Goal: Task Accomplishment & Management: Use online tool/utility

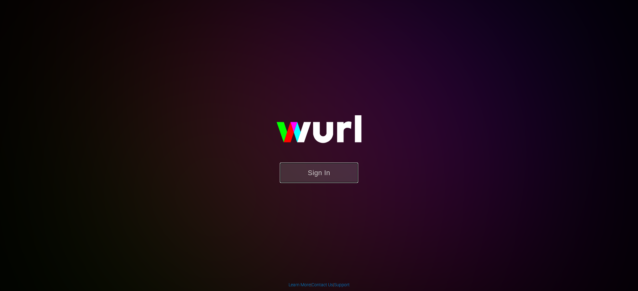
click at [308, 170] on button "Sign In" at bounding box center [319, 173] width 78 height 20
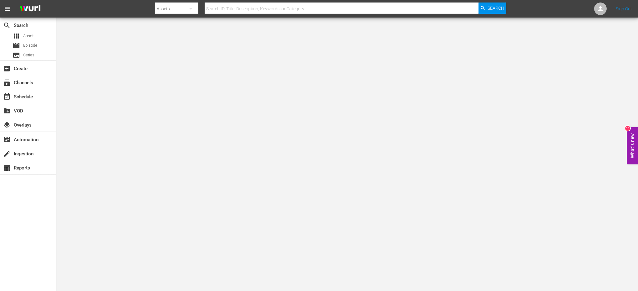
click at [35, 50] on div "apps Asset movie Episode subtitles Series" at bounding box center [28, 46] width 56 height 28
click at [34, 54] on span "Series" at bounding box center [28, 55] width 11 height 6
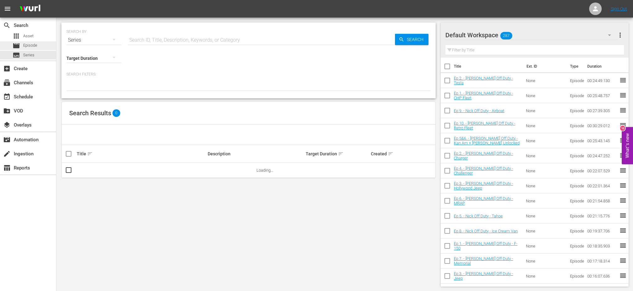
click at [36, 46] on span "Episode" at bounding box center [30, 45] width 14 height 6
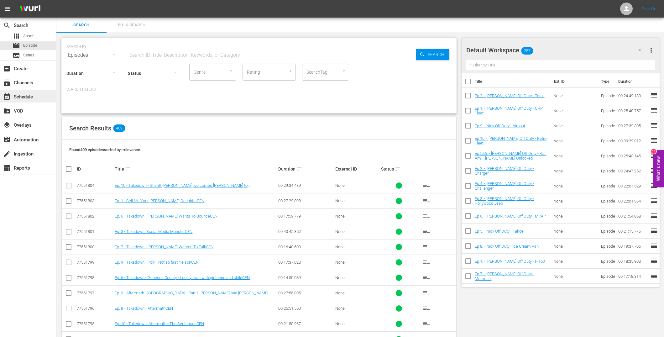
click at [33, 96] on div "event_available Schedule" at bounding box center [17, 96] width 35 height 6
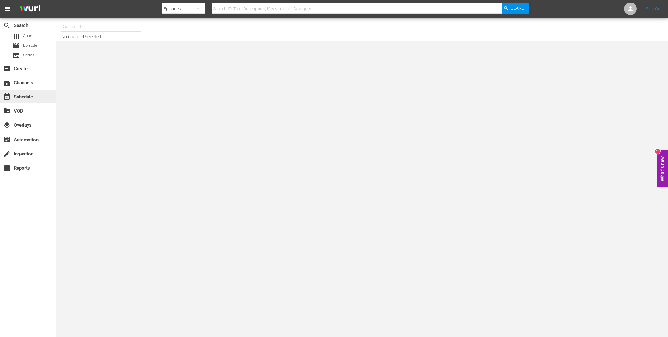
click at [32, 94] on div "event_available Schedule" at bounding box center [17, 96] width 35 height 6
click at [33, 85] on div "subscriptions Channels" at bounding box center [28, 82] width 56 height 13
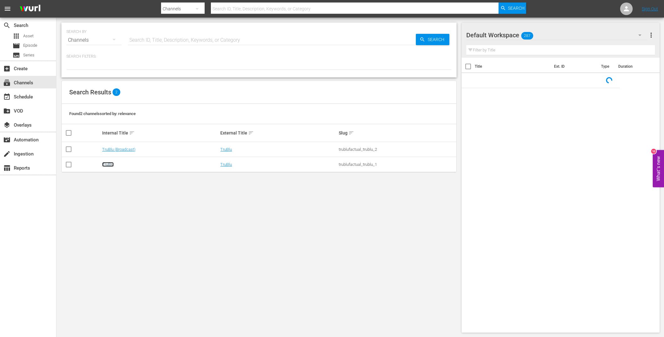
click at [107, 162] on link "TruBlu" at bounding box center [108, 164] width 12 height 5
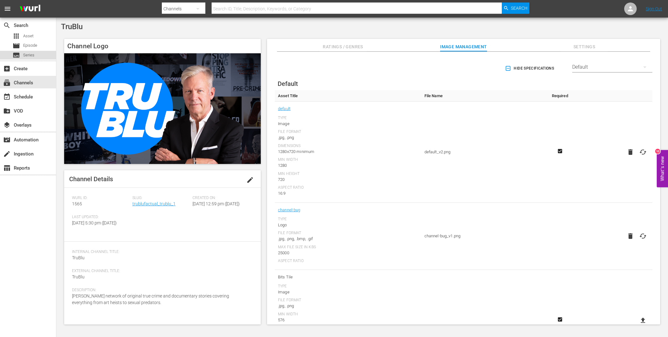
click at [32, 54] on span "Series" at bounding box center [28, 55] width 11 height 6
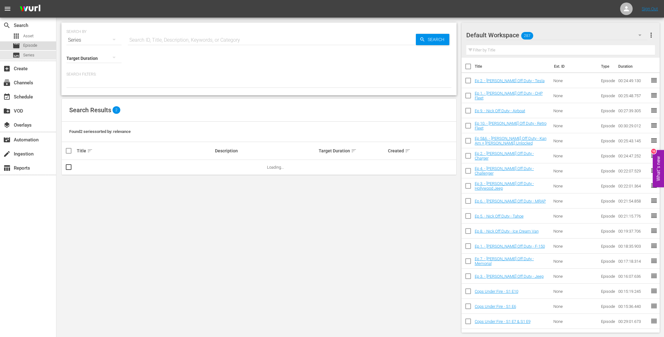
click at [35, 44] on span "Episode" at bounding box center [30, 45] width 14 height 6
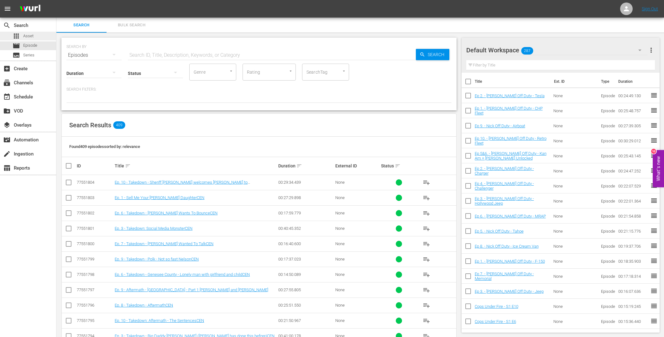
click at [29, 34] on span "Asset" at bounding box center [28, 36] width 10 height 6
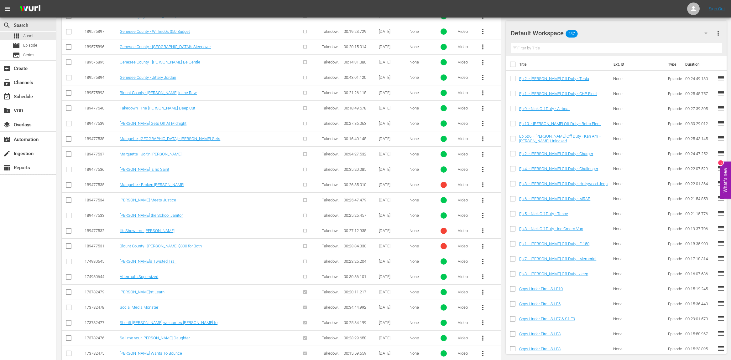
scroll to position [324, 0]
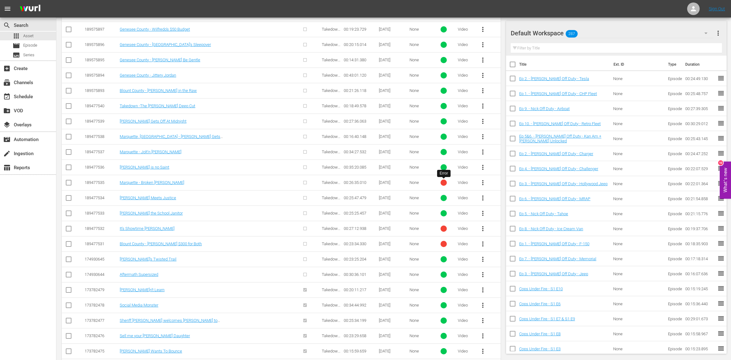
click at [443, 182] on div at bounding box center [443, 183] width 6 height 6
click at [482, 182] on span "more_vert" at bounding box center [483, 183] width 8 height 8
click at [484, 165] on span "more_vert" at bounding box center [483, 168] width 8 height 8
click at [195, 167] on div "[PERSON_NAME] is no Saint" at bounding box center [176, 167] width 112 height 5
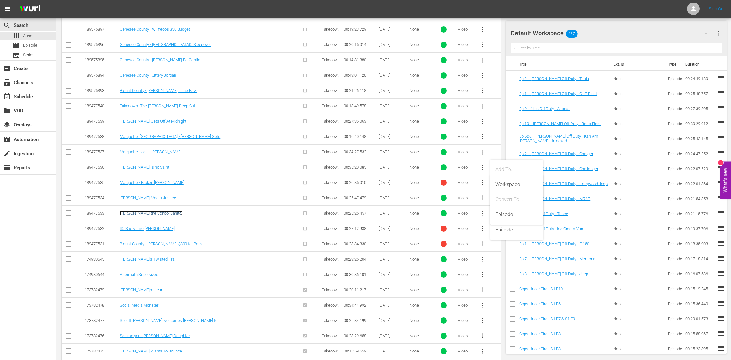
click at [144, 214] on link "James the School Janitor" at bounding box center [151, 213] width 63 height 5
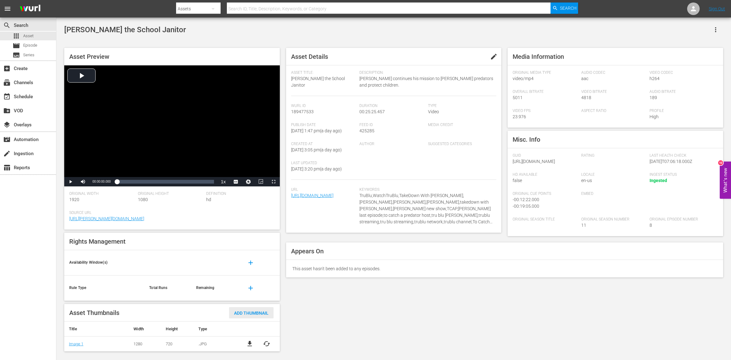
click at [254, 291] on span "Add Thumbnail" at bounding box center [251, 313] width 44 height 5
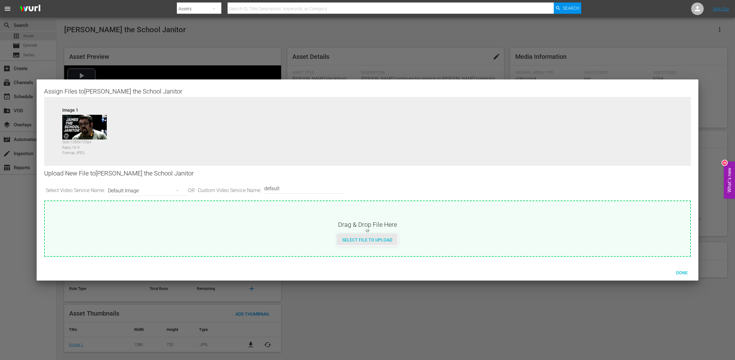
click at [382, 242] on span "Select File to Upload" at bounding box center [367, 240] width 60 height 5
type input "C:\fakepath\Takedown_Series_Artwork.jpg"
click at [177, 192] on icon "button" at bounding box center [178, 191] width 8 height 8
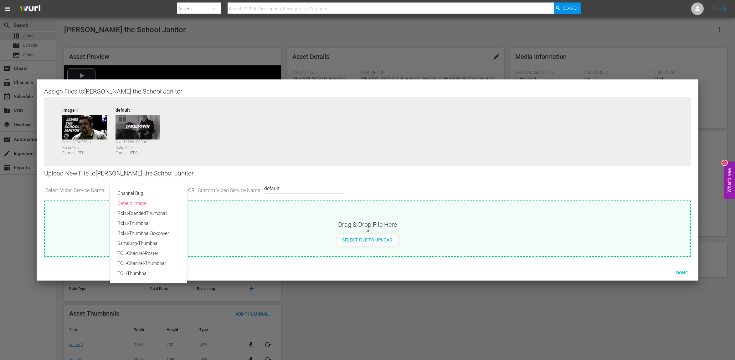
click at [258, 208] on div "Channel Bug Default Image Roku-BrandedThumbnail Roku-Thumbnail Roku-ThumbnailBo…" at bounding box center [367, 180] width 735 height 360
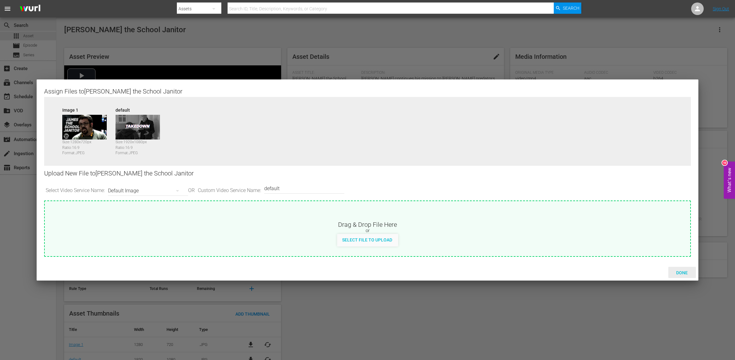
click at [637, 272] on span "Done" at bounding box center [682, 273] width 22 height 5
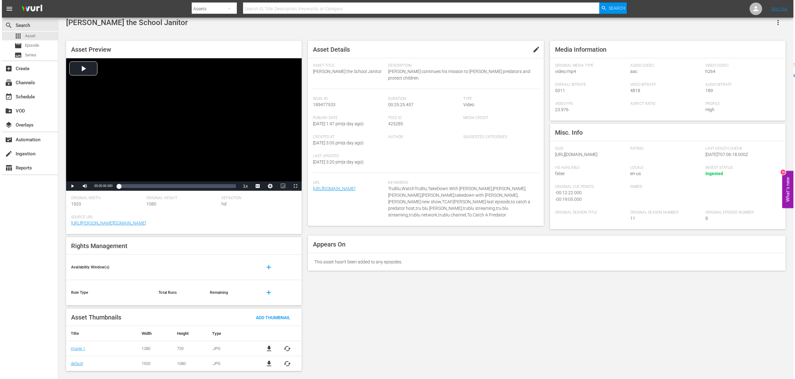
scroll to position [8, 0]
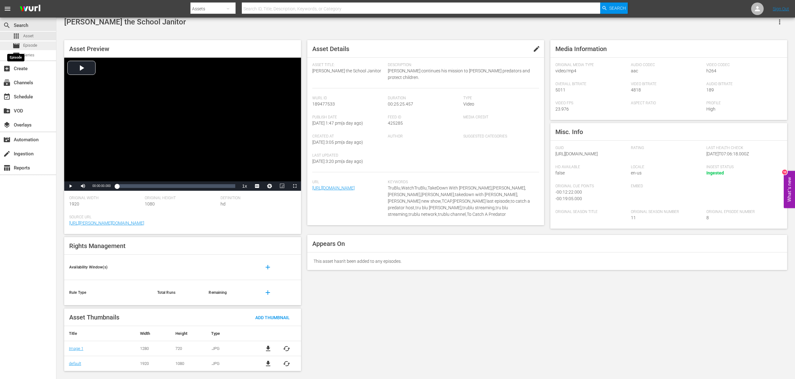
click at [17, 45] on span "movie" at bounding box center [17, 46] width 8 height 8
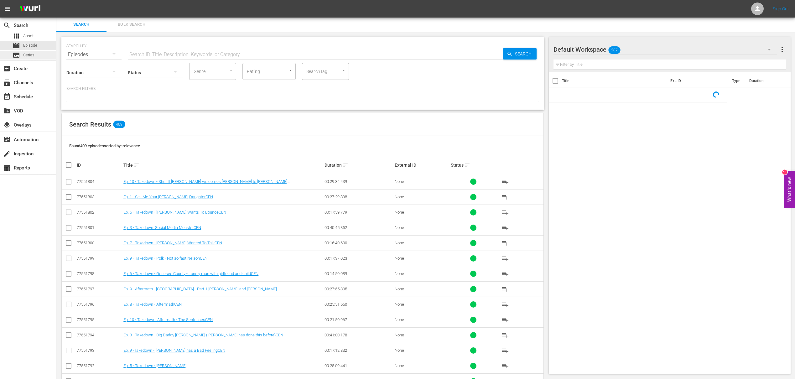
scroll to position [8, 0]
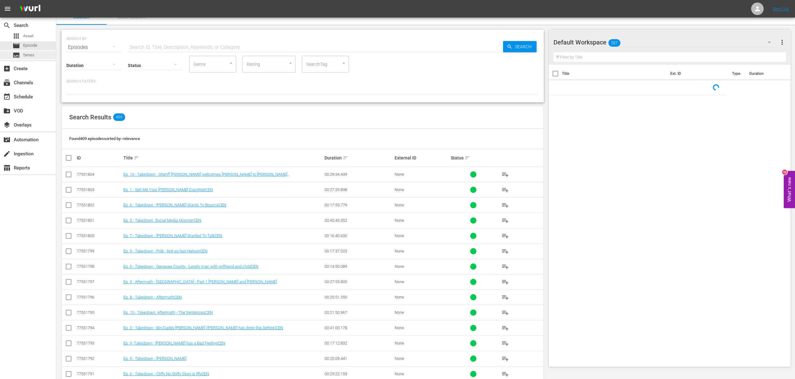
click at [30, 54] on span "Series" at bounding box center [28, 55] width 11 height 6
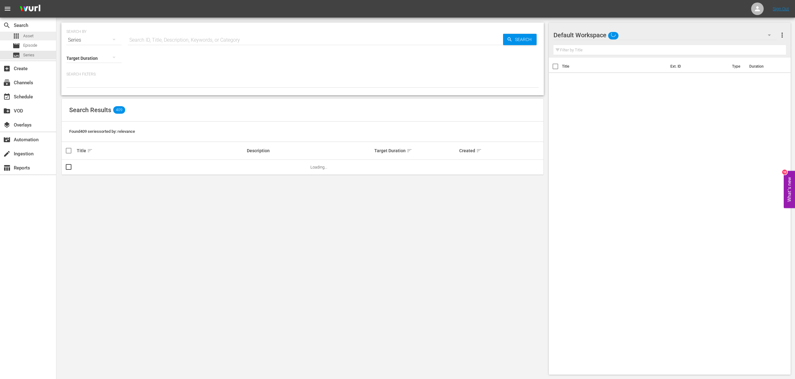
click at [28, 36] on span "Asset" at bounding box center [28, 36] width 10 height 6
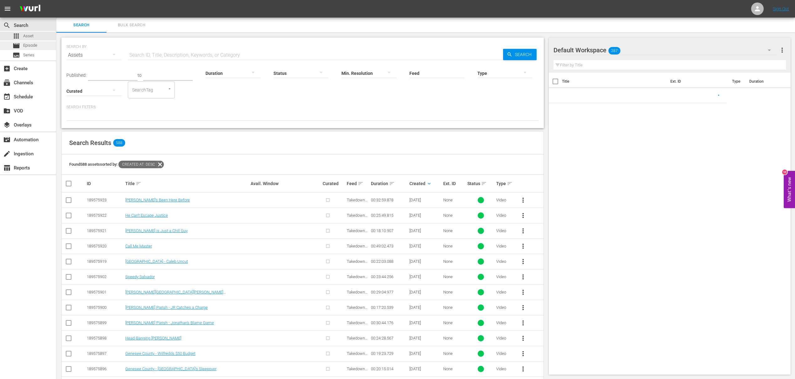
click at [34, 49] on span "Episode" at bounding box center [30, 45] width 14 height 6
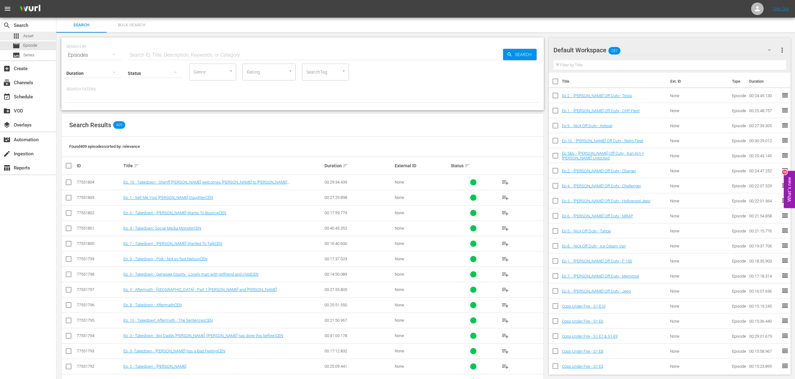
click at [31, 38] on span "Asset" at bounding box center [28, 36] width 10 height 6
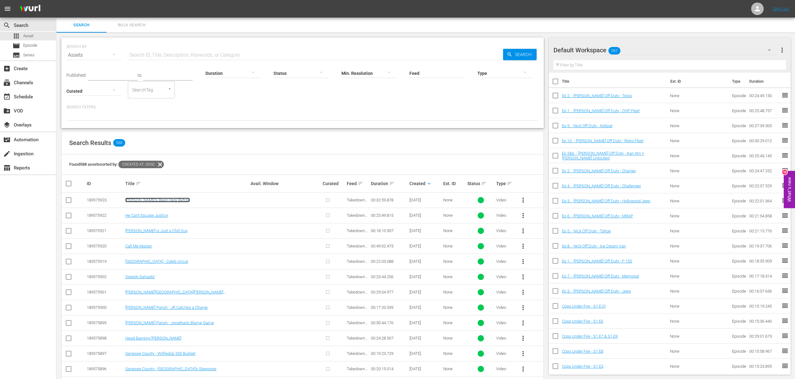
click at [155, 201] on link "[PERSON_NAME]'s Been Here Before" at bounding box center [157, 200] width 65 height 5
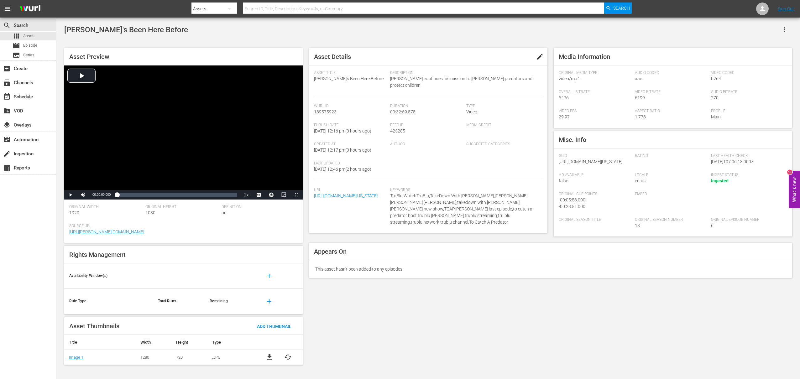
click at [538, 56] on span "edit" at bounding box center [540, 57] width 8 height 8
click at [340, 50] on div "Asset Details Discard Save" at bounding box center [428, 57] width 238 height 18
click at [248, 35] on div "[PERSON_NAME]'s Been Here Before" at bounding box center [428, 29] width 728 height 15
click at [147, 258] on div "Rights Management" at bounding box center [183, 255] width 238 height 18
click at [220, 243] on div "Asset Preview Video Player is loading. Play Video Play Mute Current Time 00:00:…" at bounding box center [183, 206] width 245 height 323
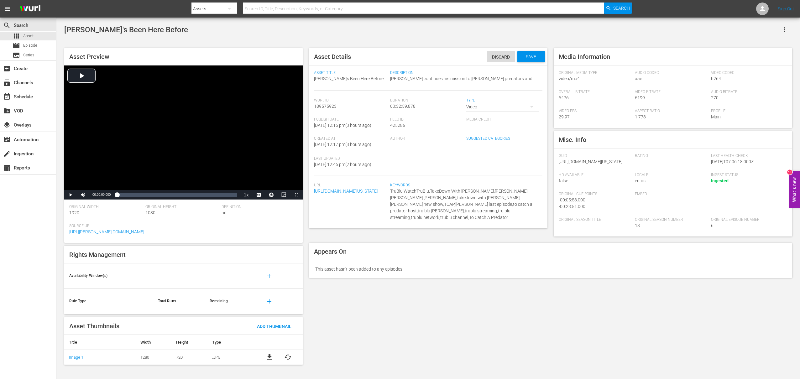
click at [181, 253] on div "Rights Management" at bounding box center [183, 255] width 238 height 18
click at [33, 153] on div "create Ingestion" at bounding box center [17, 153] width 35 height 6
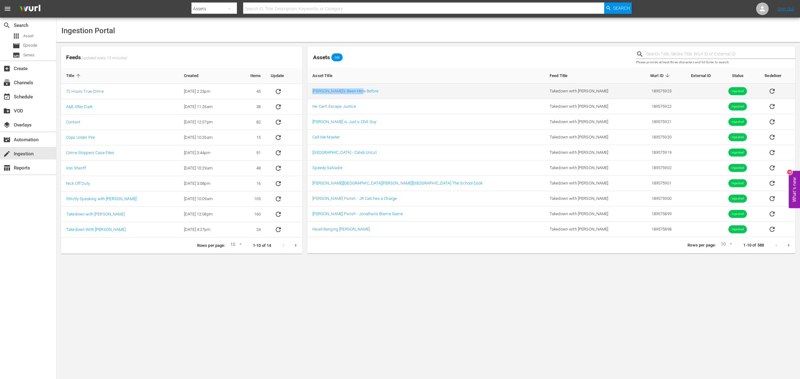
click at [422, 91] on td "[PERSON_NAME]'s Been Here Before" at bounding box center [425, 91] width 237 height 15
click at [29, 95] on div "event_available Schedule" at bounding box center [17, 96] width 35 height 6
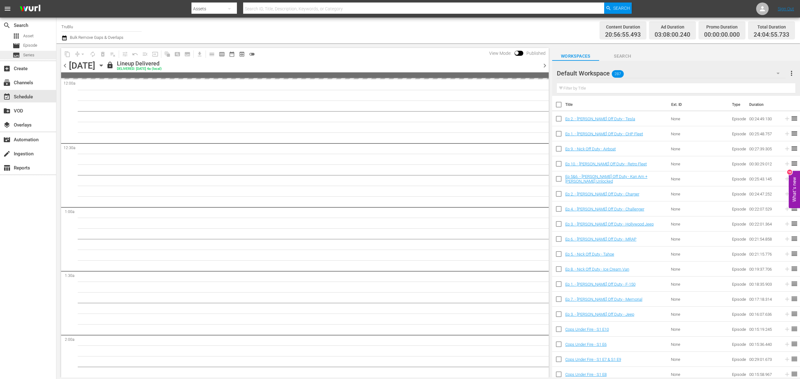
click at [35, 58] on div "subtitles Series" at bounding box center [28, 55] width 56 height 9
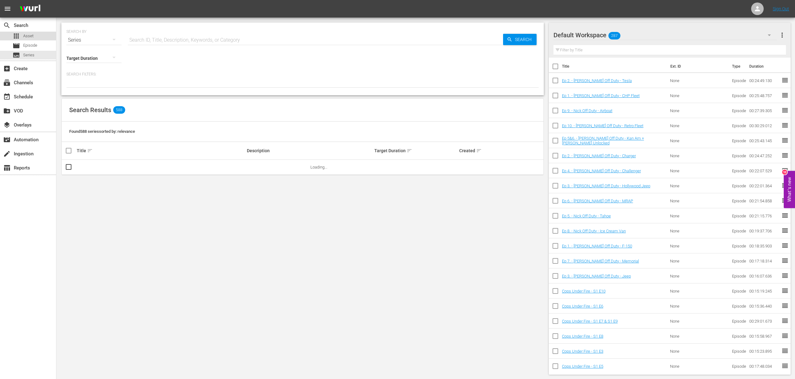
click at [27, 37] on span "Asset" at bounding box center [28, 36] width 10 height 6
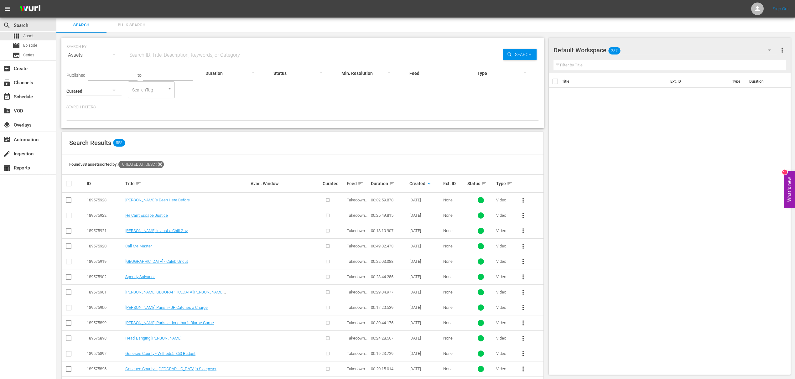
click at [160, 163] on icon at bounding box center [160, 164] width 8 height 8
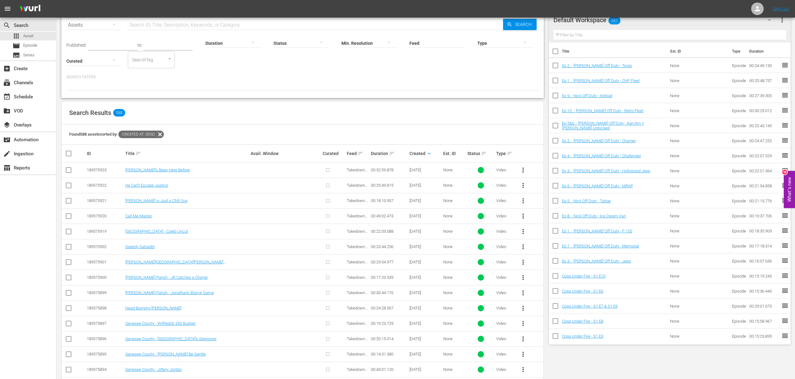
scroll to position [50, 0]
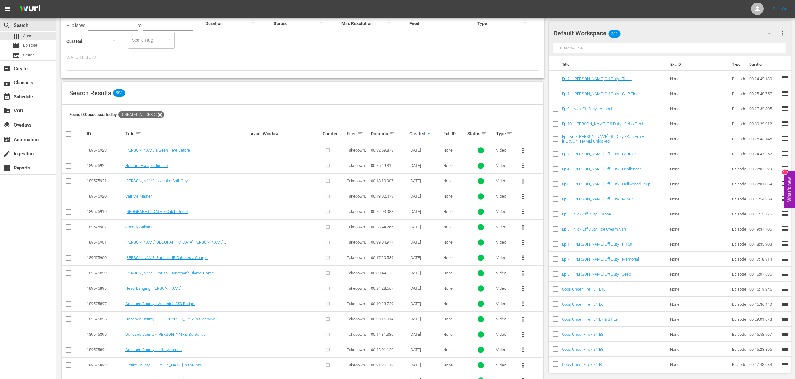
click at [328, 150] on div at bounding box center [334, 150] width 22 height 10
click at [328, 149] on div at bounding box center [334, 150] width 22 height 10
click at [524, 149] on span "more_vert" at bounding box center [523, 151] width 8 height 8
click at [68, 141] on th at bounding box center [74, 134] width 24 height 18
click at [69, 149] on input "checkbox" at bounding box center [69, 152] width 8 height 8
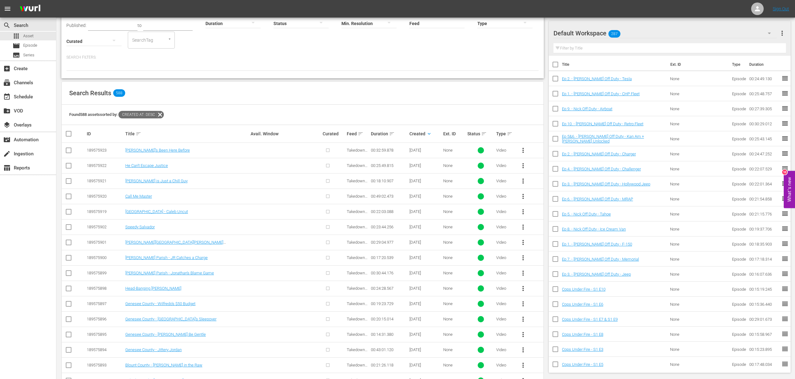
checkbox input "true"
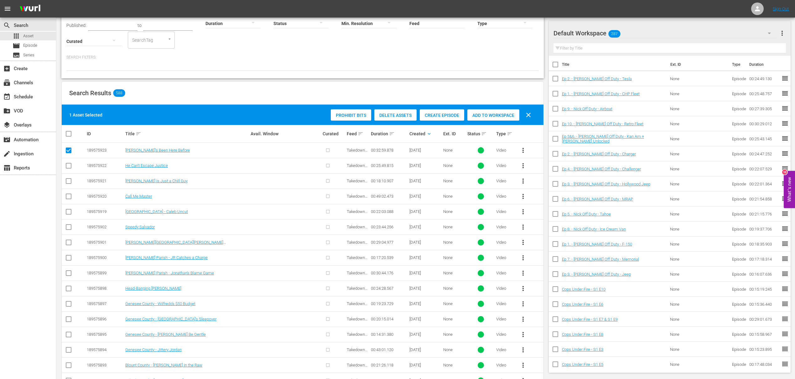
click at [70, 166] on input "checkbox" at bounding box center [69, 167] width 8 height 8
checkbox input "true"
drag, startPoint x: 69, startPoint y: 182, endPoint x: 70, endPoint y: 186, distance: 3.9
click at [69, 182] on input "checkbox" at bounding box center [69, 183] width 8 height 8
checkbox input "true"
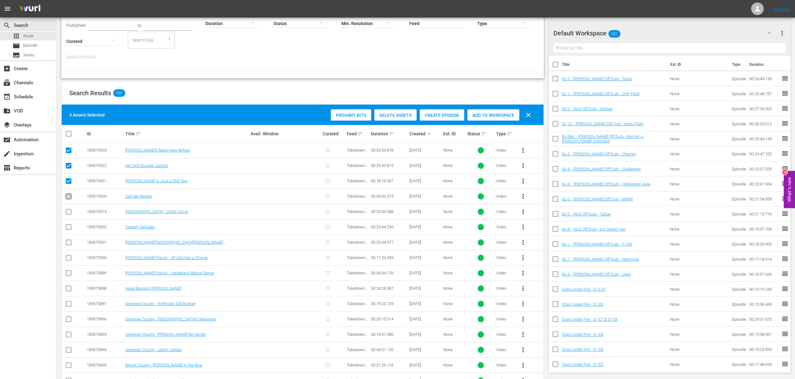
click at [69, 195] on input "checkbox" at bounding box center [69, 198] width 8 height 8
checkbox input "true"
click at [66, 211] on input "checkbox" at bounding box center [69, 213] width 8 height 8
checkbox input "true"
click at [69, 227] on input "checkbox" at bounding box center [69, 229] width 8 height 8
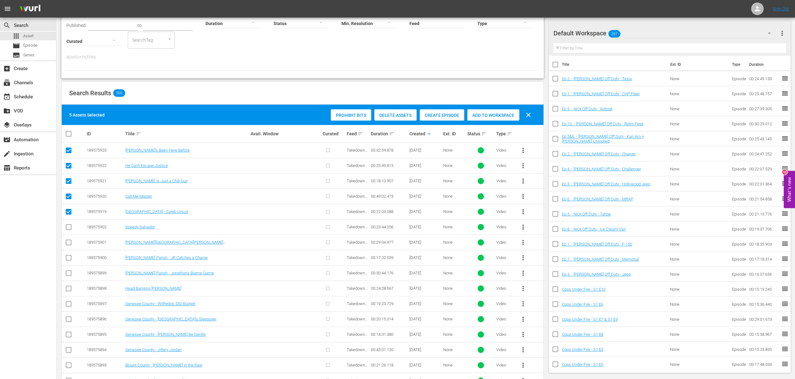
checkbox input "true"
click at [71, 241] on input "checkbox" at bounding box center [69, 244] width 8 height 8
checkbox input "true"
click at [69, 256] on input "checkbox" at bounding box center [69, 259] width 8 height 8
checkbox input "true"
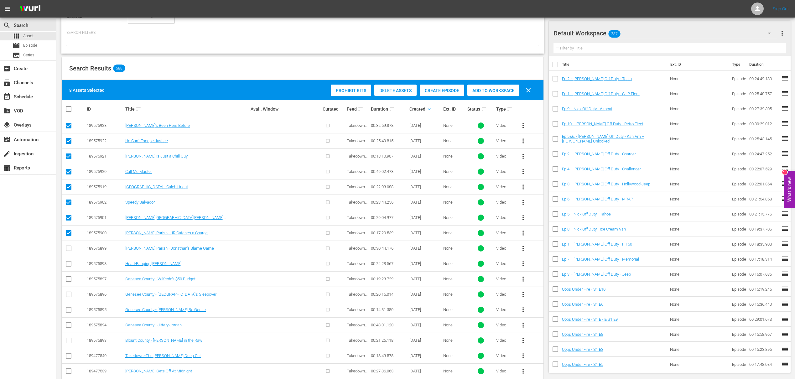
scroll to position [107, 0]
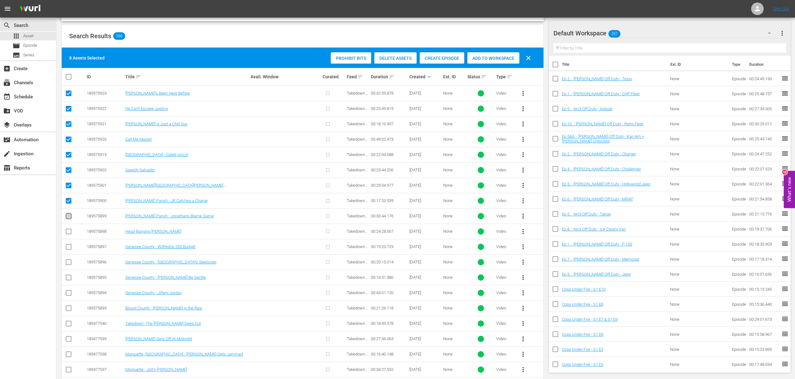
click at [69, 217] on input "checkbox" at bounding box center [69, 218] width 8 height 8
checkbox input "true"
click at [69, 232] on input "checkbox" at bounding box center [69, 233] width 8 height 8
checkbox input "true"
click at [69, 246] on input "checkbox" at bounding box center [69, 248] width 8 height 8
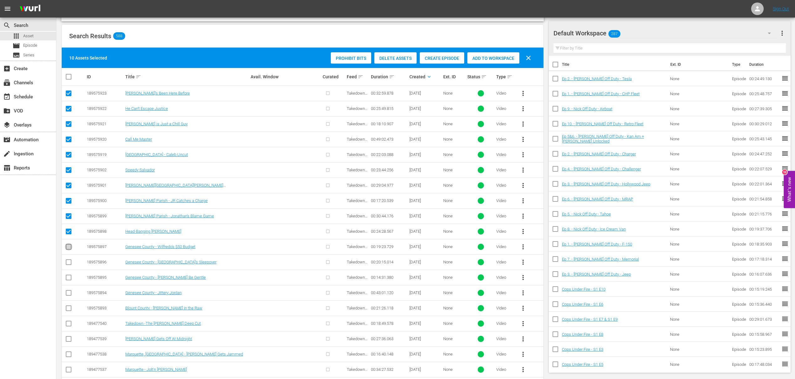
checkbox input "true"
click at [68, 260] on input "checkbox" at bounding box center [69, 264] width 8 height 8
checkbox input "true"
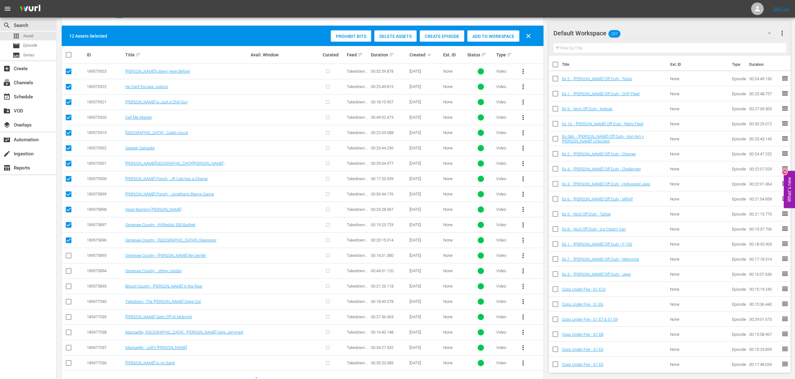
scroll to position [147, 0]
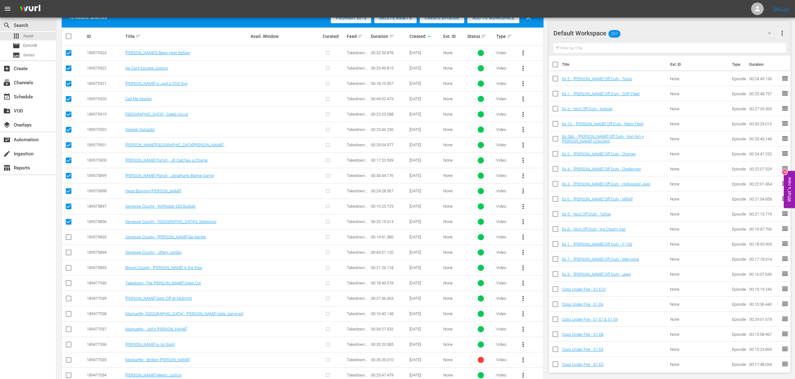
click at [69, 238] on input "checkbox" at bounding box center [69, 239] width 8 height 8
checkbox input "true"
click at [67, 250] on input "checkbox" at bounding box center [69, 254] width 8 height 8
checkbox input "true"
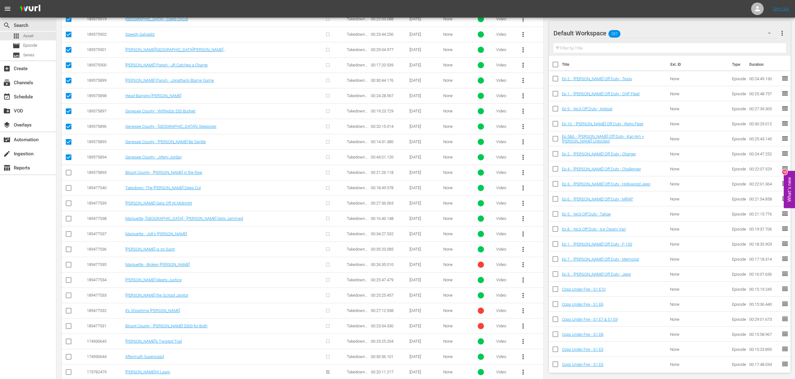
scroll to position [243, 0]
click at [68, 171] on input "checkbox" at bounding box center [69, 173] width 8 height 8
checkbox input "true"
click at [70, 185] on input "checkbox" at bounding box center [69, 189] width 8 height 8
checkbox input "true"
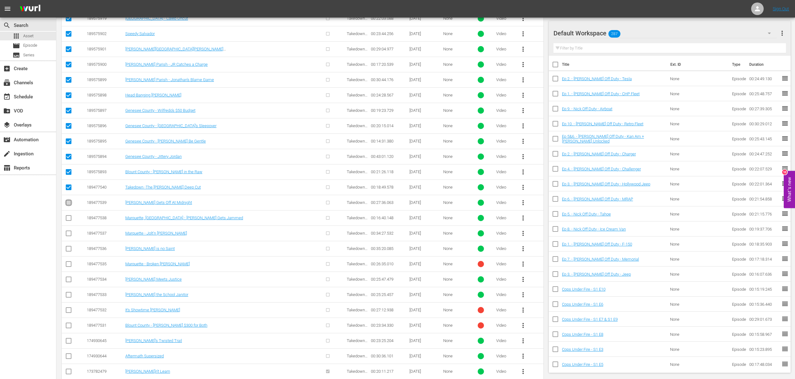
click at [68, 200] on input "checkbox" at bounding box center [69, 204] width 8 height 8
checkbox input "true"
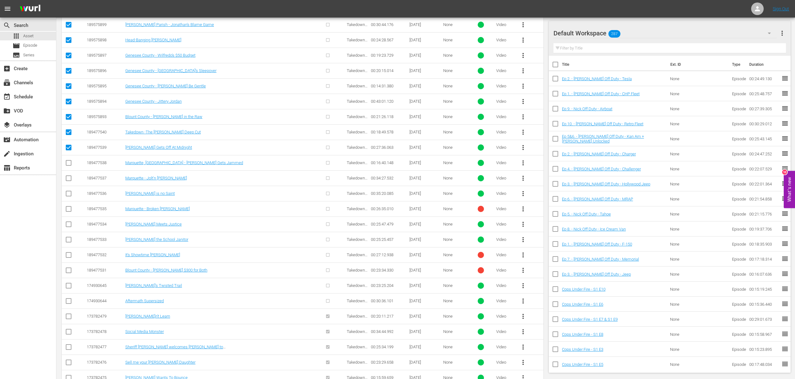
scroll to position [308, 0]
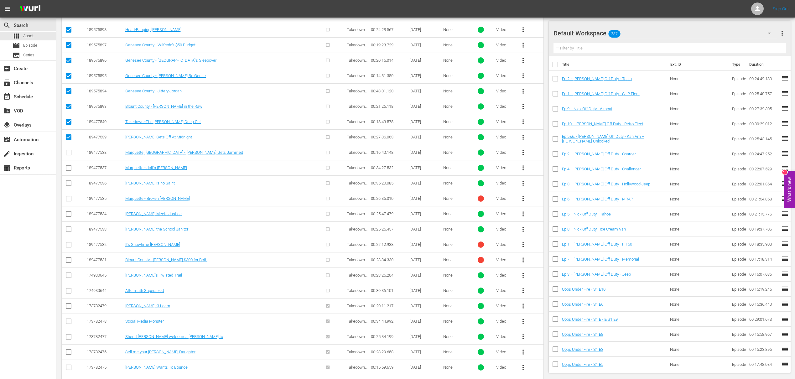
click at [69, 153] on input "checkbox" at bounding box center [69, 154] width 8 height 8
checkbox input "true"
click at [69, 166] on input "checkbox" at bounding box center [69, 169] width 8 height 8
checkbox input "true"
click at [67, 182] on input "checkbox" at bounding box center [69, 185] width 8 height 8
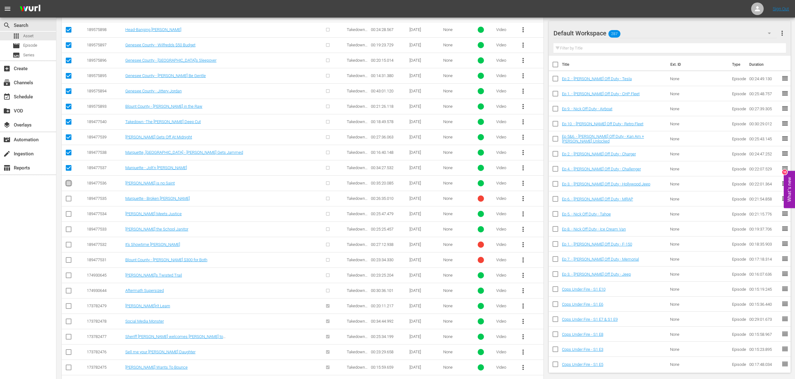
checkbox input "true"
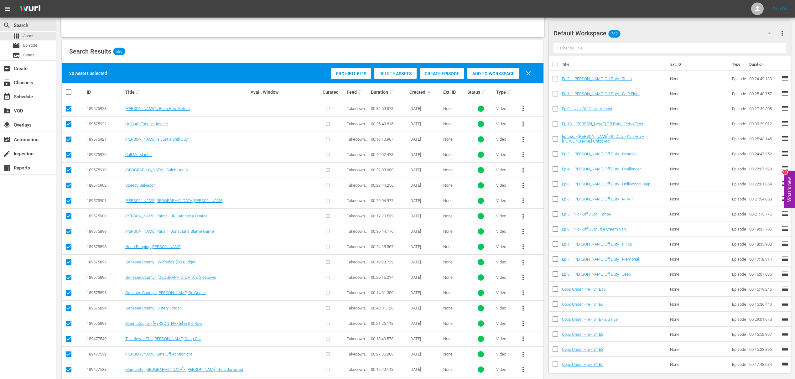
scroll to position [28, 0]
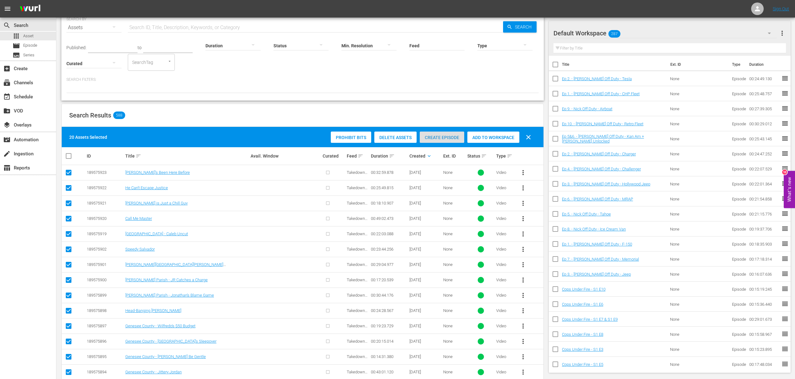
click at [448, 135] on span "Create Episode" at bounding box center [442, 137] width 44 height 5
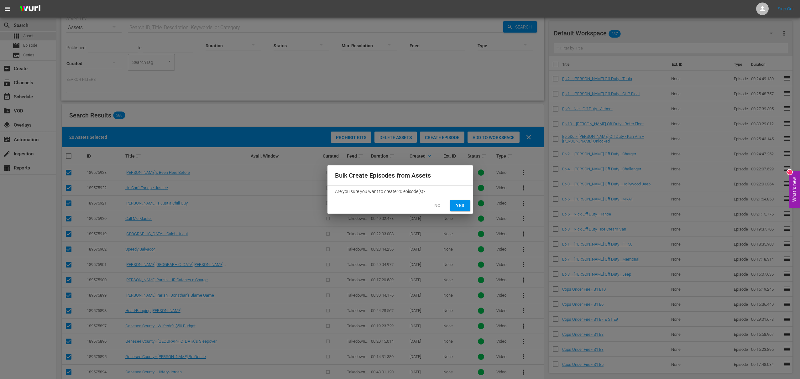
click at [459, 205] on span "Yes" at bounding box center [460, 206] width 10 height 8
checkbox input "false"
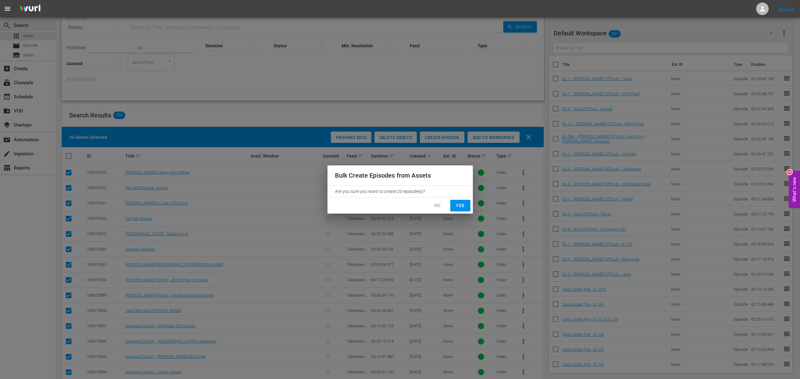
checkbox input "false"
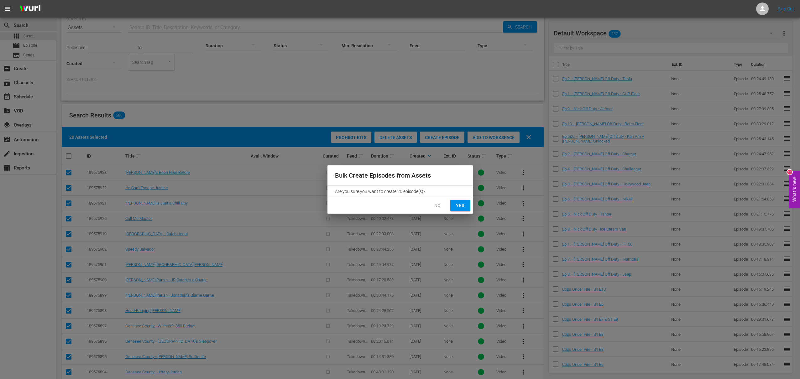
checkbox input "false"
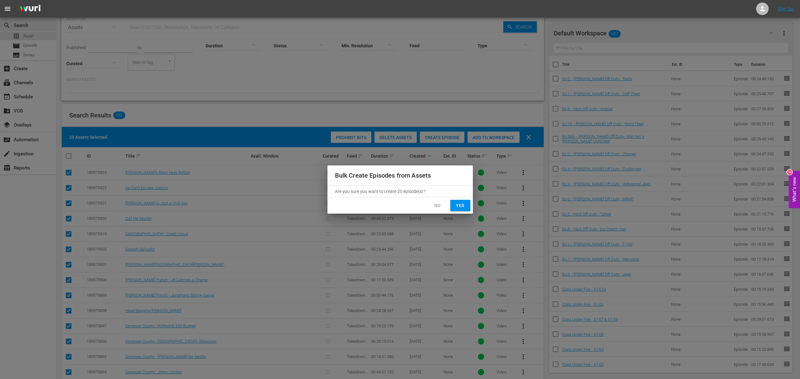
checkbox input "false"
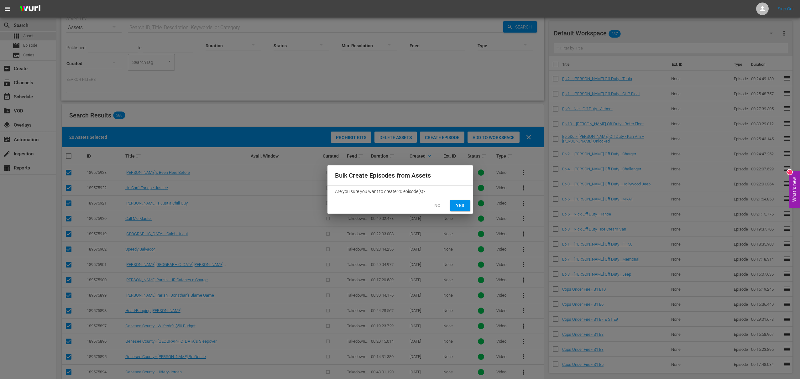
checkbox input "false"
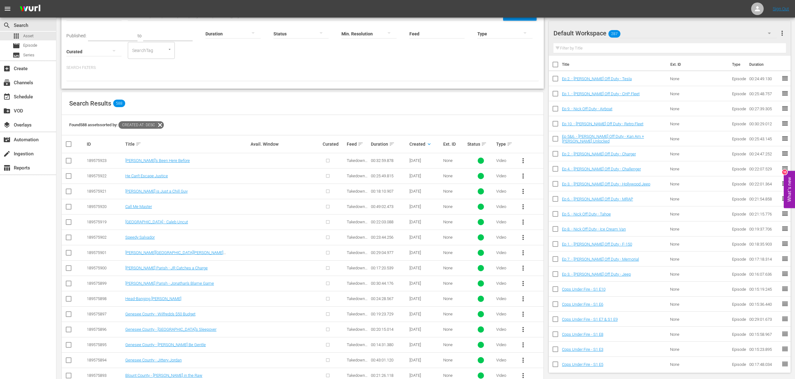
scroll to position [0, 0]
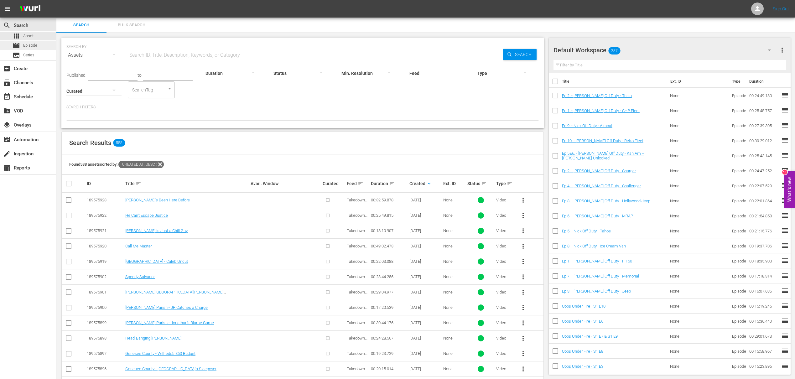
click at [40, 44] on div "movie Episode" at bounding box center [28, 45] width 56 height 9
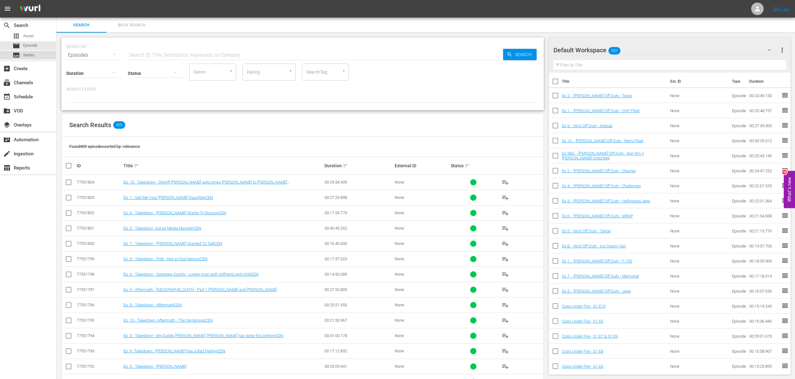
click at [34, 53] on div "subtitles Series" at bounding box center [28, 55] width 56 height 9
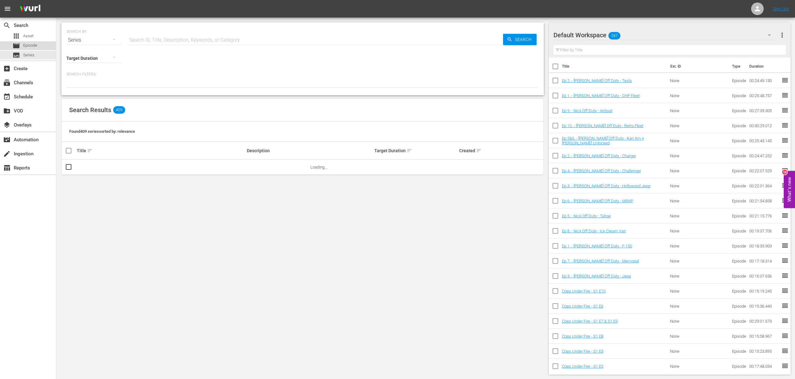
click at [28, 47] on span "Episode" at bounding box center [30, 45] width 14 height 6
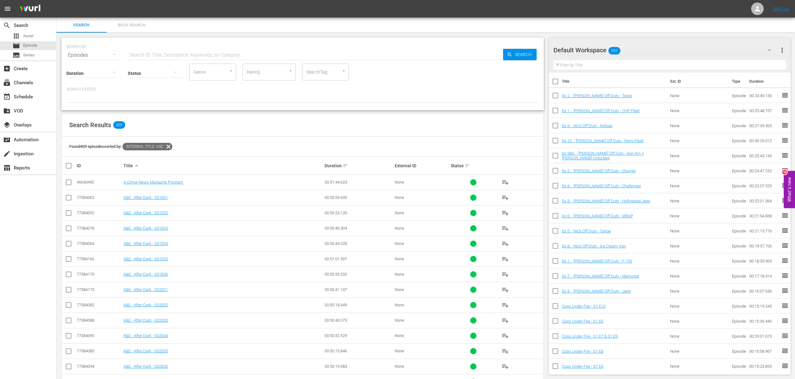
click at [170, 146] on icon at bounding box center [169, 147] width 8 height 8
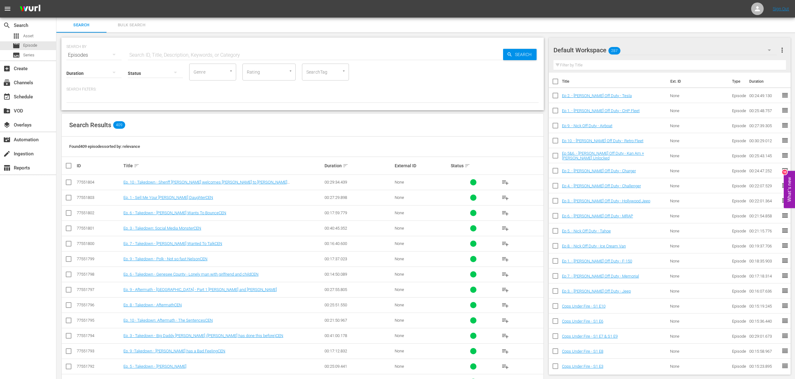
click at [139, 54] on input "text" at bounding box center [315, 55] width 375 height 15
click at [146, 146] on div "Found 409 episodes sorted by: relevance" at bounding box center [303, 147] width 482 height 20
click at [34, 54] on div "subtitles Series" at bounding box center [28, 55] width 56 height 9
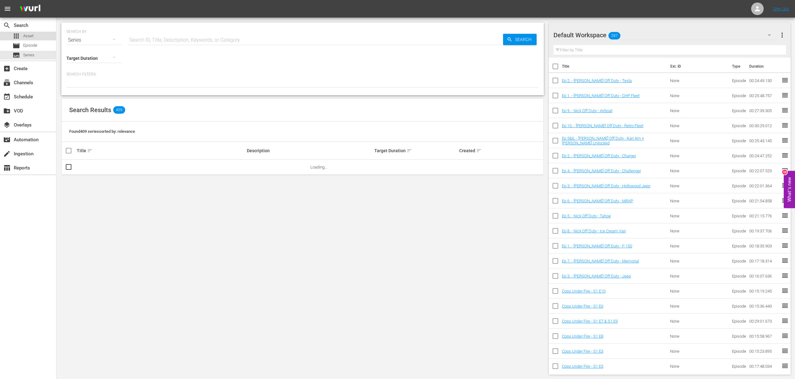
click at [44, 36] on div "apps Asset" at bounding box center [28, 36] width 56 height 9
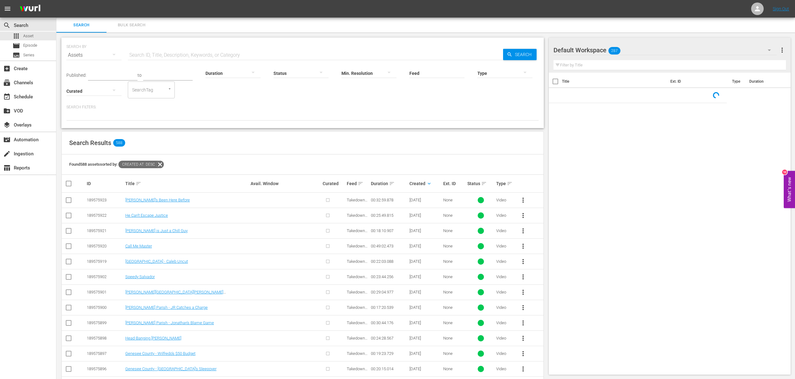
click at [149, 91] on input "SearchTag" at bounding box center [143, 89] width 24 height 11
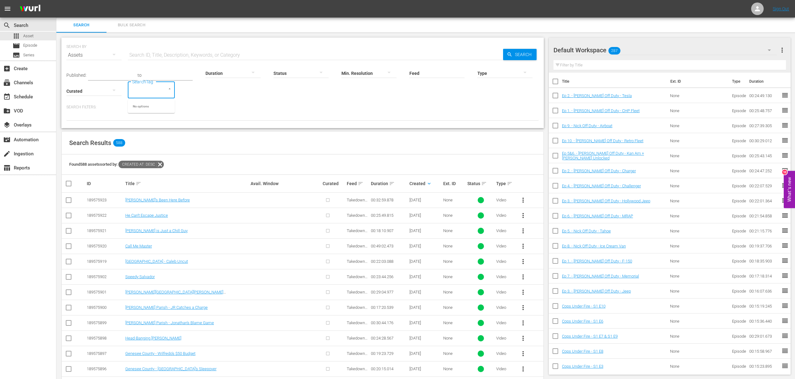
click at [170, 90] on icon "Close" at bounding box center [169, 88] width 5 height 5
click at [168, 201] on link "[PERSON_NAME]'s Been Here Before" at bounding box center [157, 200] width 65 height 5
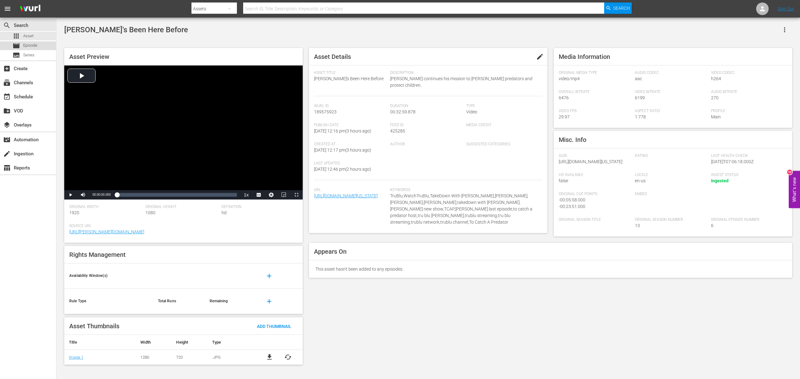
click at [38, 45] on div "movie Episode" at bounding box center [28, 45] width 56 height 9
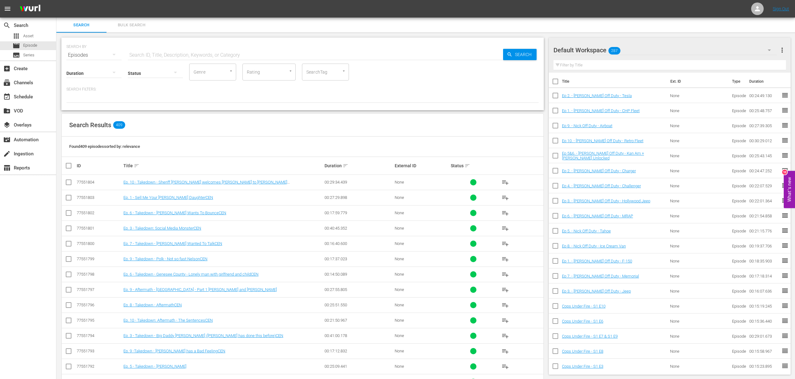
click at [190, 59] on input "text" at bounding box center [315, 55] width 375 height 15
type input "jamies been here"
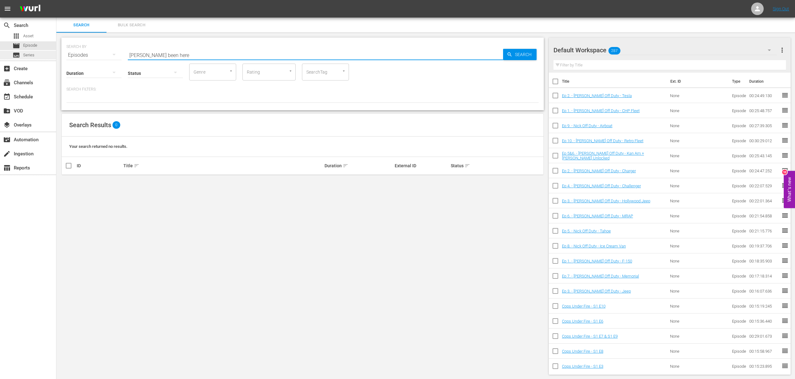
click at [43, 52] on div "subtitles Series" at bounding box center [28, 55] width 56 height 9
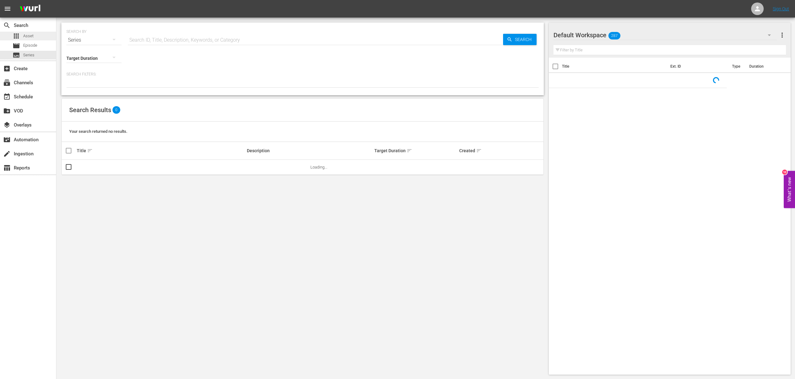
click at [28, 36] on span "Asset" at bounding box center [28, 36] width 10 height 6
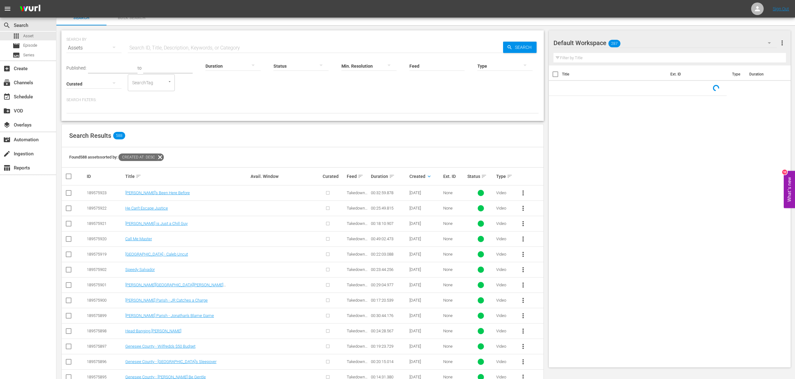
scroll to position [16, 0]
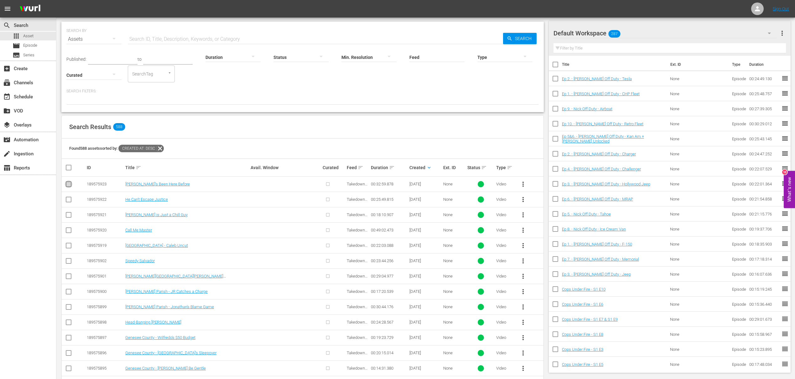
click at [69, 185] on input "checkbox" at bounding box center [69, 186] width 8 height 8
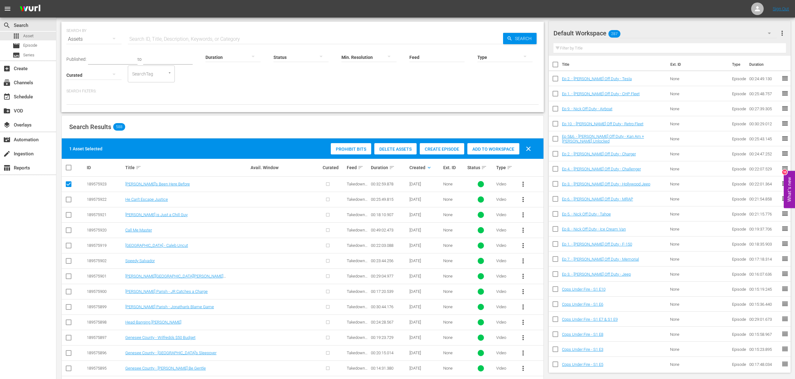
click at [439, 150] on span "Create Episode" at bounding box center [442, 149] width 44 height 5
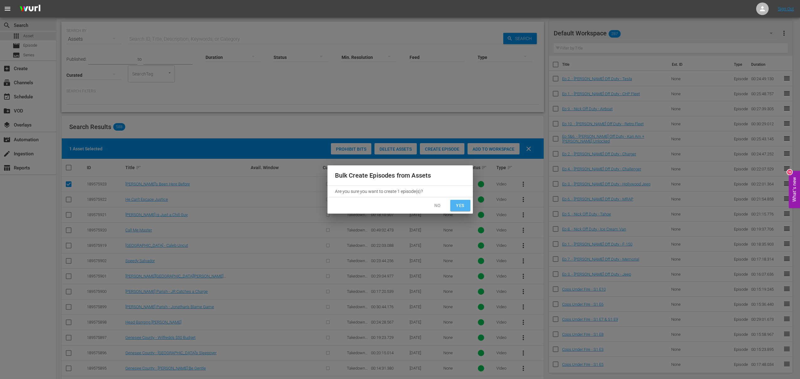
click at [457, 204] on span "Yes" at bounding box center [460, 206] width 10 height 8
checkbox input "false"
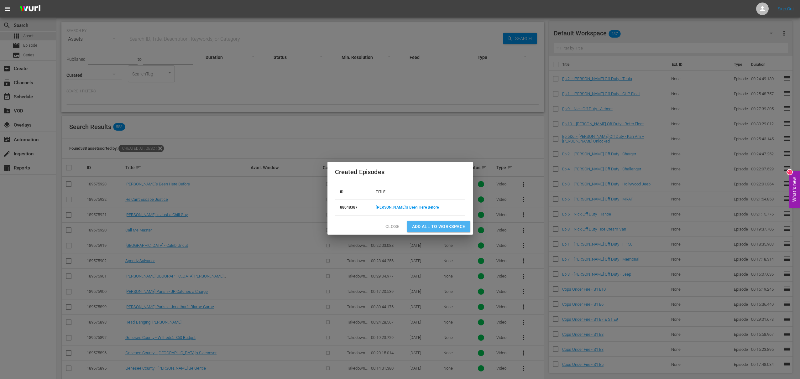
click at [424, 227] on span "Add all to Workspace" at bounding box center [438, 227] width 53 height 8
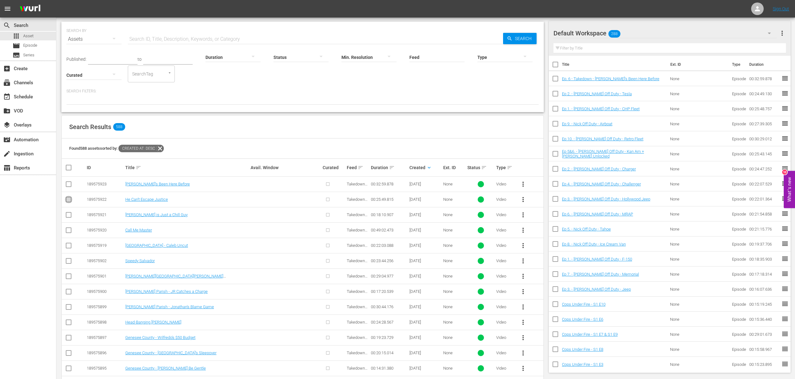
click at [71, 200] on input "checkbox" at bounding box center [69, 201] width 8 height 8
checkbox input "true"
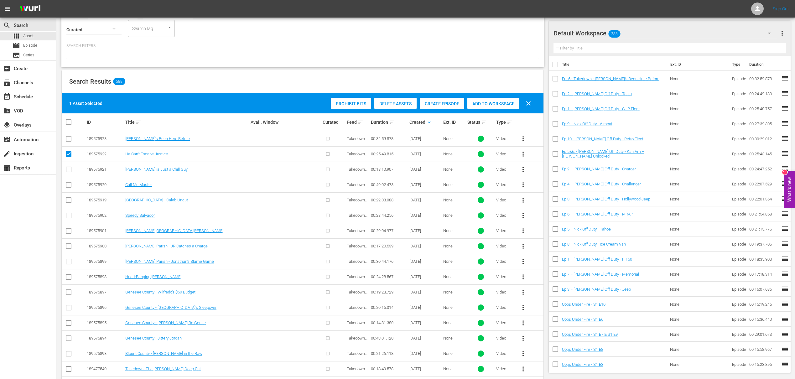
scroll to position [62, 0]
click at [69, 170] on input "checkbox" at bounding box center [69, 171] width 8 height 8
checkbox input "true"
click at [70, 184] on input "checkbox" at bounding box center [69, 186] width 8 height 8
checkbox input "true"
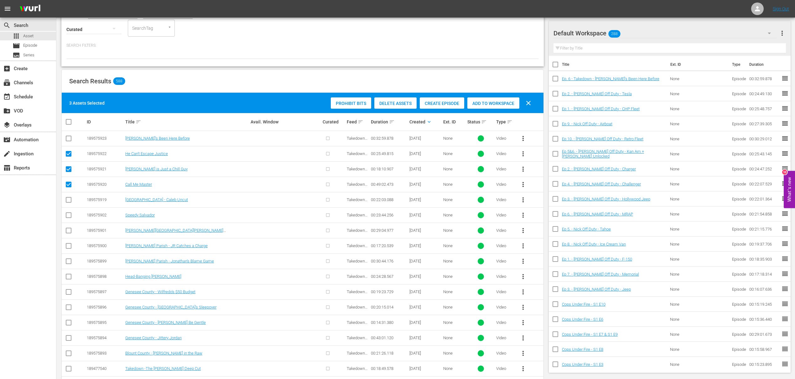
click at [69, 199] on input "checkbox" at bounding box center [69, 201] width 8 height 8
checkbox input "true"
drag, startPoint x: 69, startPoint y: 214, endPoint x: 70, endPoint y: 219, distance: 4.5
click at [69, 214] on input "checkbox" at bounding box center [69, 217] width 8 height 8
checkbox input "true"
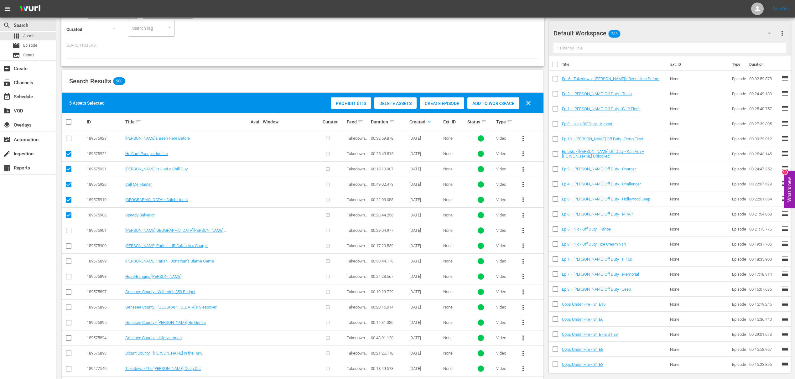
click at [69, 231] on input "checkbox" at bounding box center [69, 232] width 8 height 8
checkbox input "true"
click at [69, 246] on input "checkbox" at bounding box center [69, 247] width 8 height 8
checkbox input "true"
click at [68, 262] on input "checkbox" at bounding box center [69, 263] width 8 height 8
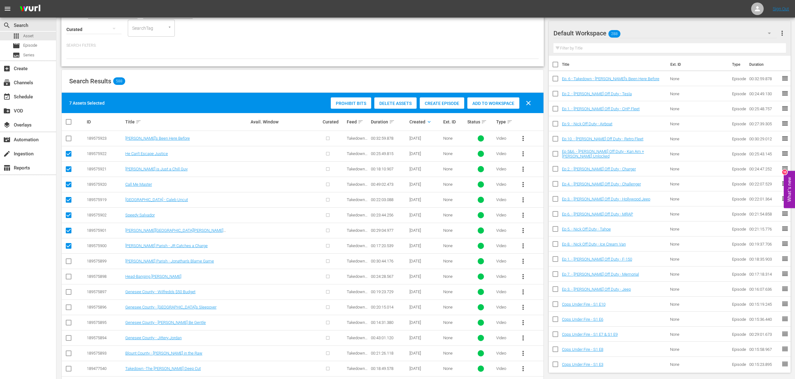
checkbox input "true"
click at [68, 274] on input "checkbox" at bounding box center [69, 278] width 8 height 8
checkbox input "true"
click at [68, 291] on input "checkbox" at bounding box center [69, 293] width 8 height 8
checkbox input "true"
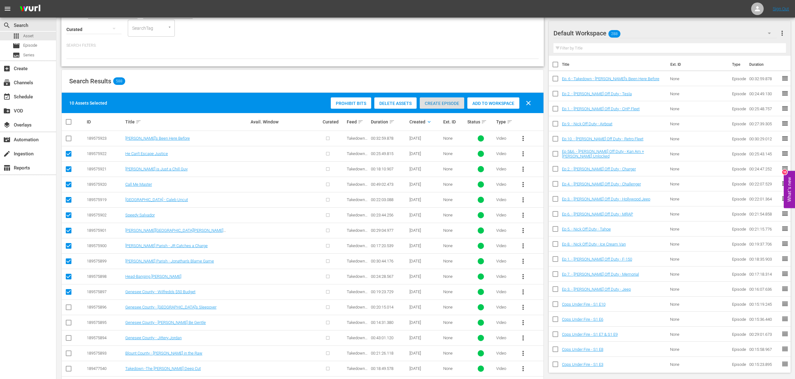
click at [454, 102] on span "Create Episode" at bounding box center [442, 103] width 44 height 5
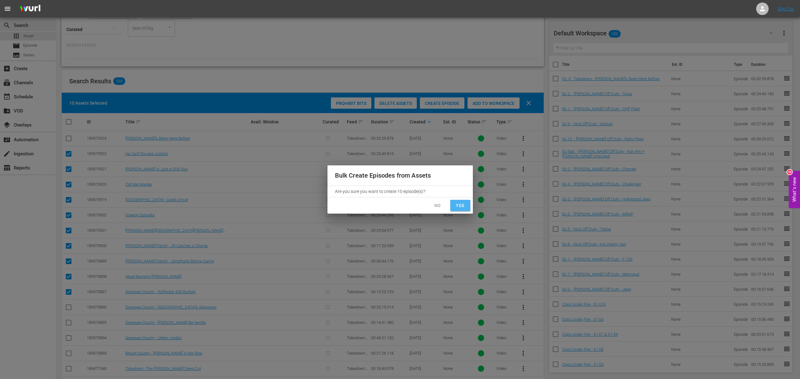
click at [460, 207] on span "Yes" at bounding box center [460, 206] width 10 height 8
checkbox input "false"
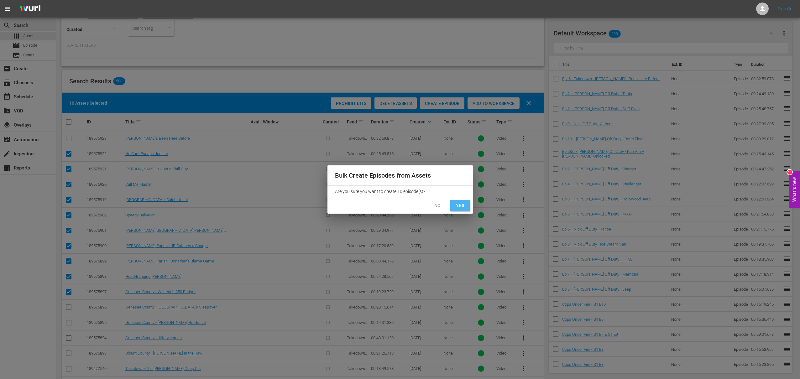
checkbox input "false"
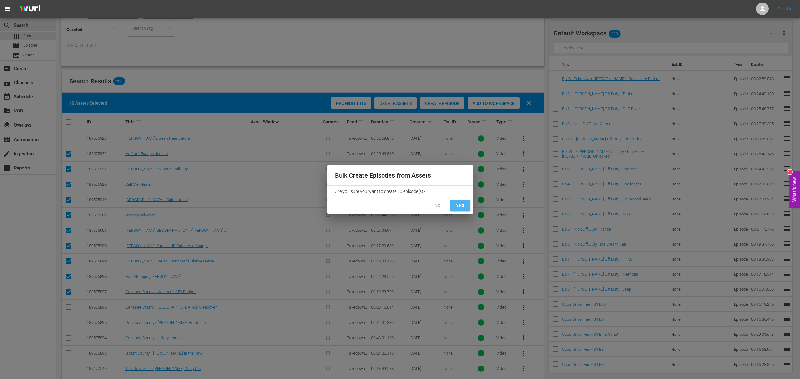
checkbox input "false"
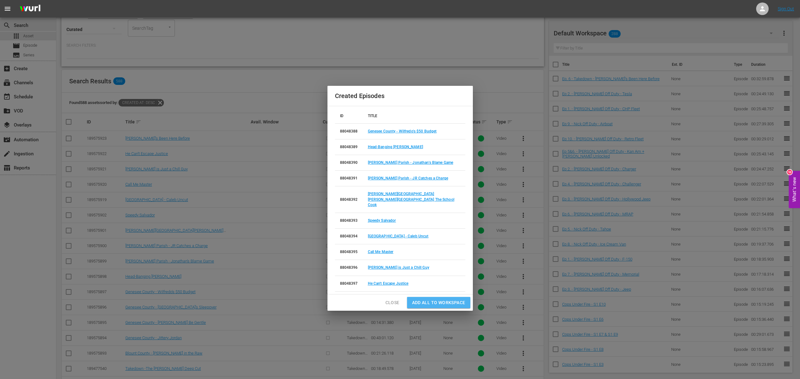
click at [432, 291] on span "Add all to Workspace" at bounding box center [438, 303] width 53 height 8
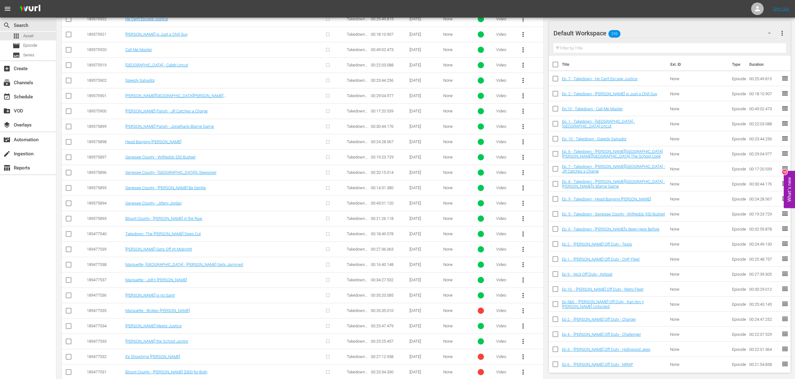
scroll to position [198, 0]
click at [67, 170] on input "checkbox" at bounding box center [69, 172] width 8 height 8
checkbox input "true"
click at [69, 188] on input "checkbox" at bounding box center [69, 188] width 8 height 8
checkbox input "true"
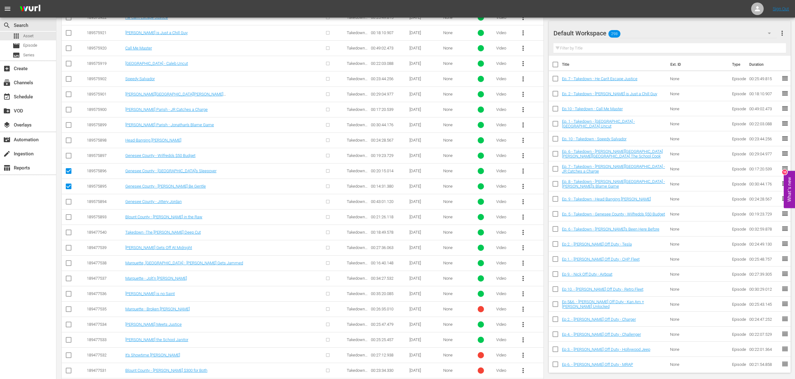
click at [67, 203] on input "checkbox" at bounding box center [69, 203] width 8 height 8
checkbox input "true"
click at [69, 217] on input "checkbox" at bounding box center [69, 219] width 8 height 8
checkbox input "true"
click at [69, 231] on input "checkbox" at bounding box center [69, 234] width 8 height 8
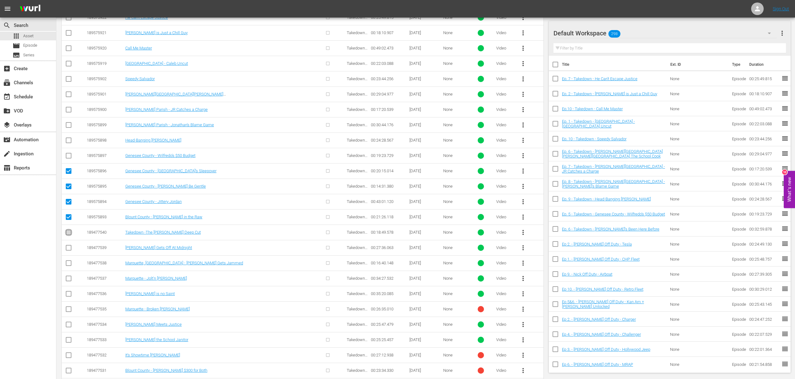
checkbox input "true"
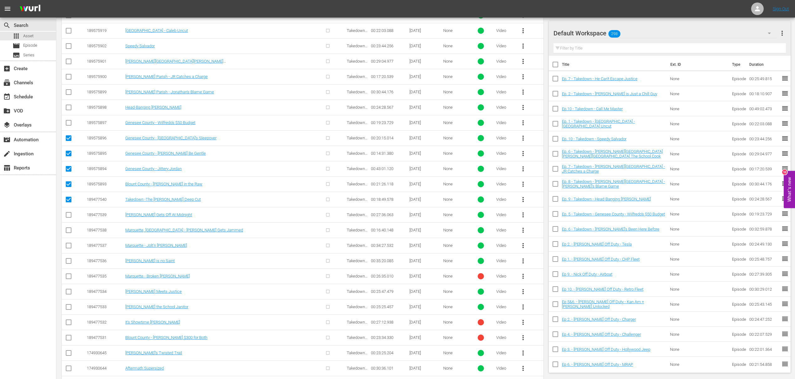
scroll to position [232, 0]
click at [68, 215] on input "checkbox" at bounding box center [69, 215] width 8 height 8
checkbox input "true"
click at [68, 225] on icon at bounding box center [69, 229] width 8 height 8
click at [69, 229] on input "checkbox" at bounding box center [69, 230] width 8 height 8
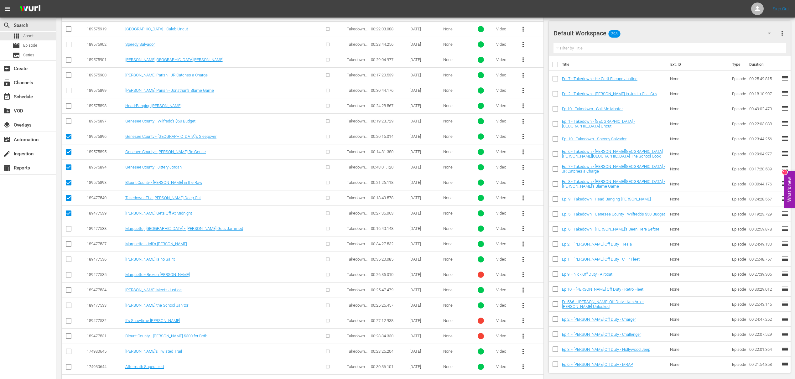
checkbox input "true"
click at [69, 243] on input "checkbox" at bounding box center [69, 245] width 8 height 8
checkbox input "true"
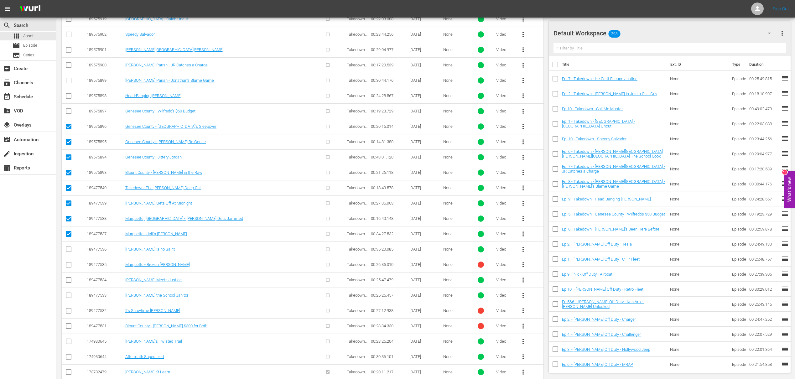
scroll to position [243, 0]
click at [69, 250] on input "checkbox" at bounding box center [69, 250] width 8 height 8
checkbox input "true"
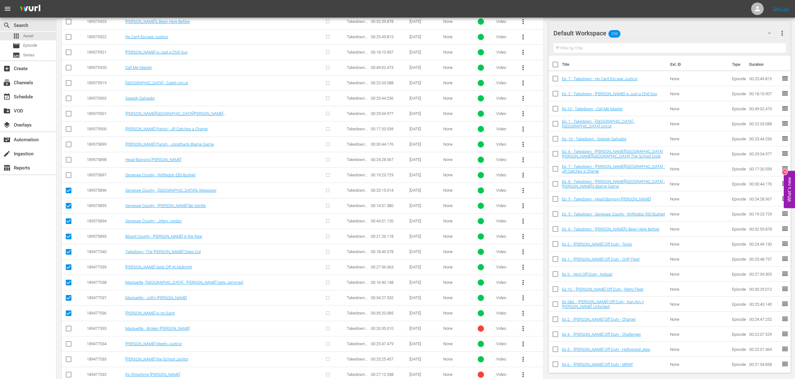
scroll to position [109, 0]
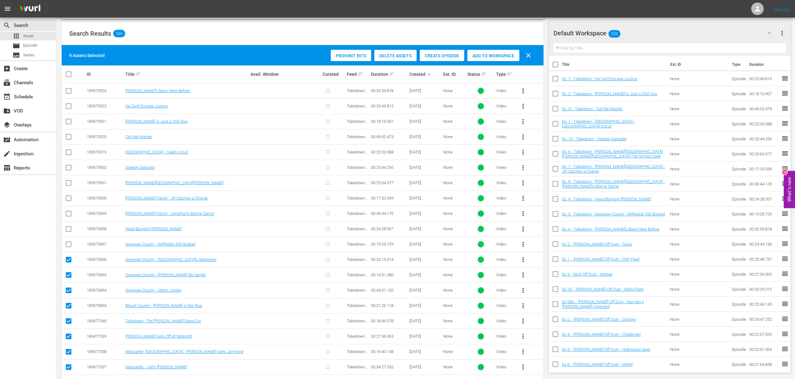
click at [438, 56] on span "Create Episode" at bounding box center [442, 55] width 44 height 5
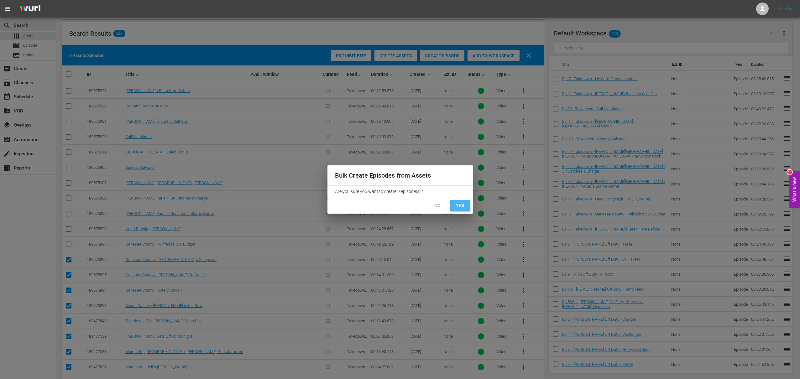
click at [458, 205] on span "Yes" at bounding box center [460, 206] width 10 height 8
checkbox input "false"
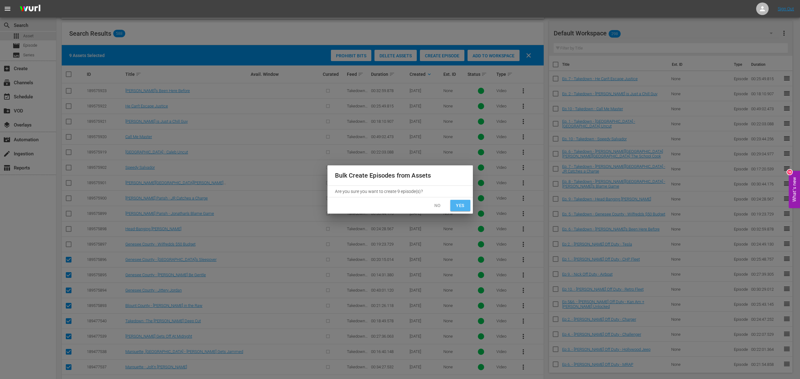
checkbox input "false"
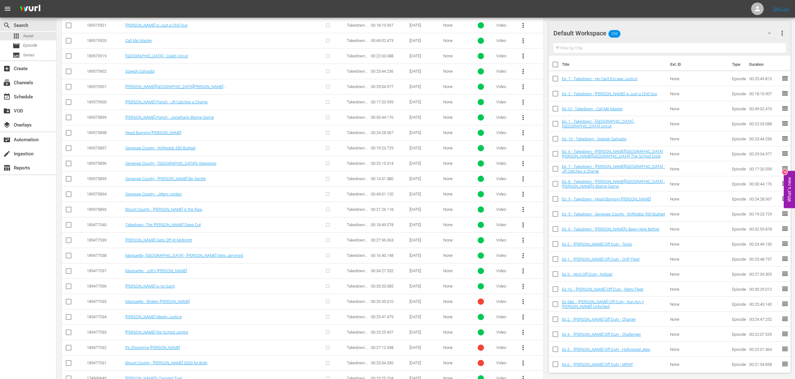
scroll to position [210, 0]
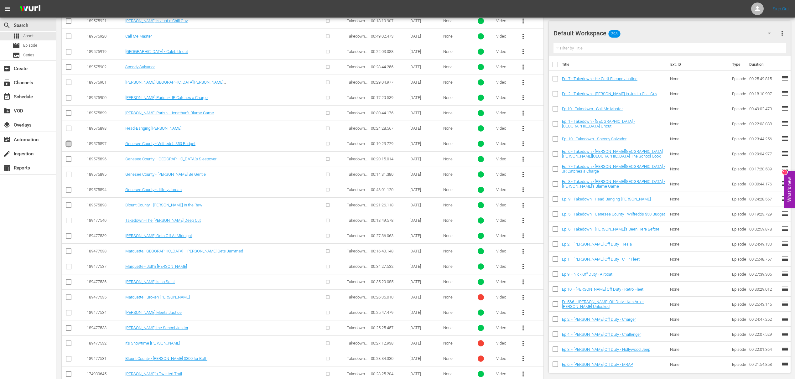
click at [68, 144] on input "checkbox" at bounding box center [69, 145] width 8 height 8
checkbox input "true"
click at [68, 159] on input "checkbox" at bounding box center [69, 161] width 8 height 8
checkbox input "true"
click at [69, 174] on input "checkbox" at bounding box center [69, 176] width 8 height 8
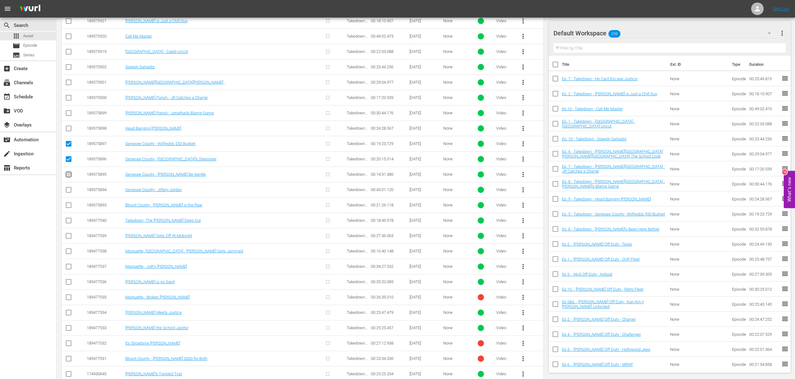
checkbox input "true"
click at [69, 190] on input "checkbox" at bounding box center [69, 191] width 8 height 8
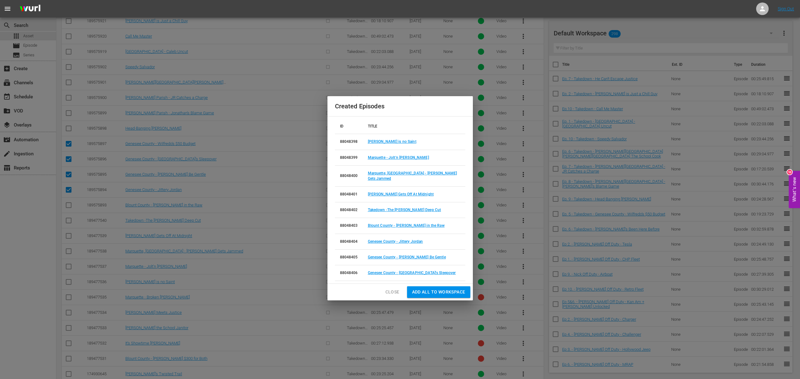
click at [436, 290] on span "Add all to Workspace" at bounding box center [438, 292] width 53 height 8
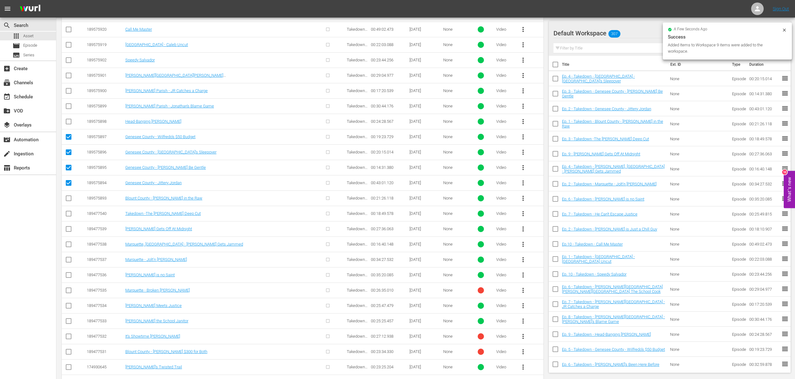
scroll to position [308, 0]
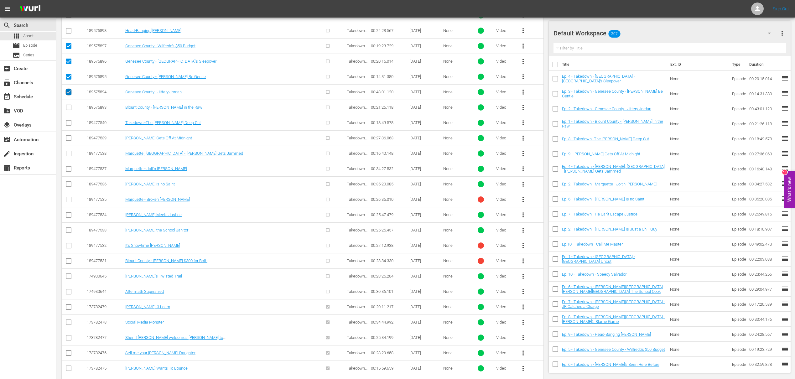
click at [70, 91] on input "checkbox" at bounding box center [69, 94] width 8 height 8
checkbox input "false"
click at [70, 78] on input "checkbox" at bounding box center [69, 78] width 8 height 8
checkbox input "false"
click at [68, 61] on input "checkbox" at bounding box center [69, 63] width 8 height 8
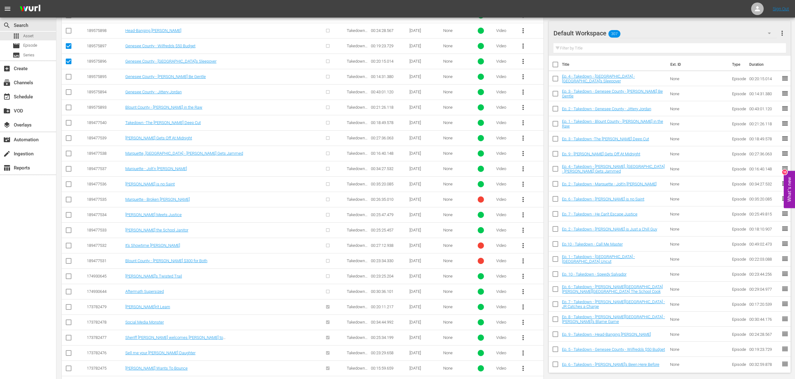
checkbox input "false"
click at [67, 46] on input "checkbox" at bounding box center [69, 48] width 8 height 8
checkbox input "false"
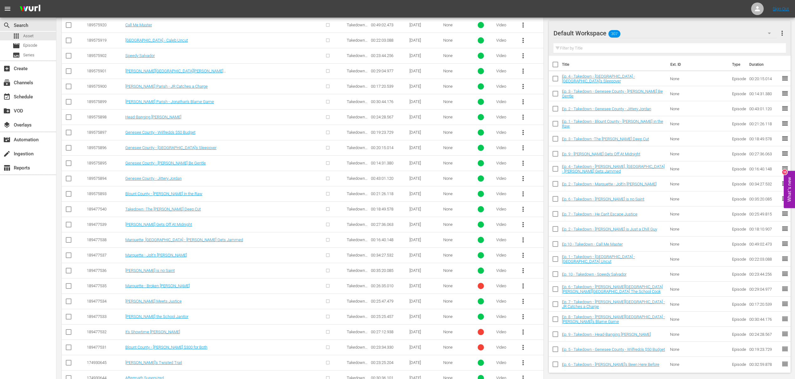
scroll to position [222, 0]
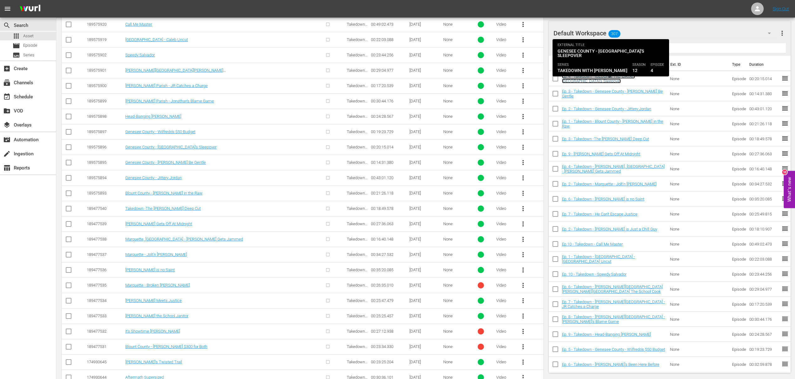
click at [635, 79] on link "Ep. 4 - Takedown - [GEOGRAPHIC_DATA] - [GEOGRAPHIC_DATA]'s Sleepover" at bounding box center [598, 78] width 73 height 9
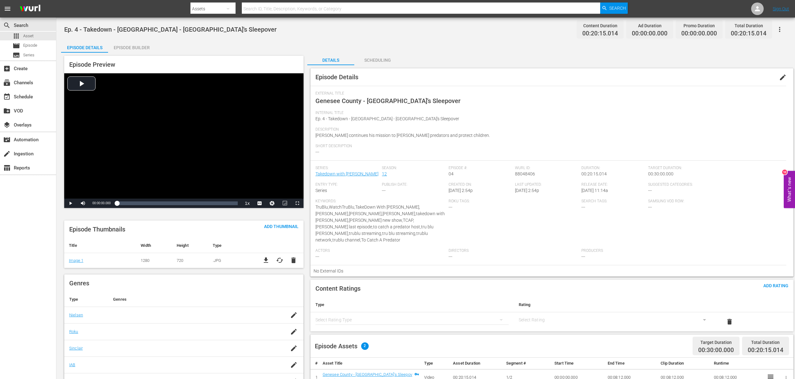
click at [142, 49] on div "Episode Builder" at bounding box center [131, 47] width 47 height 15
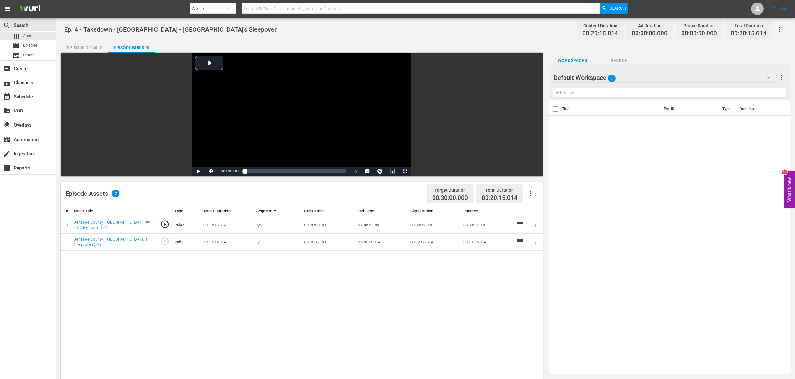
click at [595, 159] on div "Title Ext. ID Type Duration" at bounding box center [669, 235] width 241 height 271
click at [614, 61] on span "Search" at bounding box center [619, 61] width 47 height 8
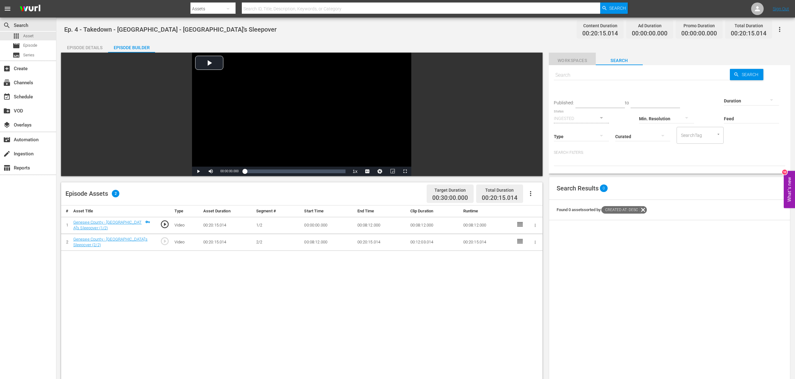
click at [574, 63] on span "Workspaces" at bounding box center [572, 61] width 47 height 8
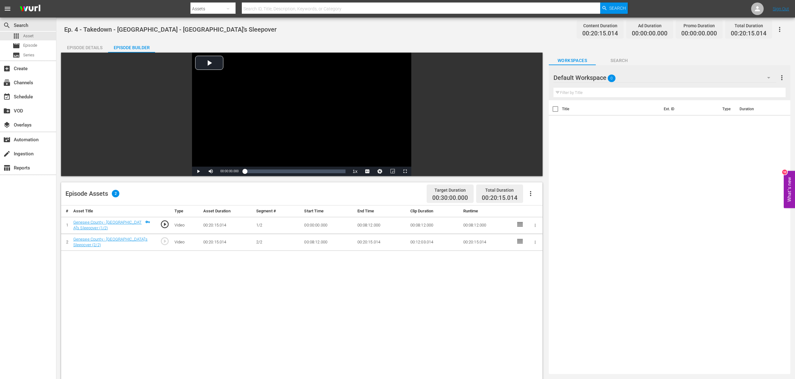
click at [103, 45] on div "Episode Details" at bounding box center [84, 47] width 47 height 15
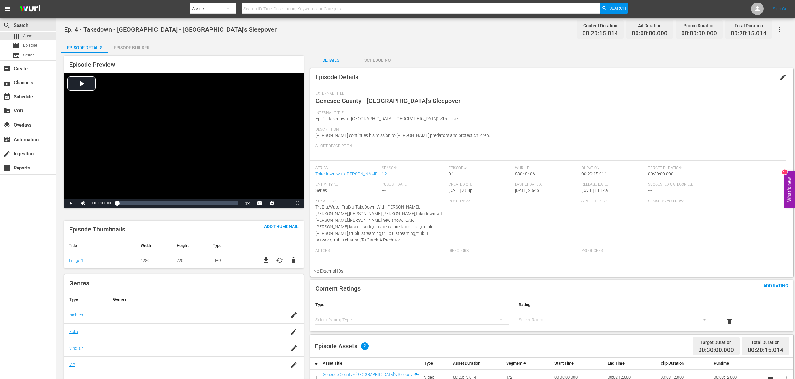
click at [127, 46] on div "Episode Builder" at bounding box center [131, 47] width 47 height 15
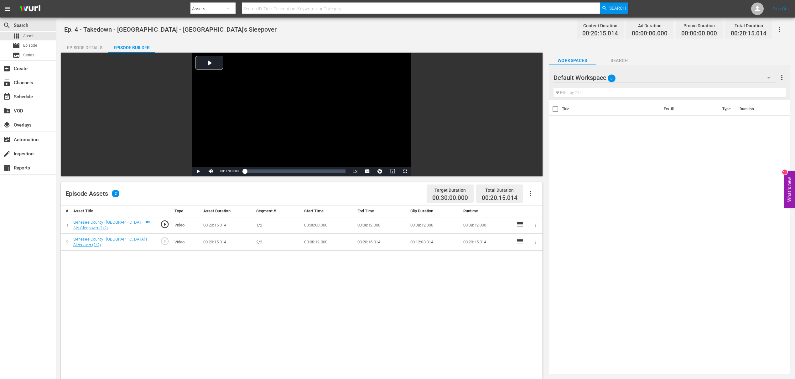
click at [87, 47] on div "Episode Details" at bounding box center [84, 47] width 47 height 15
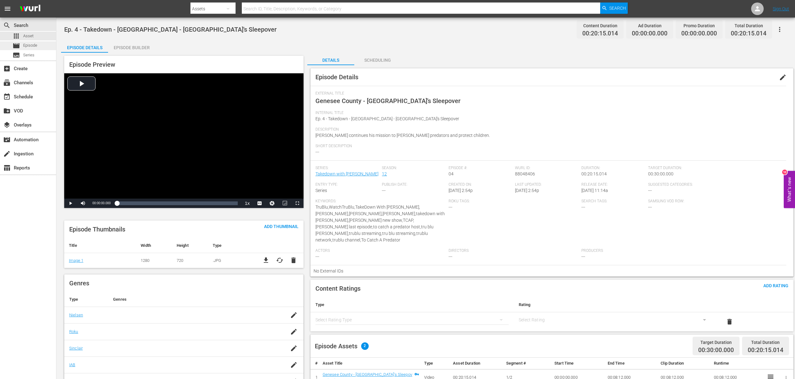
click at [39, 43] on div "movie Episode" at bounding box center [28, 45] width 56 height 9
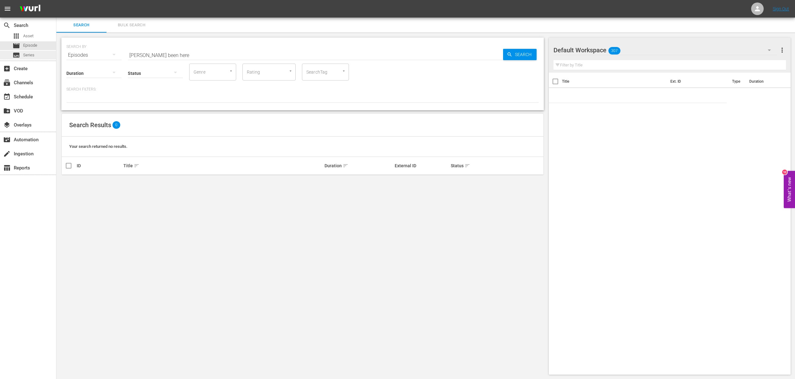
click at [23, 54] on span "Series" at bounding box center [28, 55] width 11 height 6
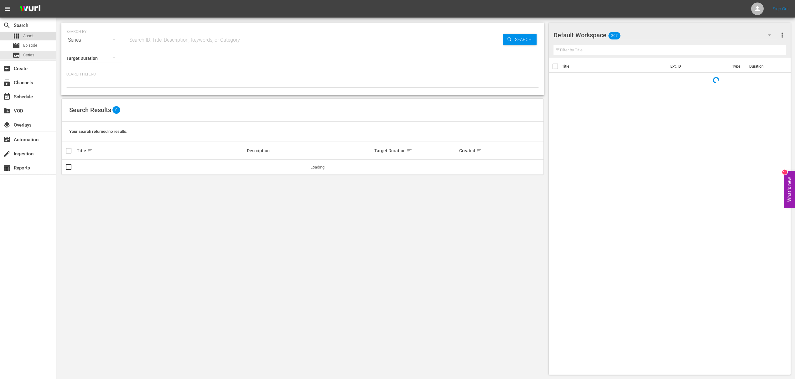
click at [30, 39] on span "Asset" at bounding box center [28, 36] width 10 height 6
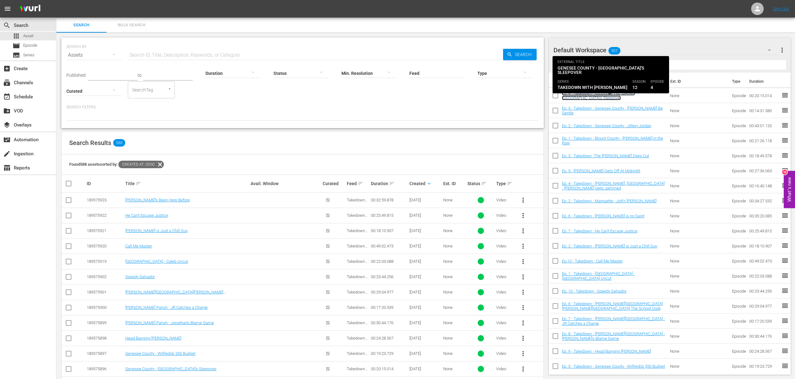
click at [588, 96] on link "Ep. 4 - Takedown - [GEOGRAPHIC_DATA] - [GEOGRAPHIC_DATA]'s Sleepover" at bounding box center [598, 95] width 73 height 9
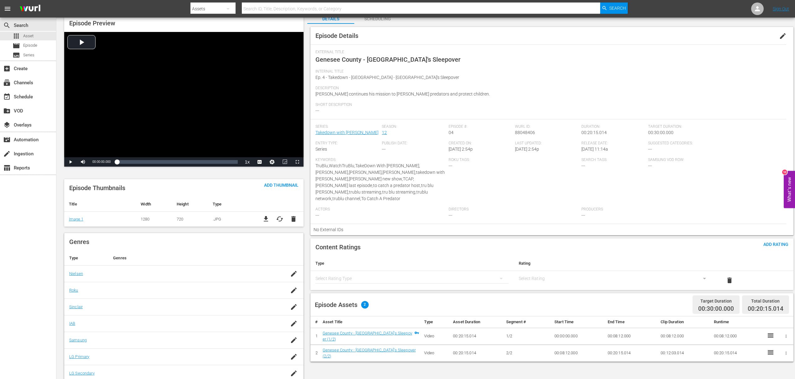
scroll to position [50, 0]
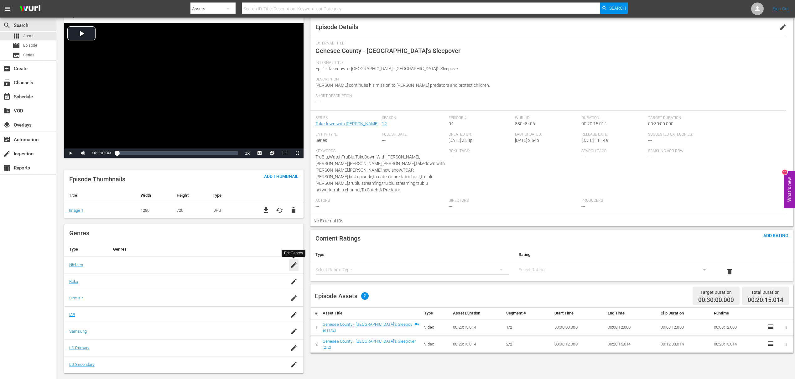
click at [292, 265] on icon "button" at bounding box center [294, 265] width 8 height 8
click at [217, 250] on th "Genres" at bounding box center [192, 249] width 168 height 15
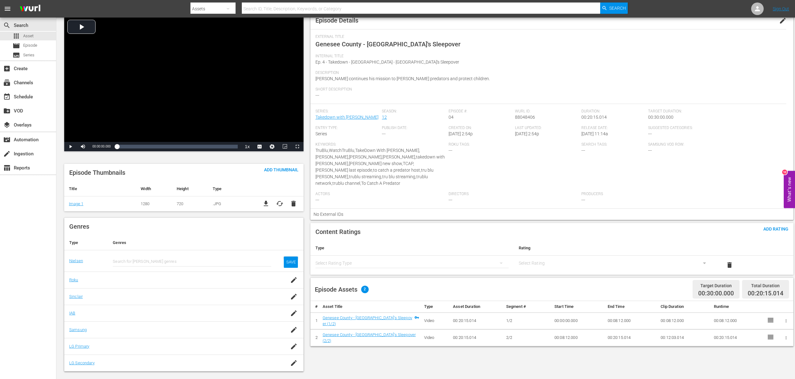
scroll to position [60, 0]
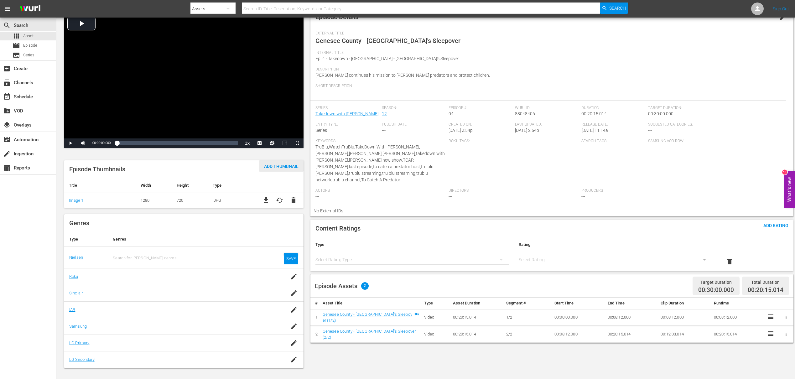
click at [288, 168] on span "Add Thumbnail" at bounding box center [281, 166] width 44 height 5
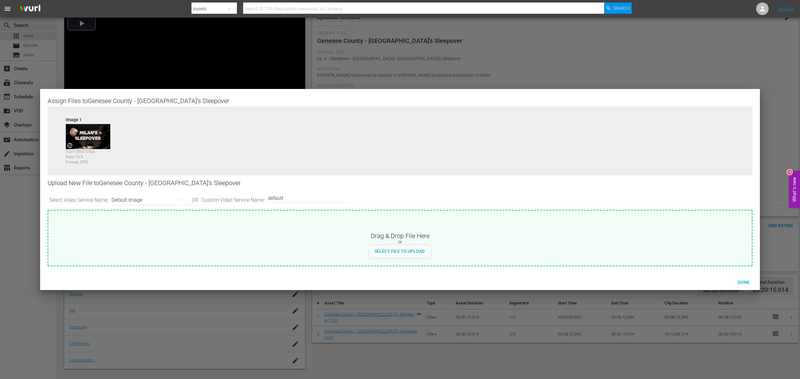
click at [131, 201] on div "Default Image" at bounding box center [149, 200] width 77 height 18
click at [368, 242] on div "Channel Bug Default Image Roku-BrandedThumbnail Roku-Thumbnail Roku-ThumbnailBo…" at bounding box center [400, 189] width 800 height 379
click at [390, 251] on span "Select File to Upload" at bounding box center [399, 251] width 60 height 5
type input "C:\fakepath\Takedown_Series_Artwork.jpg"
click at [637, 282] on span "Done" at bounding box center [744, 282] width 22 height 5
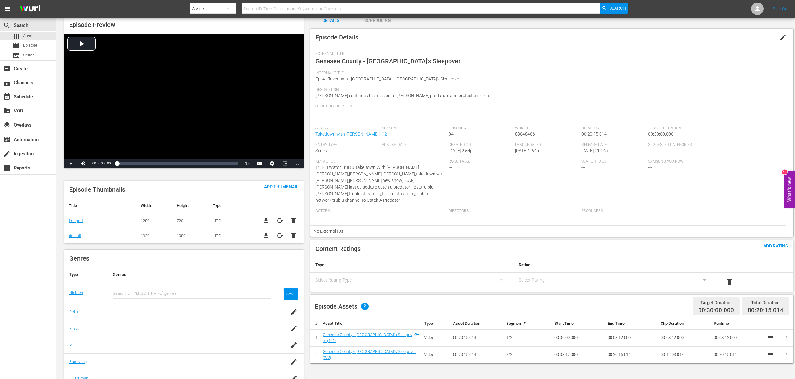
scroll to position [0, 0]
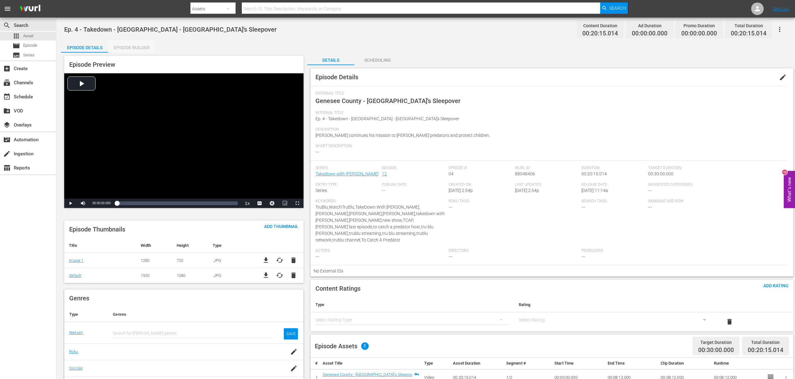
click at [142, 48] on div "Episode Builder" at bounding box center [131, 47] width 47 height 15
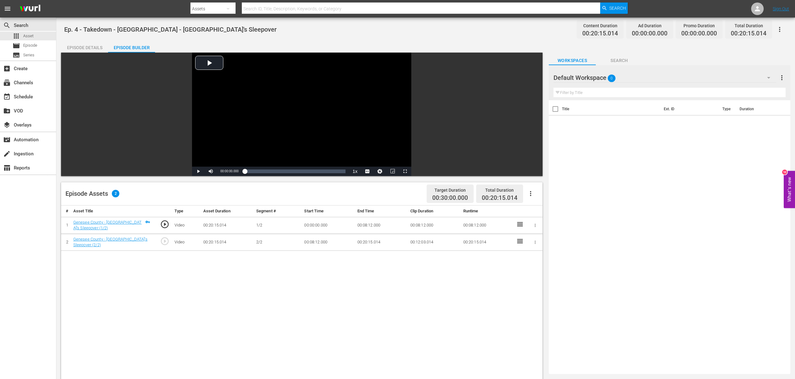
click at [570, 109] on th "Title" at bounding box center [611, 109] width 98 height 18
click at [600, 89] on input "text" at bounding box center [669, 93] width 232 height 10
type input "ad"
click at [637, 77] on icon "button" at bounding box center [768, 78] width 3 height 2
click at [637, 77] on div "Default Workspace (0)" at bounding box center [397, 189] width 795 height 379
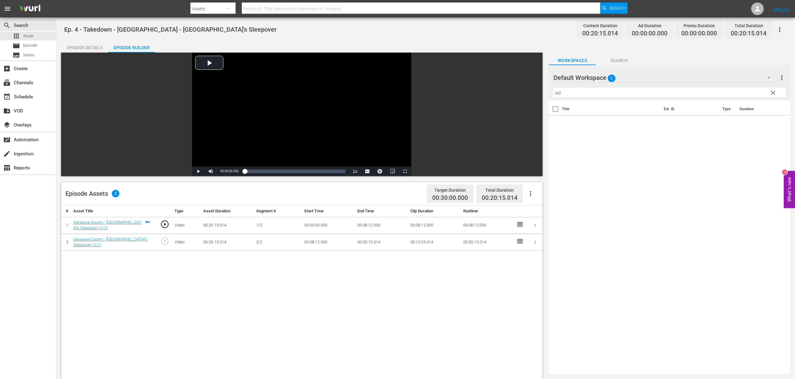
click at [617, 58] on span "Search" at bounding box center [619, 61] width 47 height 8
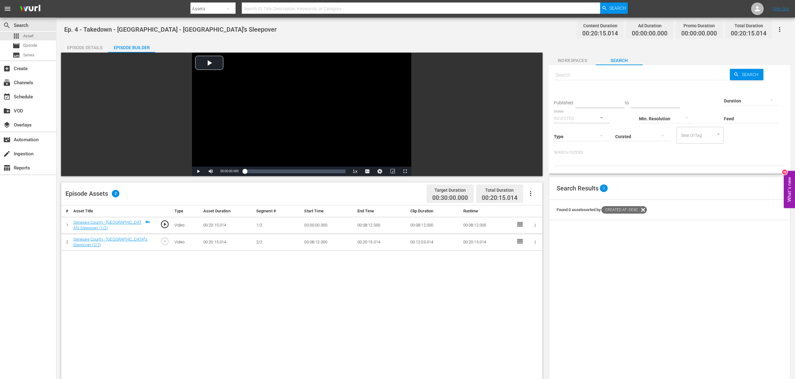
click at [596, 104] on div "Status INGESTED" at bounding box center [581, 114] width 55 height 23
click at [637, 209] on icon at bounding box center [643, 210] width 8 height 8
click at [598, 159] on icon at bounding box center [597, 161] width 8 height 8
click at [595, 159] on icon at bounding box center [597, 161] width 8 height 8
click at [574, 77] on input "text" at bounding box center [642, 75] width 176 height 15
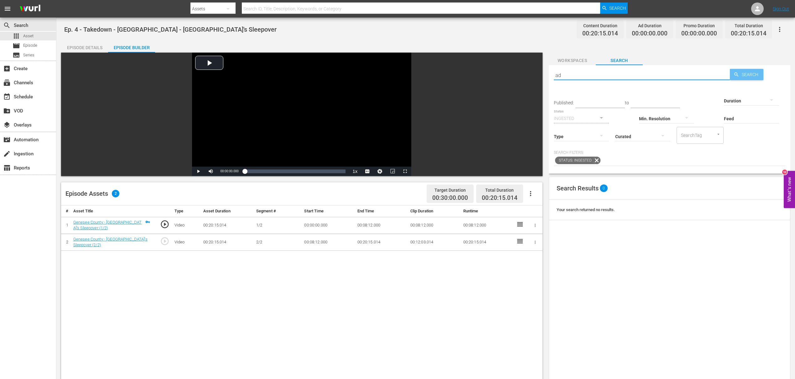
type input "ad"
click at [637, 77] on span "Search" at bounding box center [751, 74] width 24 height 11
type input "ad"
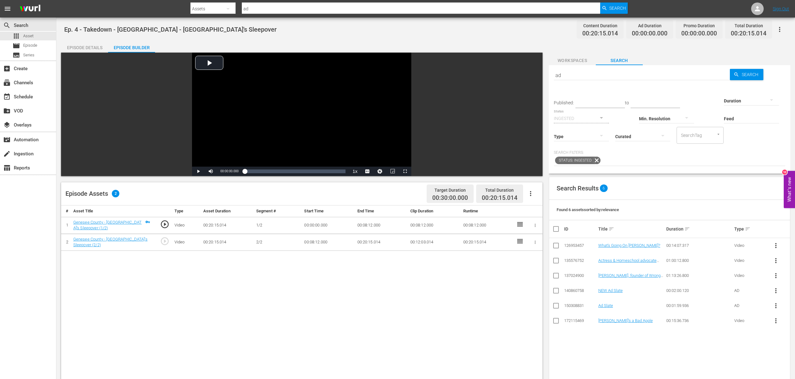
click at [627, 290] on div "NEW Ad Slate" at bounding box center [631, 290] width 66 height 5
click at [637, 290] on span "more_vert" at bounding box center [776, 291] width 8 height 8
click at [637, 291] on div "Workspace" at bounding box center [729, 308] width 60 height 15
click at [637, 291] on span "more_vert" at bounding box center [776, 321] width 8 height 8
click at [637, 291] on div "Workspace" at bounding box center [737, 338] width 43 height 15
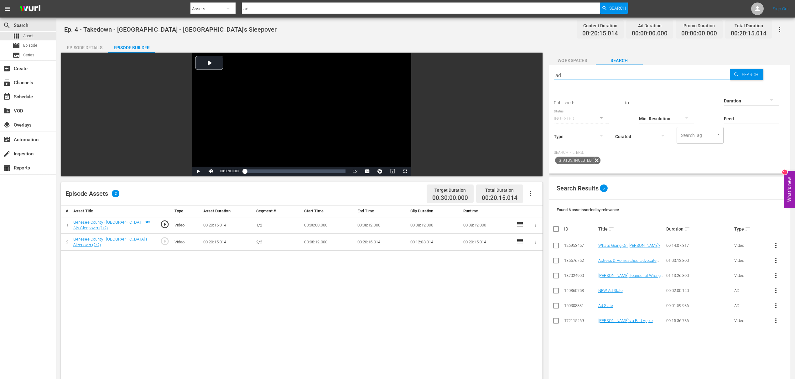
click at [573, 72] on input "ad" at bounding box center [642, 75] width 176 height 15
drag, startPoint x: 576, startPoint y: 76, endPoint x: 551, endPoint y: 76, distance: 24.4
click at [551, 76] on div "Search ad Search Published: to Duration Status INGESTED Min. Resolution Feed Fe…" at bounding box center [669, 119] width 241 height 108
type input "Ta"
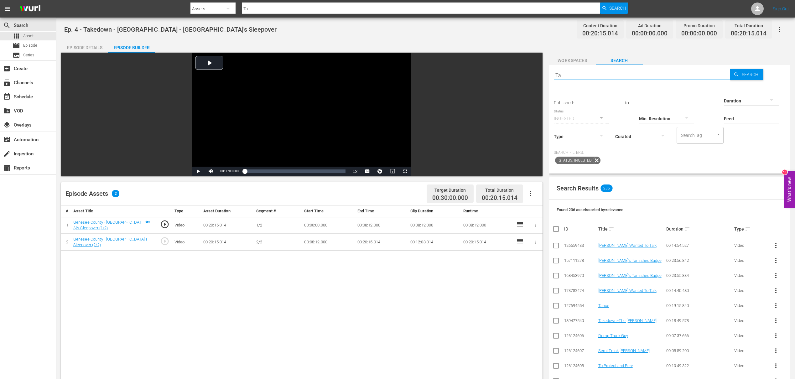
click at [351, 288] on div "# Asset Title Type Asset Duration Segment # Start Time End Time Clip Duration R…" at bounding box center [301, 371] width 481 height 332
click at [567, 73] on input "Ta" at bounding box center [642, 75] width 176 height 15
type input "T"
click at [637, 208] on div "Found 236 assets sorted by: relevance" at bounding box center [669, 210] width 241 height 20
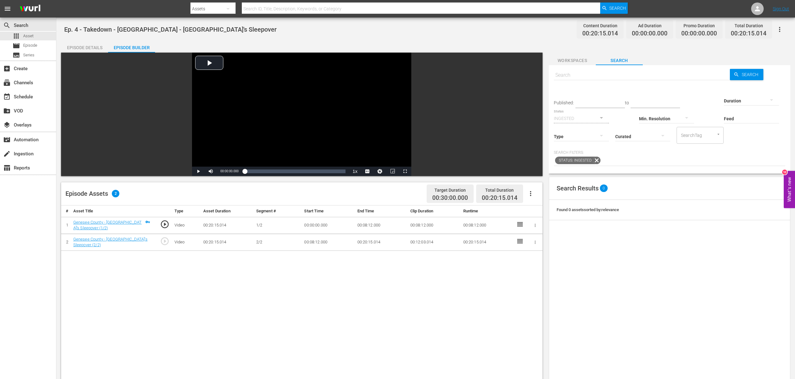
drag, startPoint x: 605, startPoint y: 218, endPoint x: 609, endPoint y: 185, distance: 33.2
click at [605, 216] on div "Found 0 assets sorted by: relevance" at bounding box center [669, 210] width 241 height 20
click at [575, 61] on span "Workspaces" at bounding box center [572, 61] width 47 height 8
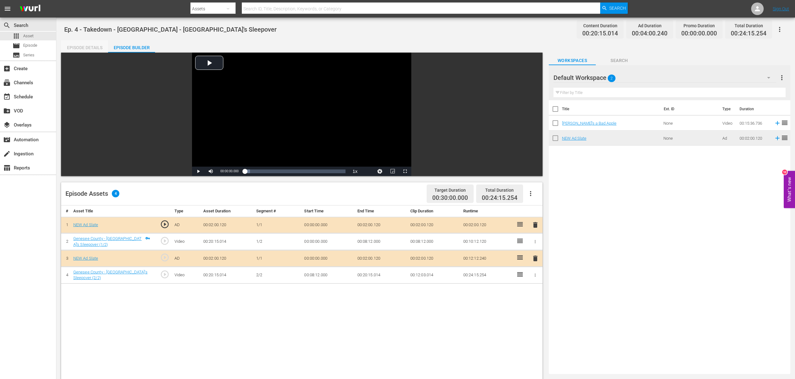
click at [85, 46] on div "Episode Details" at bounding box center [84, 47] width 47 height 15
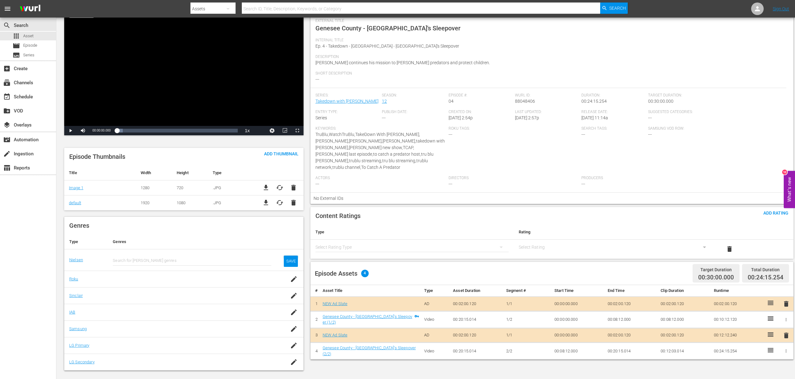
scroll to position [75, 0]
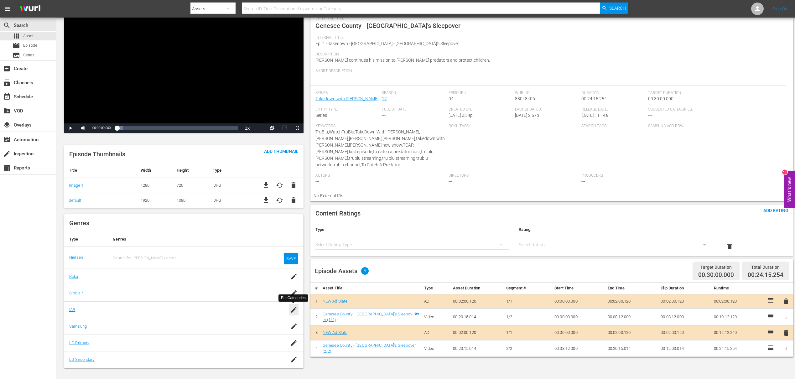
click at [294, 291] on icon "button" at bounding box center [294, 310] width 6 height 6
click at [188, 281] on td at bounding box center [192, 276] width 168 height 17
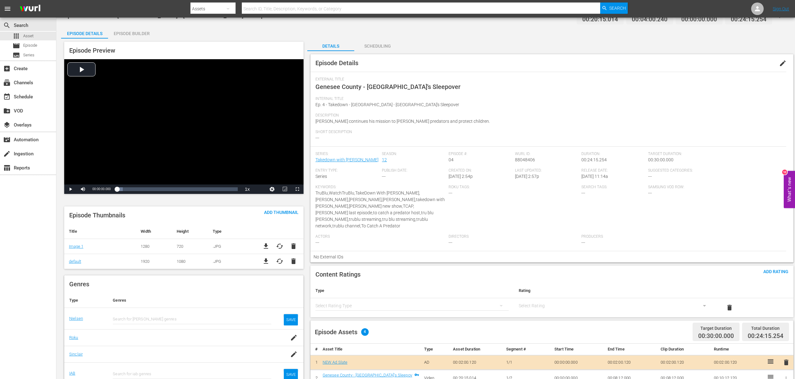
scroll to position [0, 0]
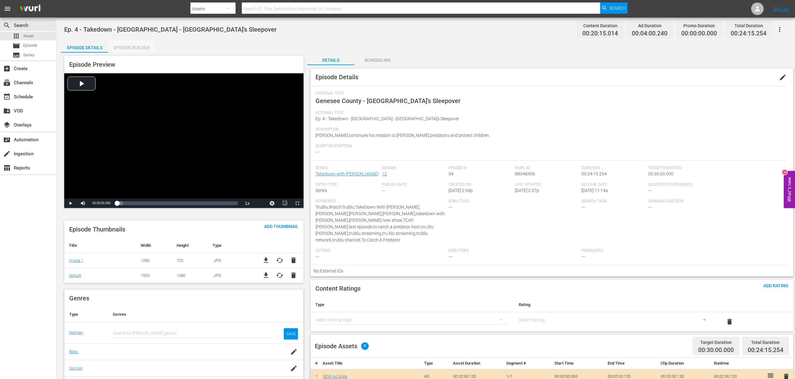
click at [139, 49] on div "Episode Builder" at bounding box center [131, 47] width 47 height 15
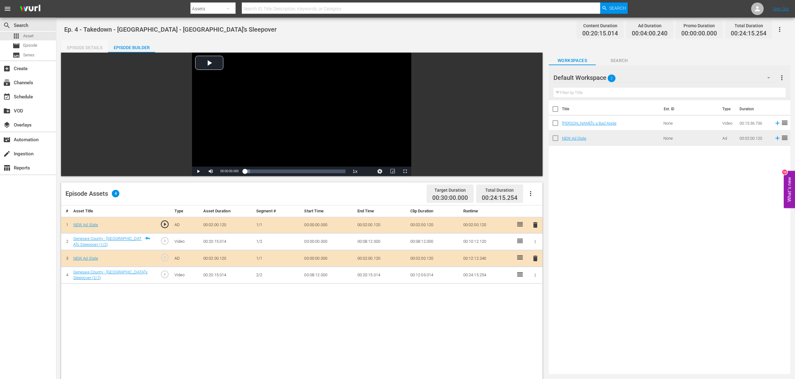
click at [90, 49] on div "Episode Details" at bounding box center [84, 47] width 47 height 15
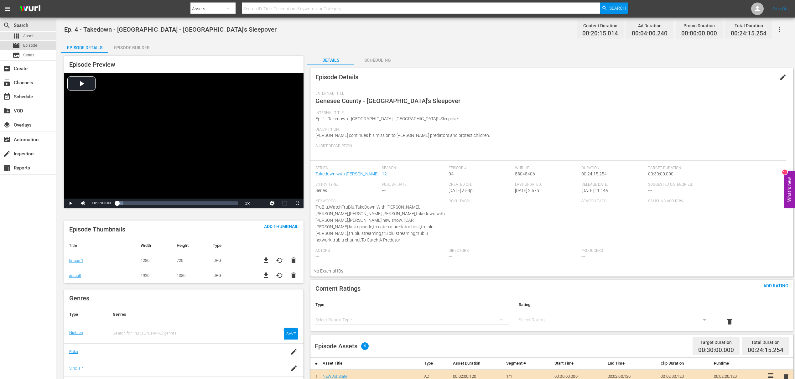
click at [38, 46] on div "movie Episode" at bounding box center [28, 45] width 56 height 9
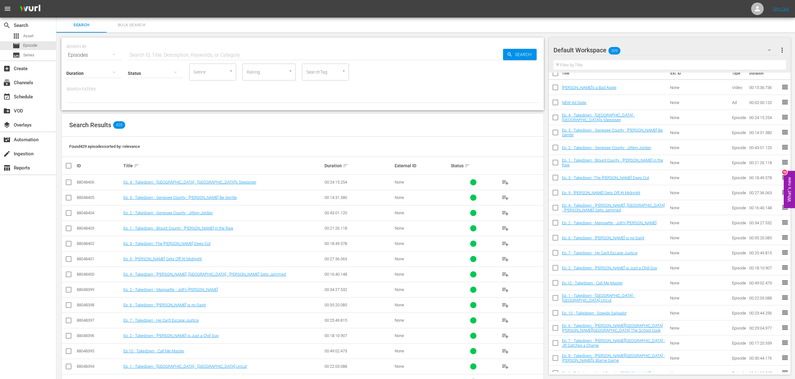
scroll to position [9, 0]
click at [507, 184] on span "playlist_add" at bounding box center [505, 183] width 8 height 8
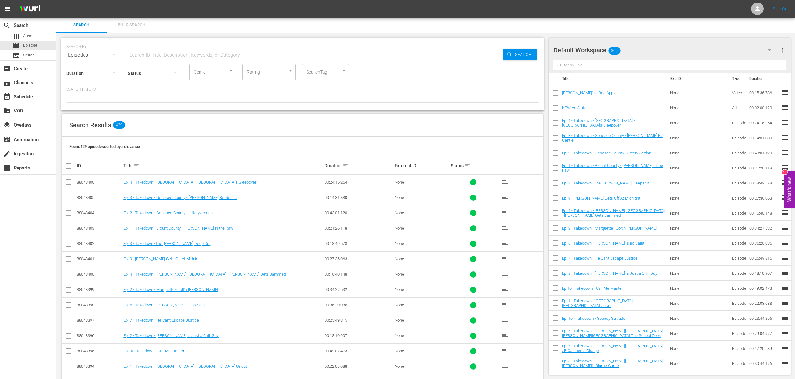
scroll to position [0, 0]
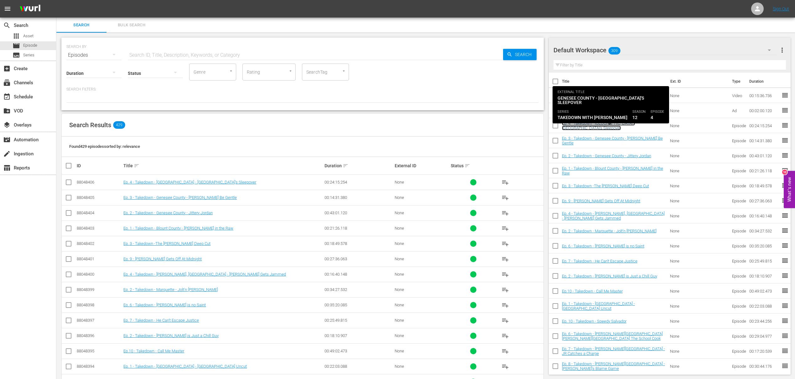
click at [613, 127] on link "Ep. 4 - Takedown - [GEOGRAPHIC_DATA] - [GEOGRAPHIC_DATA]'s Sleepover" at bounding box center [598, 125] width 73 height 9
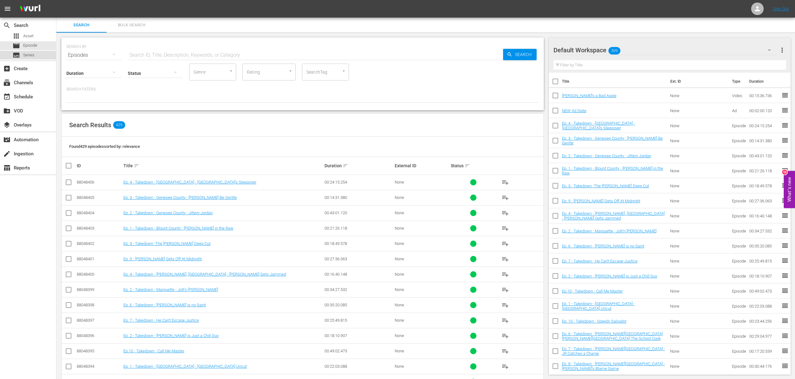
click at [28, 53] on span "Series" at bounding box center [28, 55] width 11 height 6
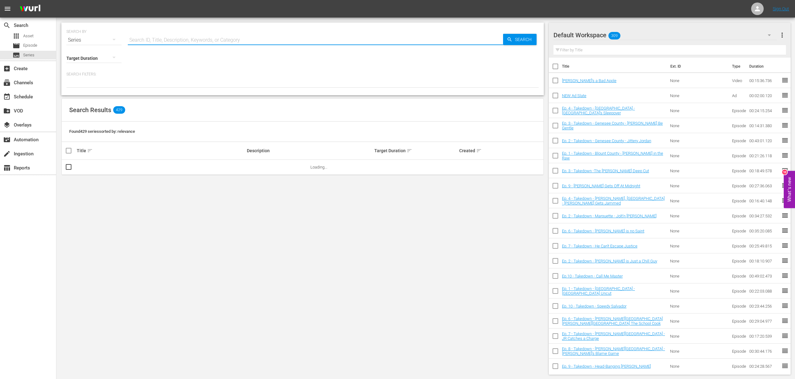
click at [149, 37] on input "text" at bounding box center [315, 40] width 375 height 15
type input "Takedown"
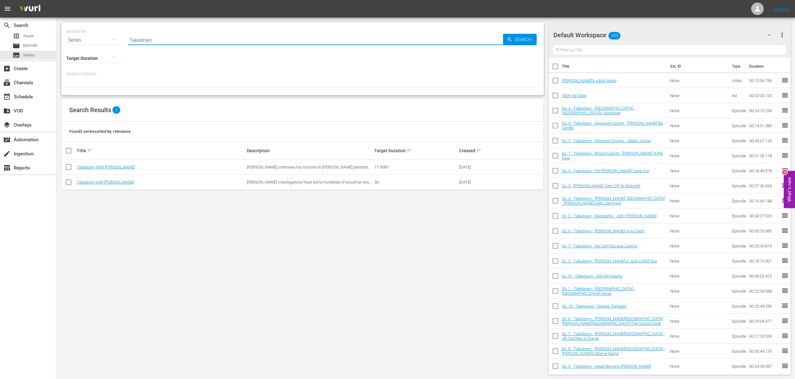
click at [105, 185] on td "Takedown with [PERSON_NAME]" at bounding box center [161, 182] width 170 height 15
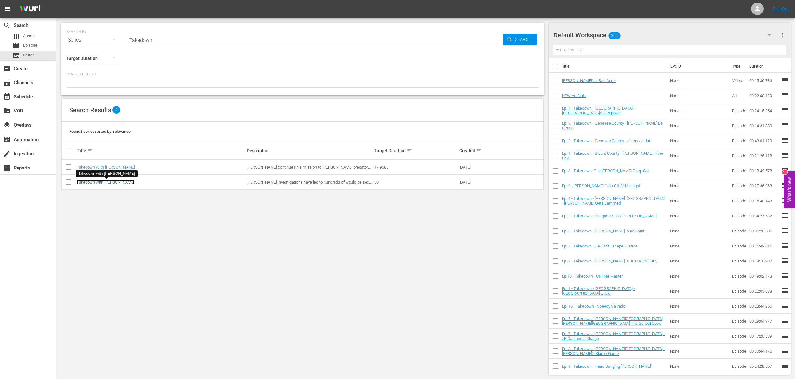
click at [106, 180] on link "Takedown with [PERSON_NAME]" at bounding box center [106, 182] width 58 height 5
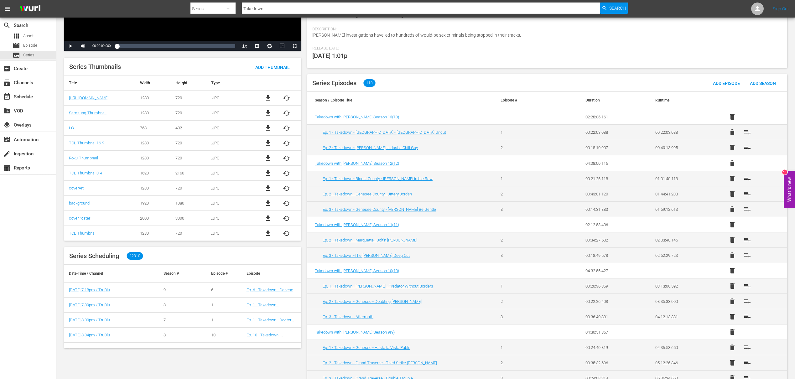
scroll to position [125, 0]
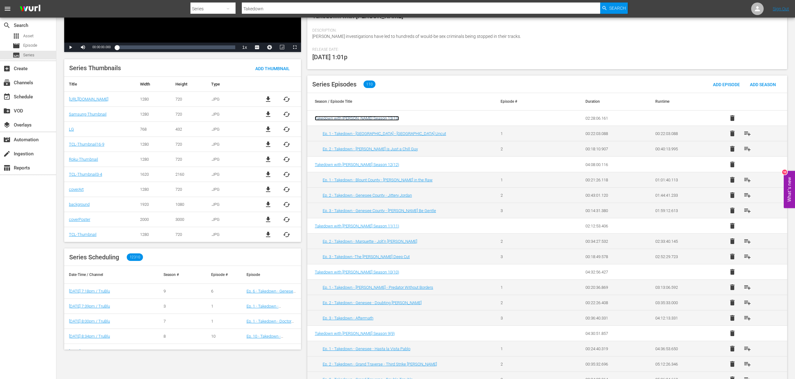
click at [377, 118] on span "Takedown with Chris Hansen Season 13 ( 13 )" at bounding box center [357, 118] width 84 height 5
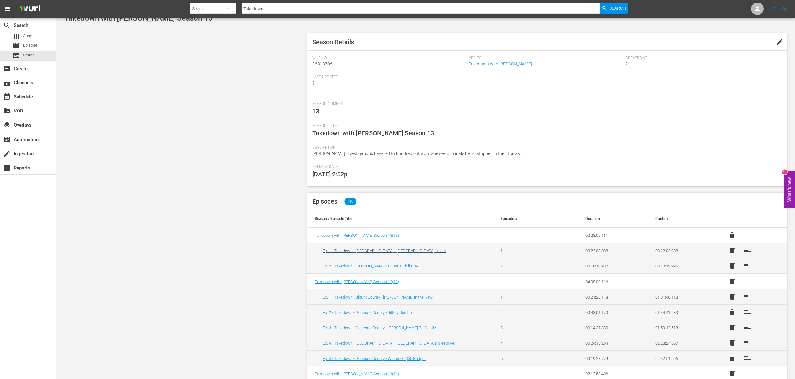
scroll to position [13, 0]
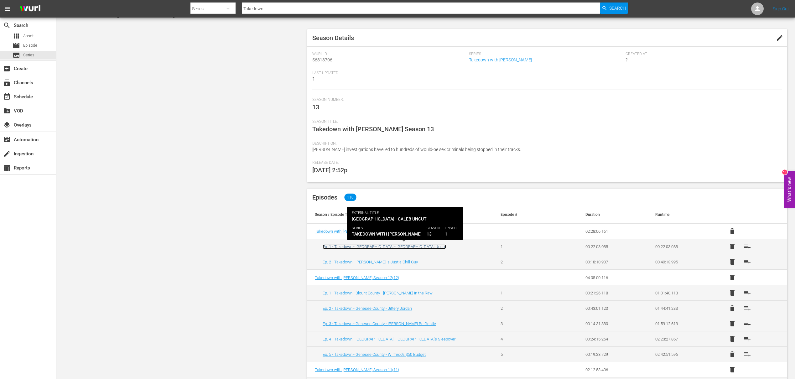
click at [390, 248] on link "Ep. 1 - Takedown - [GEOGRAPHIC_DATA] - [GEOGRAPHIC_DATA] Uncut" at bounding box center [384, 246] width 123 height 5
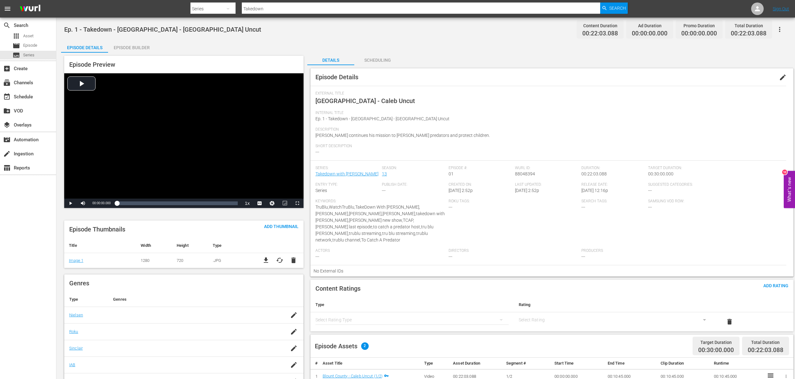
click at [116, 46] on div "Episode Builder" at bounding box center [131, 47] width 47 height 15
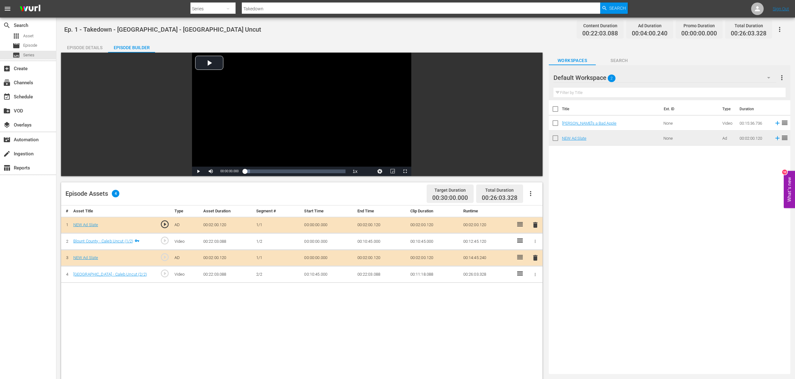
click at [93, 49] on div "Episode Details" at bounding box center [84, 47] width 47 height 15
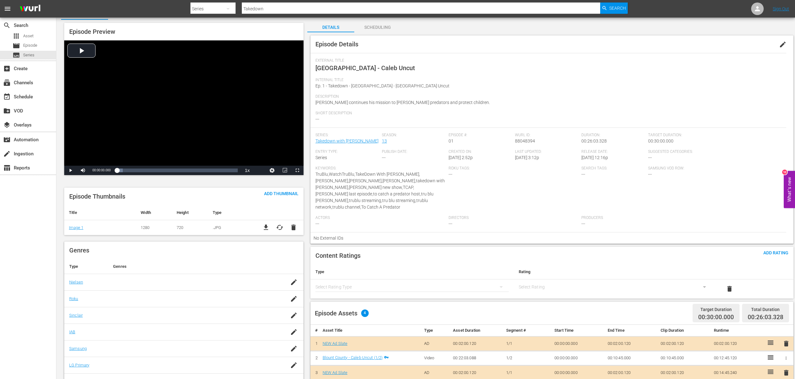
scroll to position [55, 0]
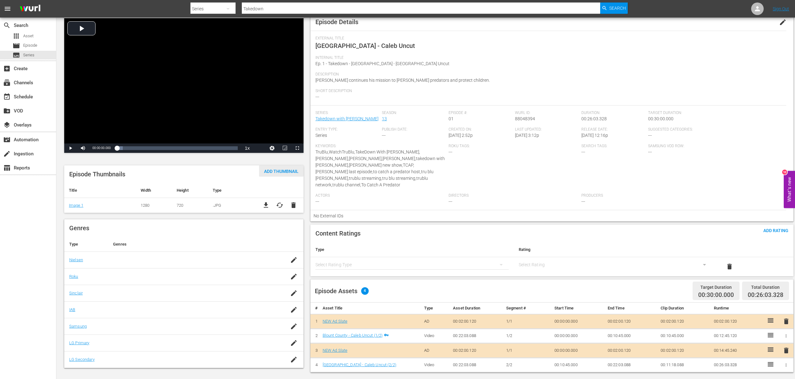
click at [278, 172] on span "Add Thumbnail" at bounding box center [281, 171] width 44 height 5
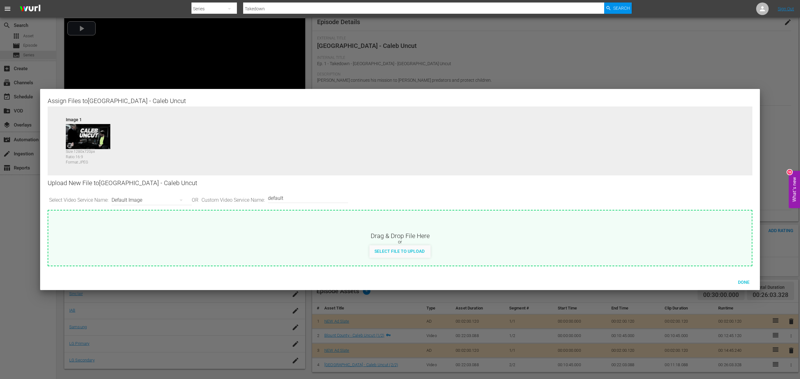
click at [134, 198] on div "Default Image" at bounding box center [149, 200] width 77 height 18
click at [411, 248] on div "Channel Bug Default Image Roku-BrandedThumbnail Roku-Thumbnail Roku-ThumbnailBo…" at bounding box center [400, 189] width 800 height 379
click at [396, 250] on span "Select File to Upload" at bounding box center [399, 251] width 60 height 5
type input "C:\fakepath\Takedown_Series_Artwork.jpg"
click at [637, 283] on span "Done" at bounding box center [744, 282] width 22 height 5
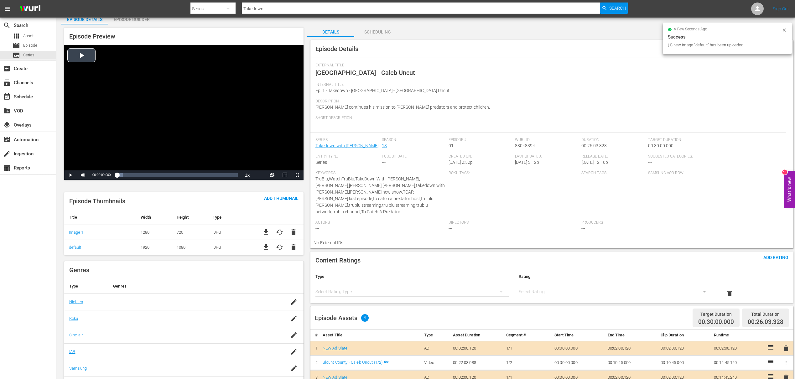
scroll to position [0, 0]
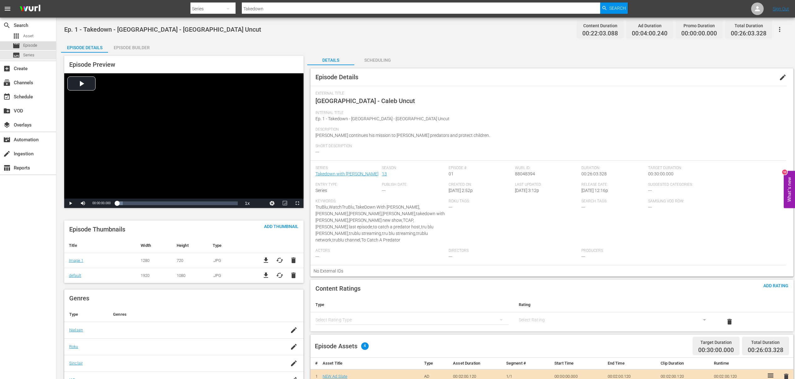
click at [27, 41] on div "movie Episode" at bounding box center [25, 45] width 25 height 9
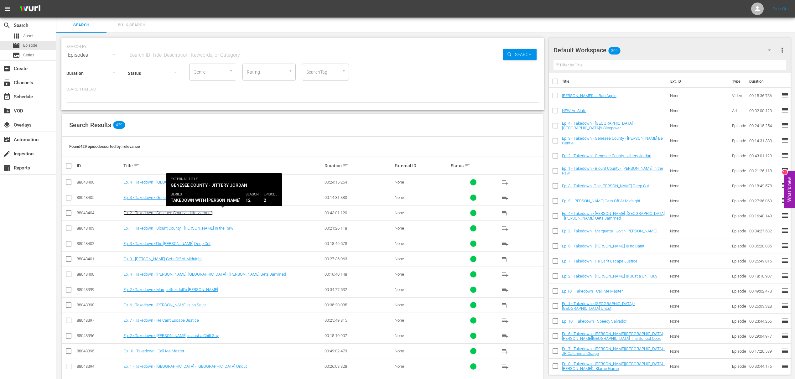
click at [194, 213] on link "Ep. 2 - Takedown - Genesee County - Jittery Jordan" at bounding box center [167, 212] width 89 height 5
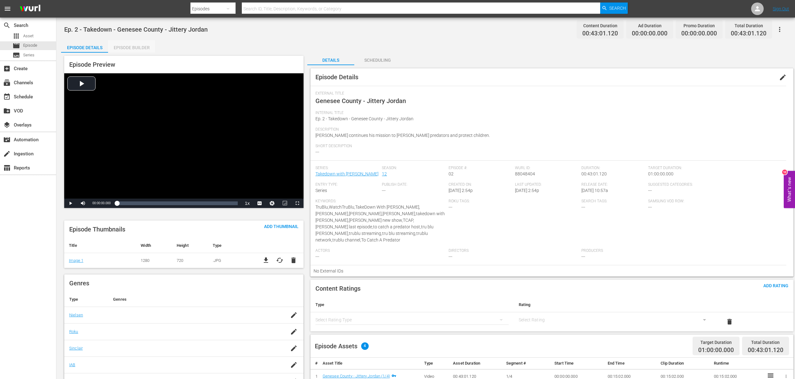
click at [139, 48] on div "Episode Builder" at bounding box center [131, 47] width 47 height 15
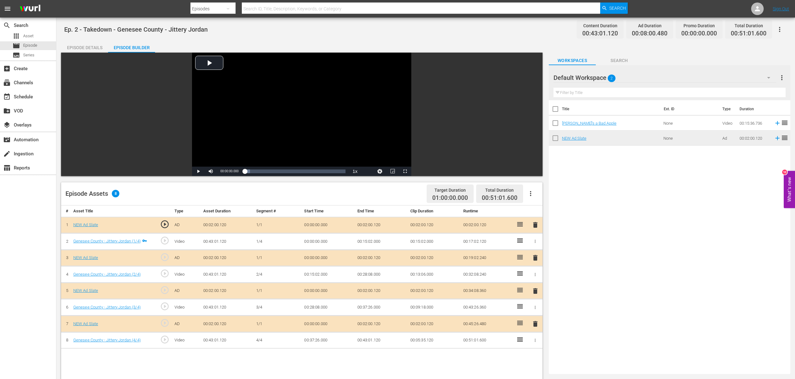
click at [83, 45] on div "Episode Details" at bounding box center [84, 47] width 47 height 15
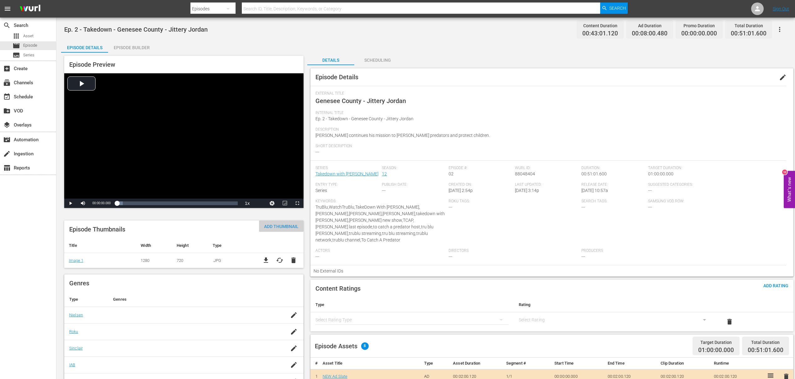
click at [285, 227] on span "Add Thumbnail" at bounding box center [281, 226] width 44 height 5
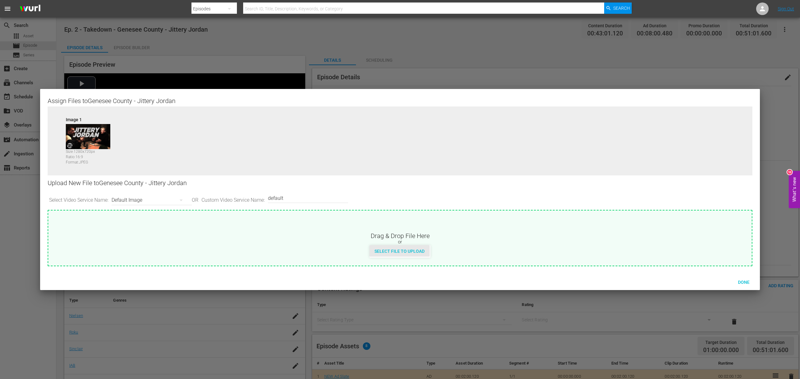
click at [404, 252] on span "Select File to Upload" at bounding box center [399, 251] width 60 height 5
type input "C:\fakepath\Takedown_Series_Artwork.jpg"
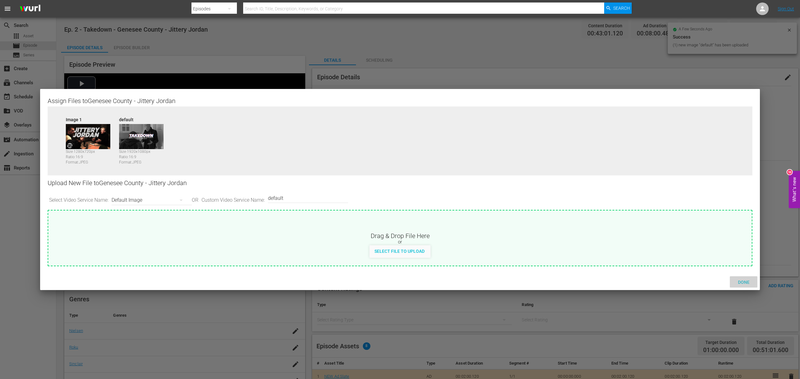
click at [637, 282] on span "Done" at bounding box center [744, 282] width 22 height 5
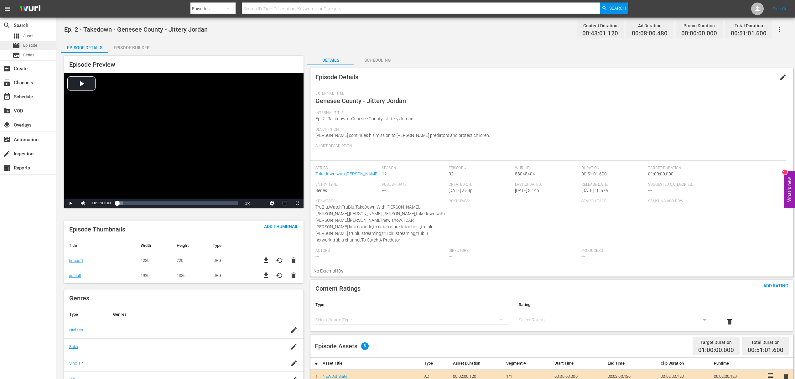
click at [28, 45] on span "Episode" at bounding box center [30, 45] width 14 height 6
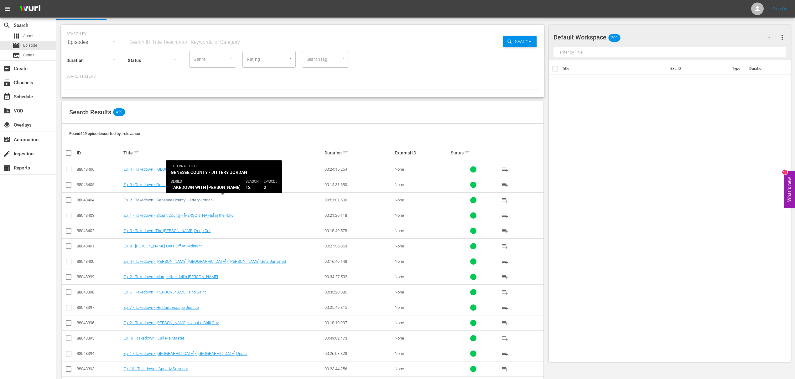
scroll to position [17, 0]
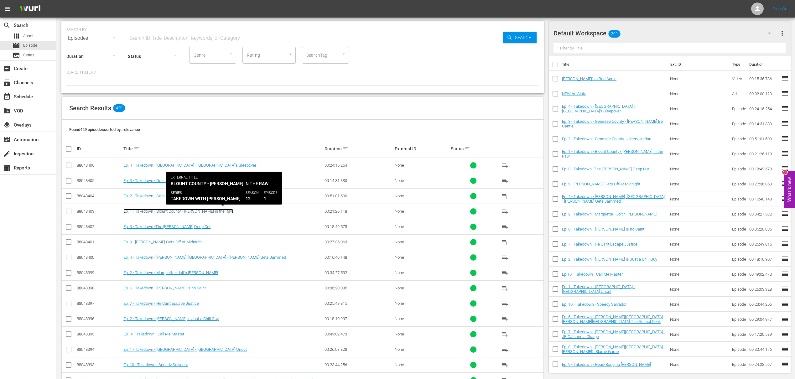
click at [200, 210] on link "Ep. 1 - Takedown - Blount County - [PERSON_NAME] in the Raw" at bounding box center [178, 211] width 110 height 5
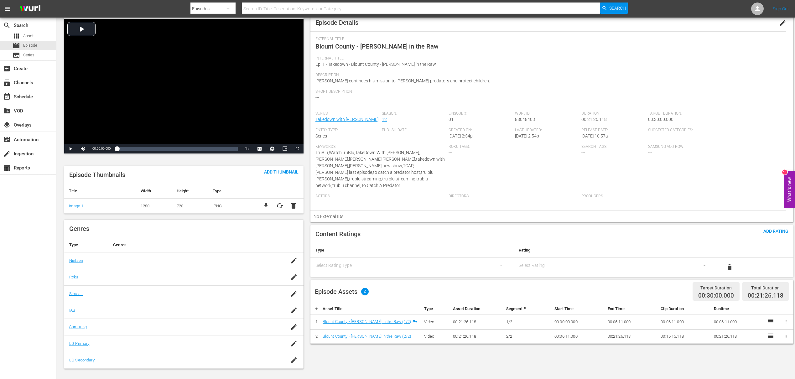
scroll to position [55, 0]
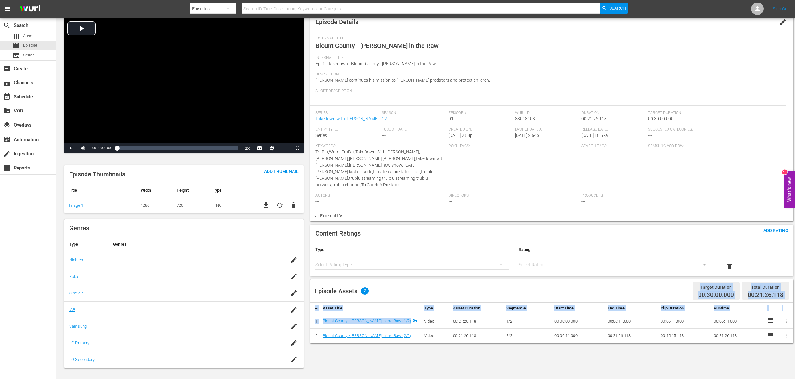
drag, startPoint x: 412, startPoint y: 318, endPoint x: 414, endPoint y: 291, distance: 27.6
click at [412, 291] on div "Episode Assets 2 Target Duration 00:30:00.000 Total Duration 00:21:26.118 # Ass…" at bounding box center [551, 311] width 483 height 64
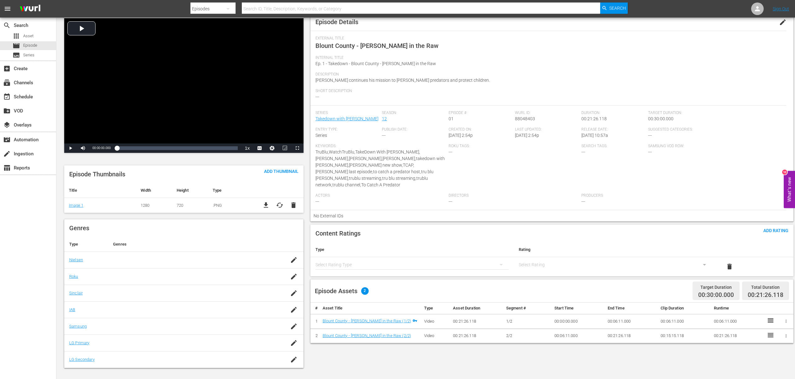
click at [412, 246] on th "Type" at bounding box center [411, 249] width 203 height 15
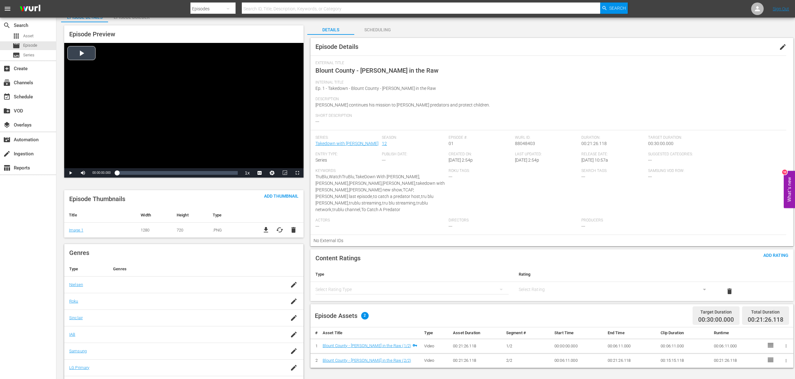
scroll to position [0, 0]
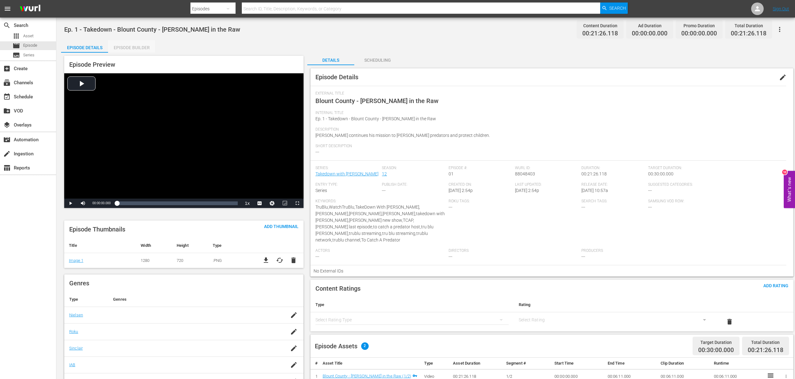
click at [142, 47] on div "Episode Builder" at bounding box center [131, 47] width 47 height 15
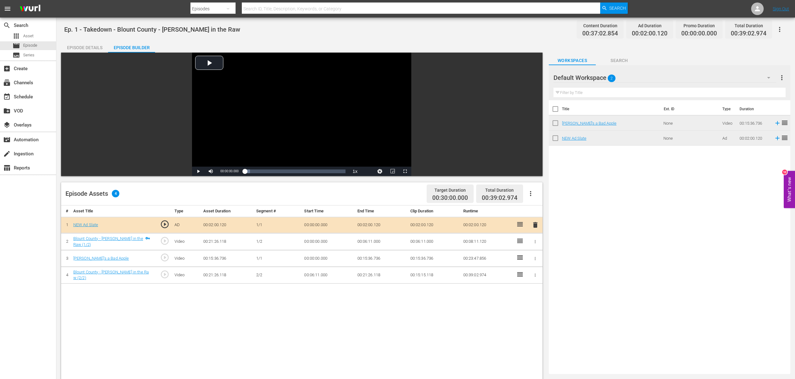
click at [203, 260] on td "00:15:36.736" at bounding box center [227, 258] width 53 height 17
click at [536, 258] on icon "button" at bounding box center [535, 258] width 5 height 5
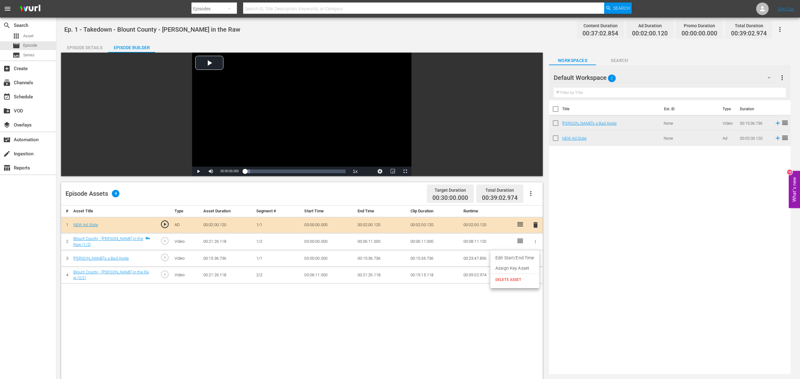
click at [516, 280] on span "DELETE ASSET" at bounding box center [514, 280] width 39 height 6
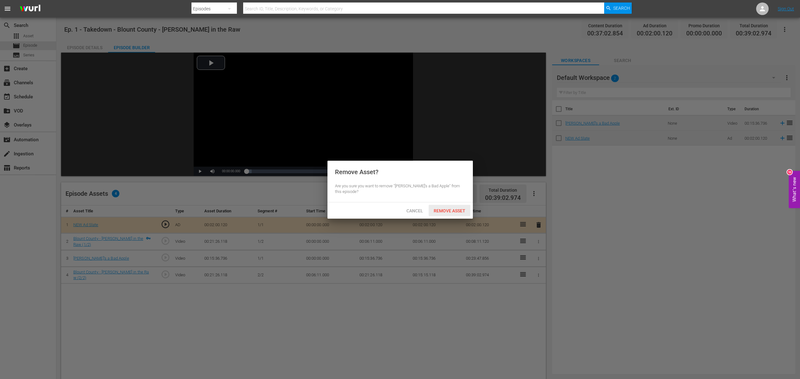
click at [440, 210] on span "Remove Asset" at bounding box center [449, 210] width 42 height 5
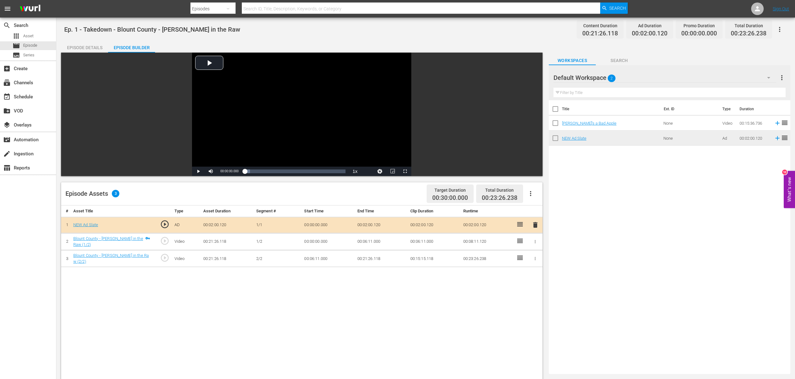
click at [554, 124] on input "checkbox" at bounding box center [555, 124] width 13 height 13
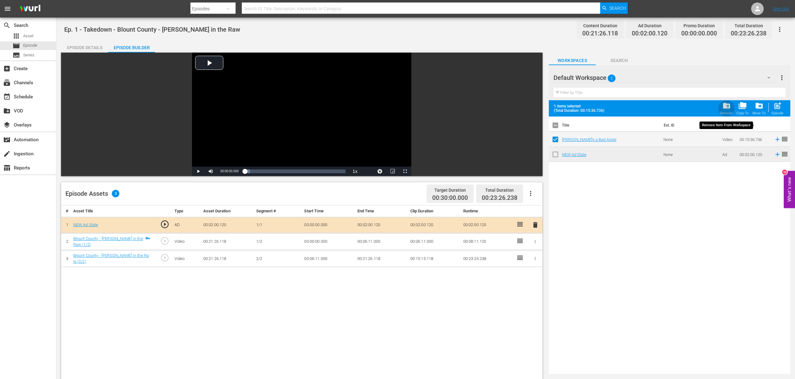
click at [637, 106] on span "folder_delete" at bounding box center [726, 105] width 8 height 8
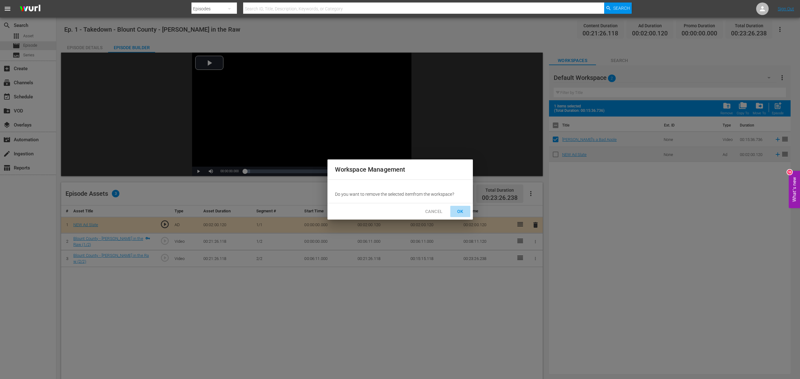
click at [458, 209] on span "OK" at bounding box center [460, 212] width 10 height 8
checkbox input "false"
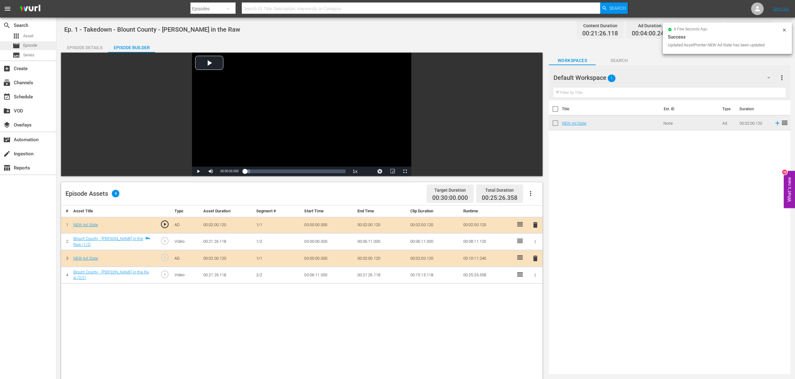
click at [36, 46] on span "Episode" at bounding box center [30, 45] width 14 height 6
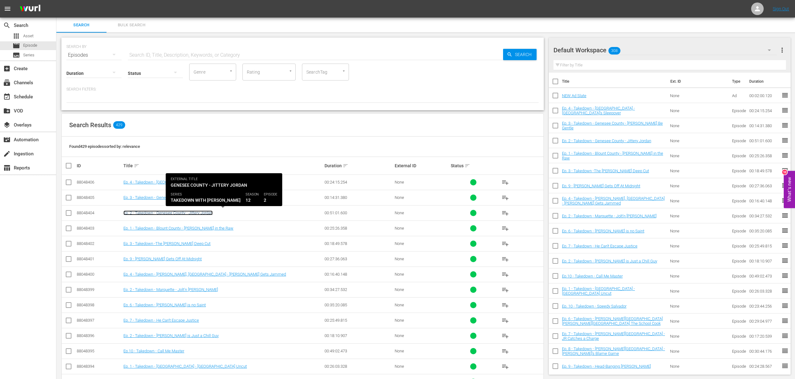
click at [154, 214] on link "Ep. 2 - Takedown - Genesee County - Jittery Jordan" at bounding box center [167, 212] width 89 height 5
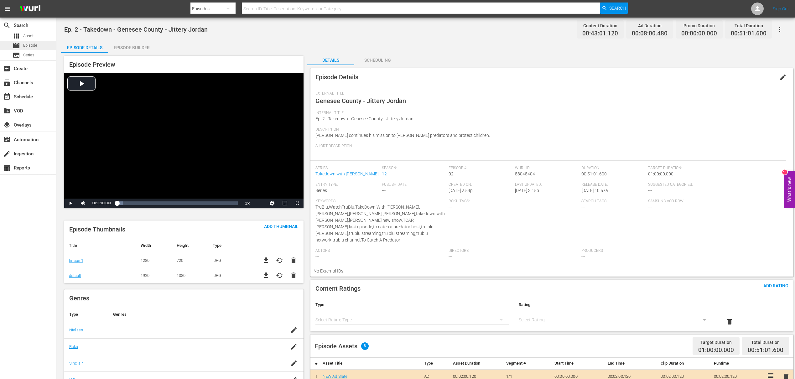
click at [22, 44] on div "movie Episode" at bounding box center [25, 45] width 25 height 9
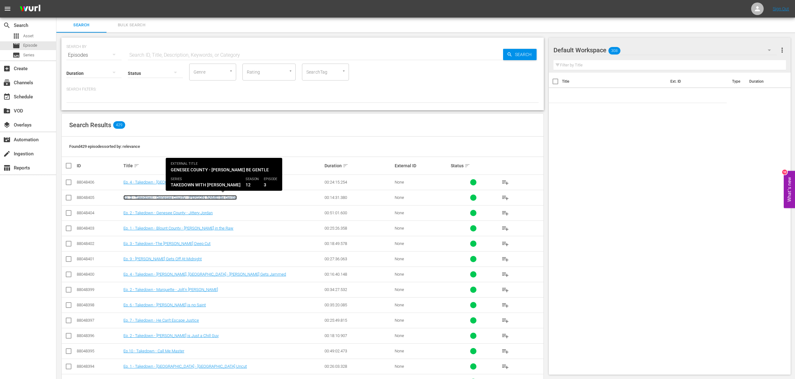
click at [149, 198] on link "Ep. 3 - Takedown - Genesee County - [PERSON_NAME] Be Gentle" at bounding box center [179, 197] width 113 height 5
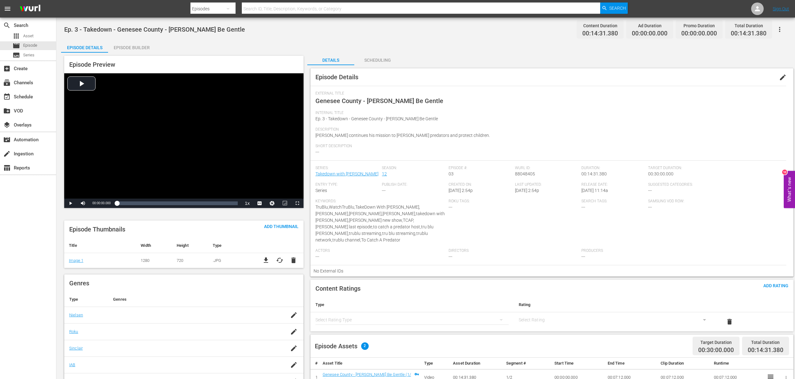
click at [127, 49] on div "Episode Builder" at bounding box center [131, 47] width 47 height 15
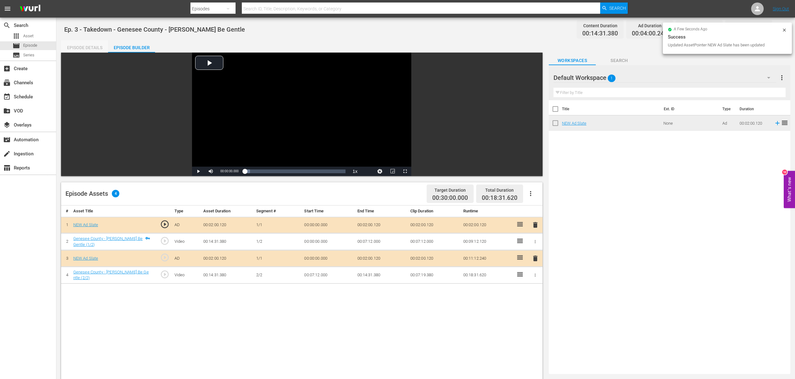
click at [94, 46] on div "Episode Details" at bounding box center [84, 47] width 47 height 15
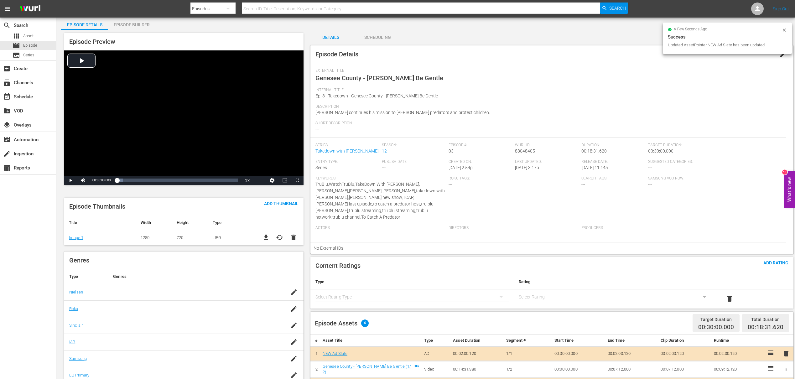
scroll to position [23, 0]
click at [282, 203] on span "Add Thumbnail" at bounding box center [281, 203] width 44 height 5
click at [277, 203] on span "Add Thumbnail" at bounding box center [281, 203] width 44 height 5
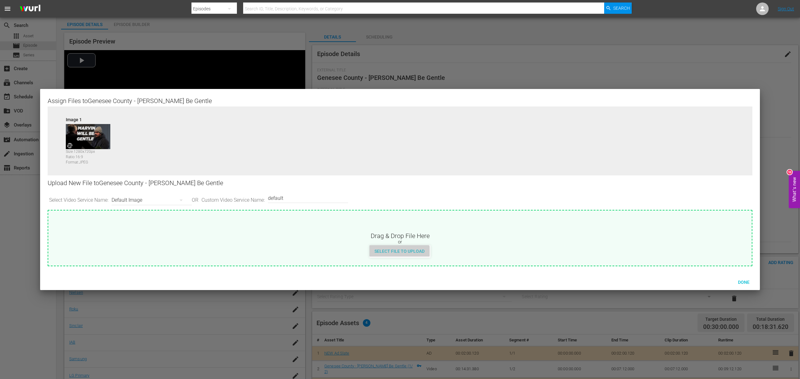
click at [395, 251] on span "Select File to Upload" at bounding box center [399, 251] width 60 height 5
type input "C:\fakepath\Takedown_Series_Artwork.jpg"
click at [637, 285] on div "Done" at bounding box center [743, 282] width 28 height 12
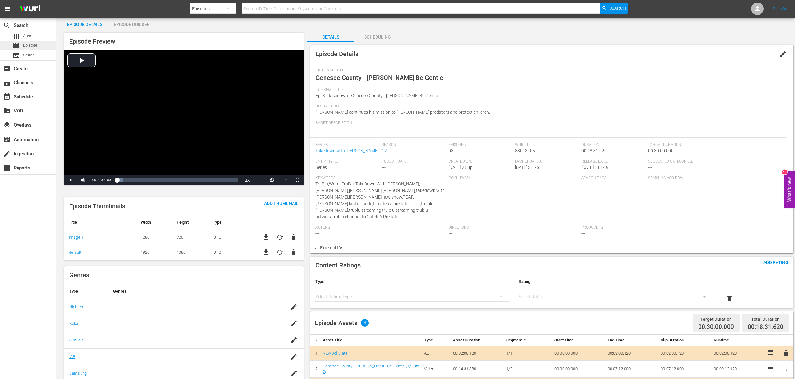
click at [41, 44] on div "movie Episode" at bounding box center [28, 45] width 56 height 9
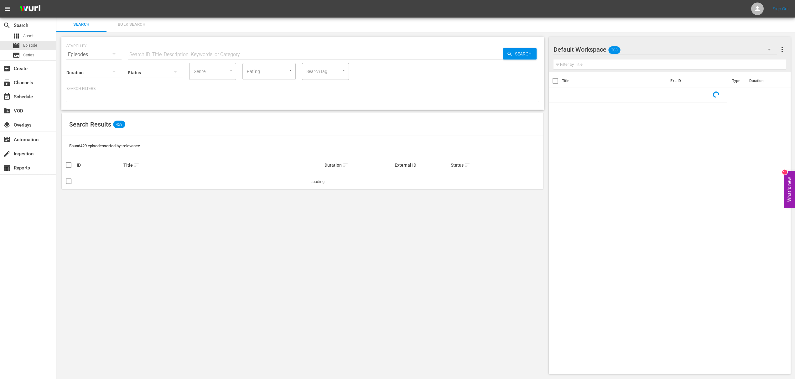
scroll to position [23, 0]
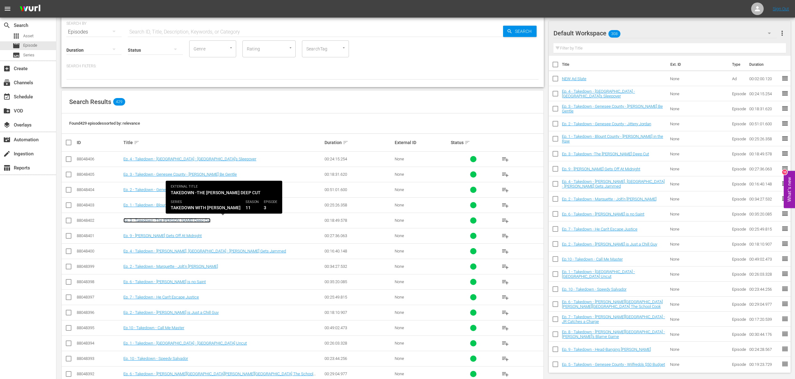
click at [181, 220] on link "Ep. 3 - Takedown -The [PERSON_NAME] Deep Cut" at bounding box center [166, 220] width 87 height 5
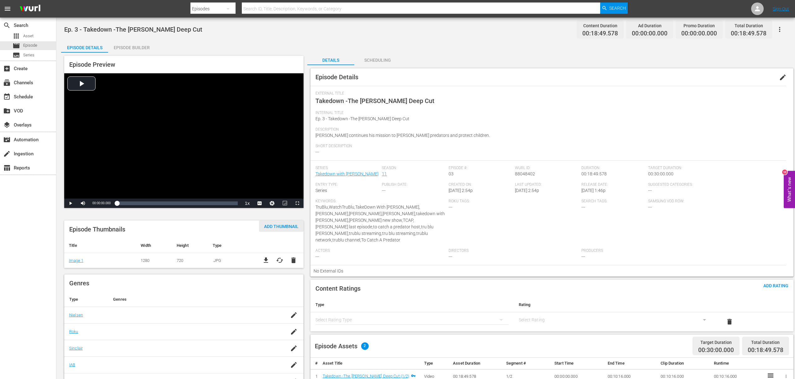
click at [280, 223] on div "Add Thumbnail" at bounding box center [281, 226] width 44 height 12
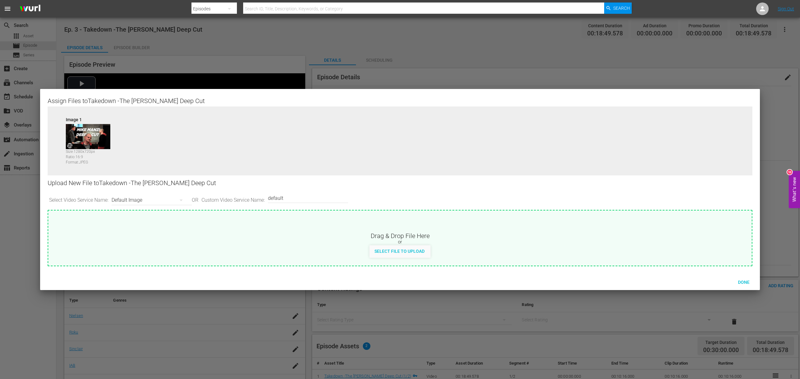
click at [132, 199] on div "Default Image" at bounding box center [149, 200] width 77 height 18
click at [324, 252] on div "Channel Bug Default Image Roku-BrandedThumbnail Roku-Thumbnail Roku-ThumbnailBo…" at bounding box center [400, 189] width 800 height 379
click at [402, 252] on div "Channel Bug Default Image Roku-BrandedThumbnail Roku-Thumbnail Roku-ThumbnailBo…" at bounding box center [400, 189] width 800 height 379
click at [418, 253] on span "Select File to Upload" at bounding box center [399, 251] width 60 height 5
type input "C:\fakepath\Takedown_Series_Artwork.jpg"
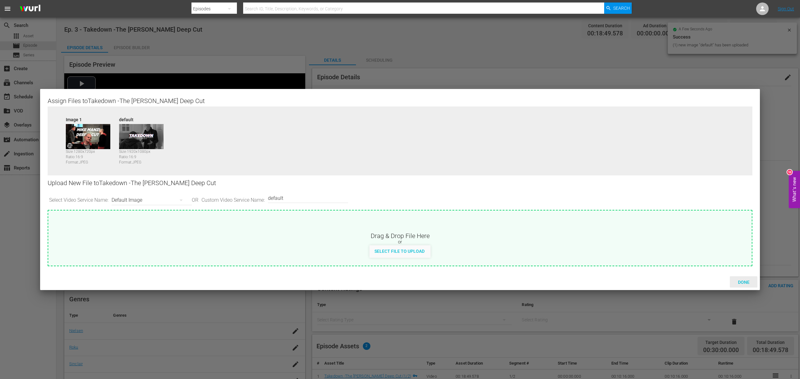
click at [637, 282] on span "Done" at bounding box center [744, 282] width 22 height 5
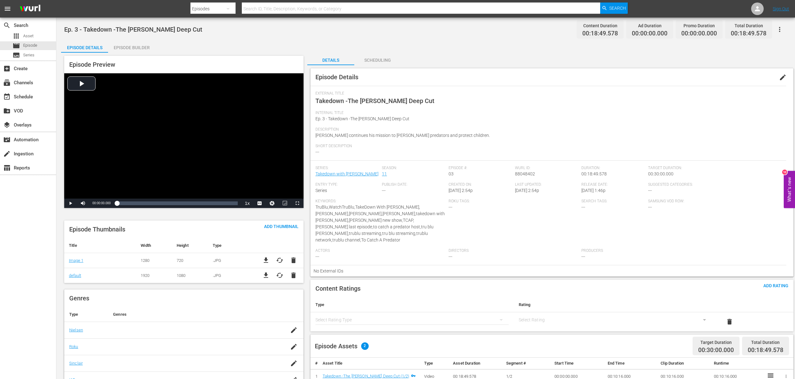
click at [146, 48] on div "Episode Builder" at bounding box center [131, 47] width 47 height 15
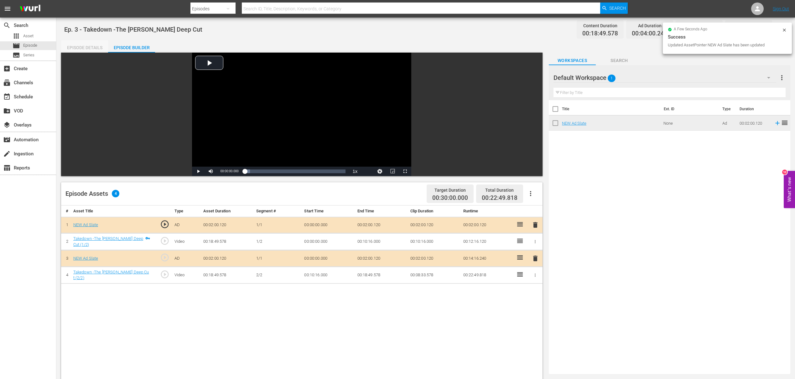
click at [95, 45] on div "Episode Details" at bounding box center [84, 47] width 47 height 15
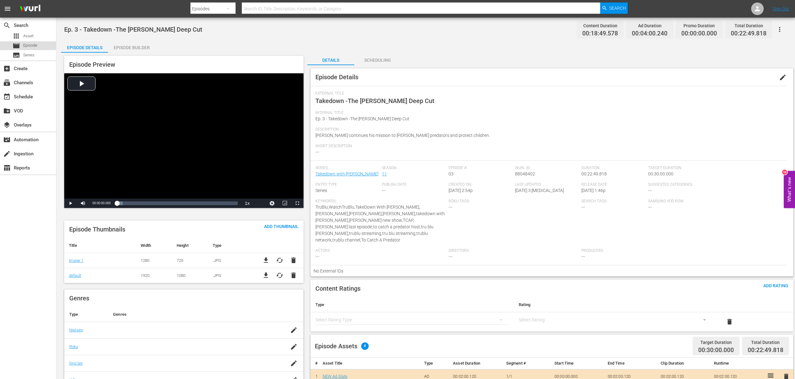
click at [41, 45] on div "movie Episode" at bounding box center [28, 45] width 56 height 9
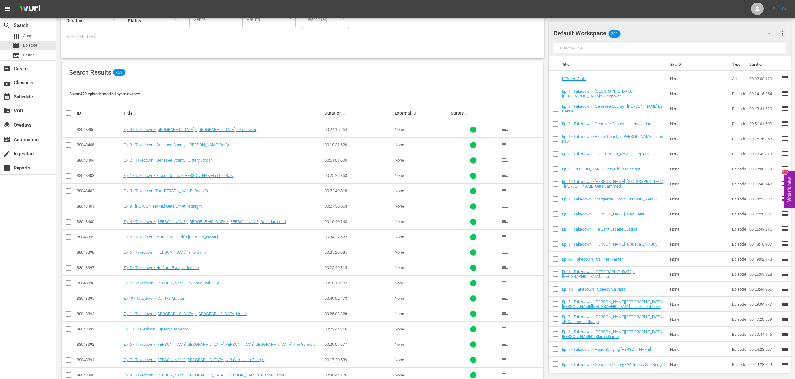
scroll to position [54, 0]
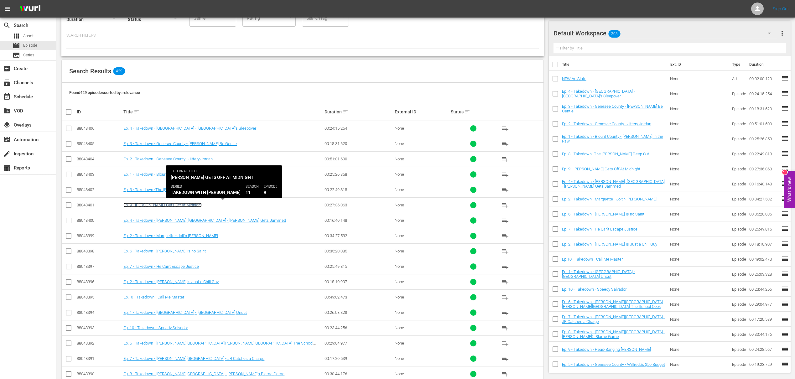
click at [156, 206] on link "Ep. 9 - [PERSON_NAME] Gets Off At Midnight" at bounding box center [162, 205] width 78 height 5
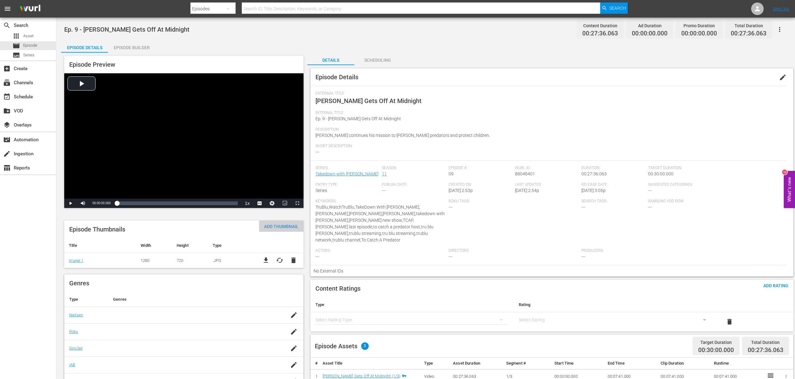
click at [276, 223] on div "Add Thumbnail" at bounding box center [281, 226] width 44 height 12
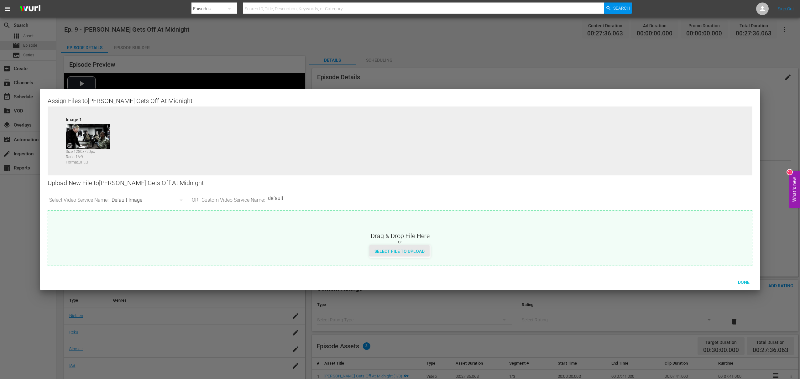
click at [419, 251] on span "Select File to Upload" at bounding box center [399, 251] width 60 height 5
type input "C:\fakepath\Takedown_Series_Artwork.jpg"
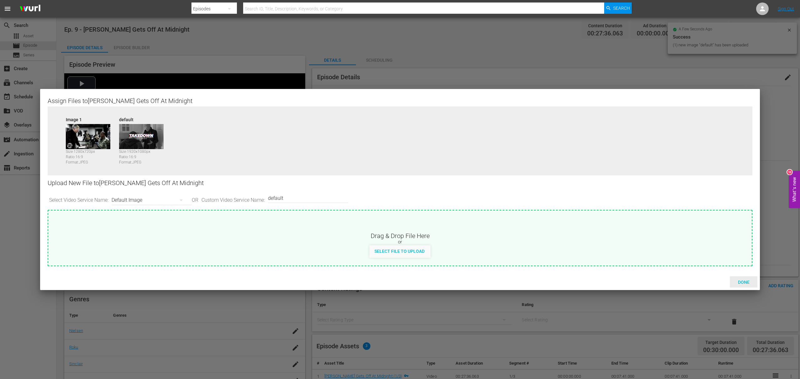
click at [637, 283] on span "Done" at bounding box center [744, 282] width 22 height 5
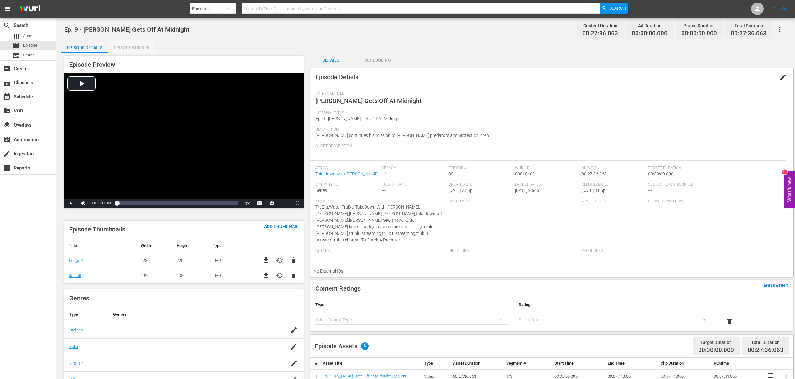
click at [122, 48] on div "Episode Builder" at bounding box center [131, 47] width 47 height 15
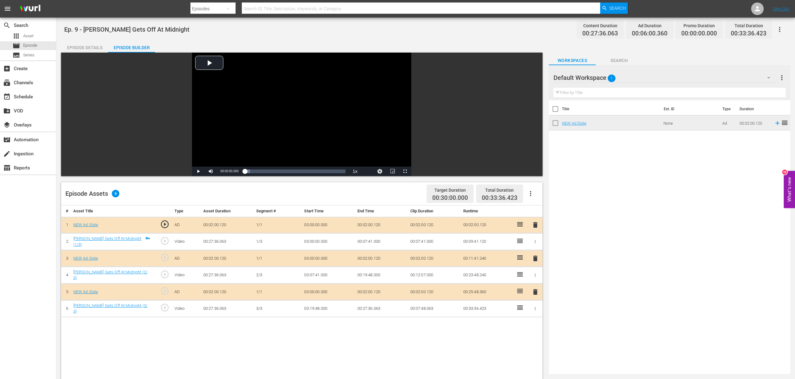
click at [89, 46] on div "Episode Details" at bounding box center [84, 47] width 47 height 15
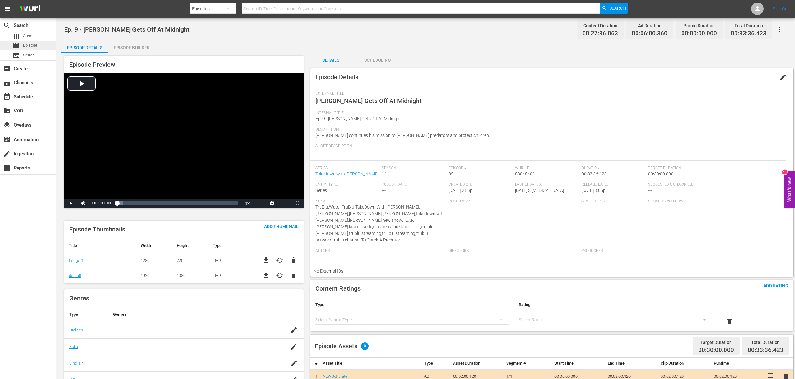
click at [33, 46] on span "Episode" at bounding box center [30, 45] width 14 height 6
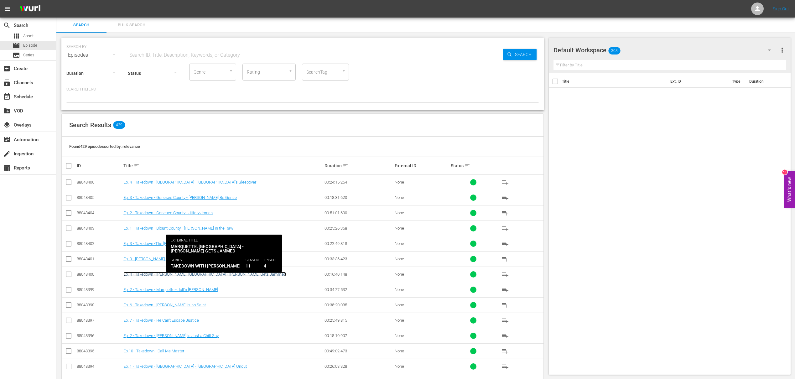
click at [185, 274] on link "Ep. 4 - Takedown - [PERSON_NAME], [GEOGRAPHIC_DATA] - [PERSON_NAME] Gets Jammed" at bounding box center [204, 274] width 163 height 5
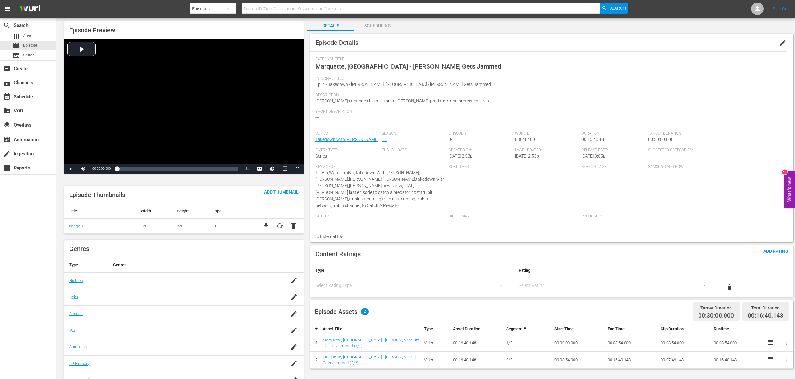
scroll to position [41, 0]
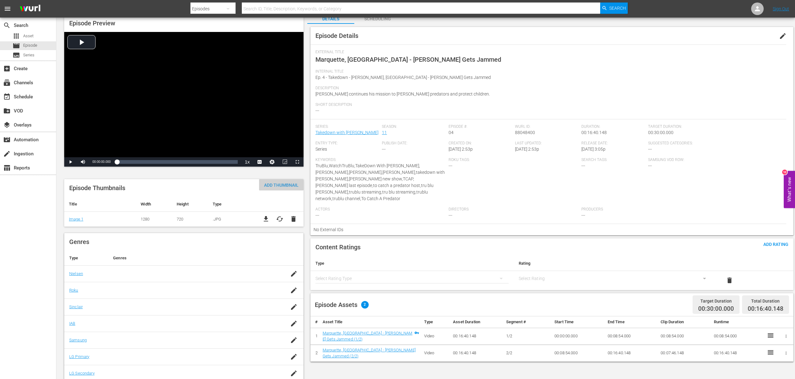
click at [294, 185] on span "Add Thumbnail" at bounding box center [281, 185] width 44 height 5
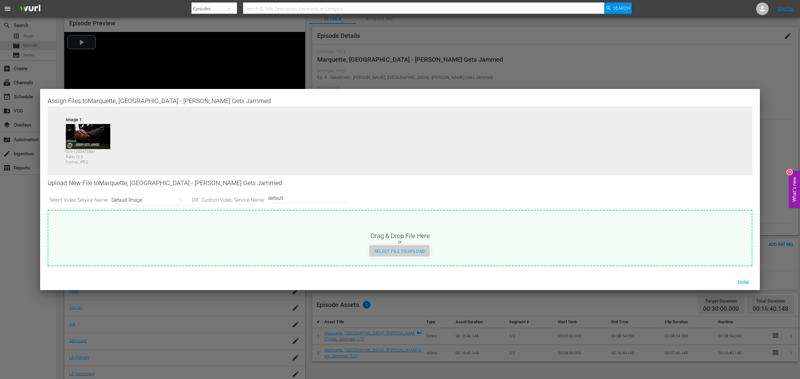
click at [415, 252] on span "Select File to Upload" at bounding box center [399, 251] width 60 height 5
type input "C:\fakepath\Takedown_Series_Artwork.jpg"
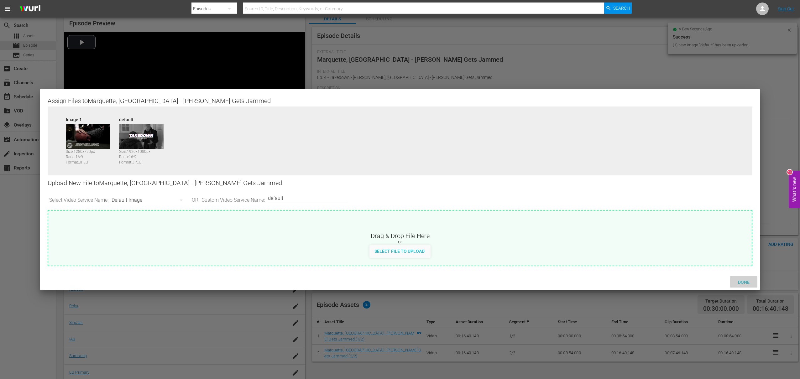
click at [637, 282] on span "Done" at bounding box center [744, 282] width 22 height 5
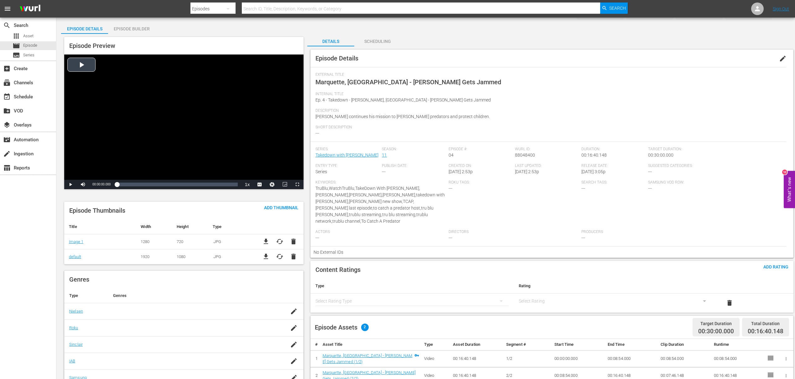
scroll to position [0, 0]
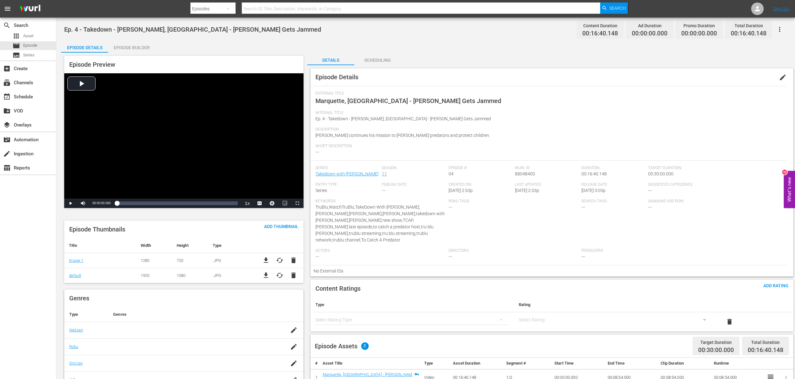
click at [131, 44] on div "Episode Builder" at bounding box center [131, 47] width 47 height 15
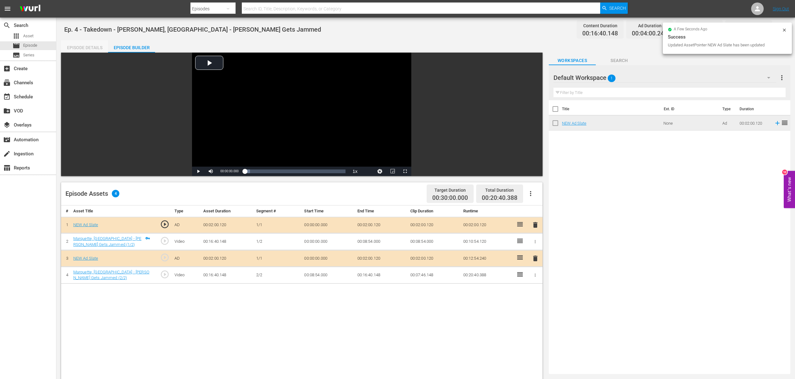
click at [85, 47] on div "Episode Details" at bounding box center [84, 47] width 47 height 15
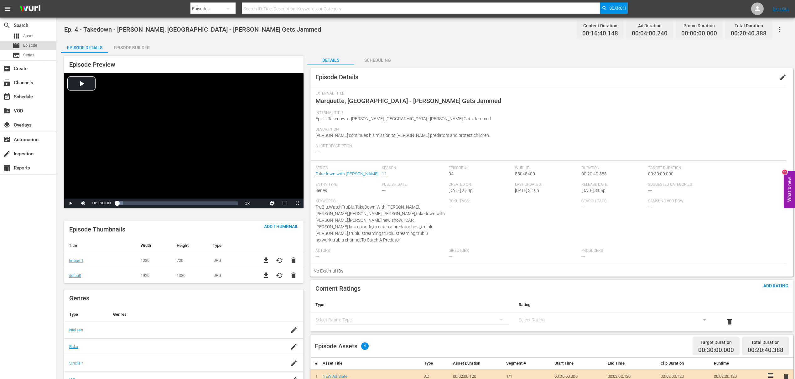
click at [40, 44] on div "movie Episode" at bounding box center [28, 45] width 56 height 9
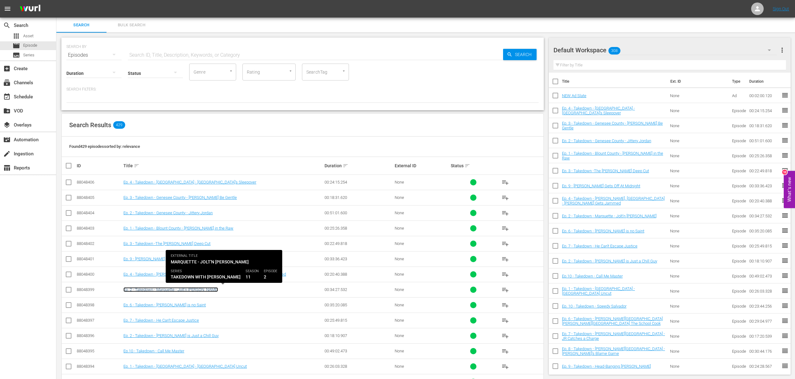
click at [167, 289] on link "Ep. 2 - Takedown - Marquette - Jolt'n [PERSON_NAME]" at bounding box center [170, 289] width 95 height 5
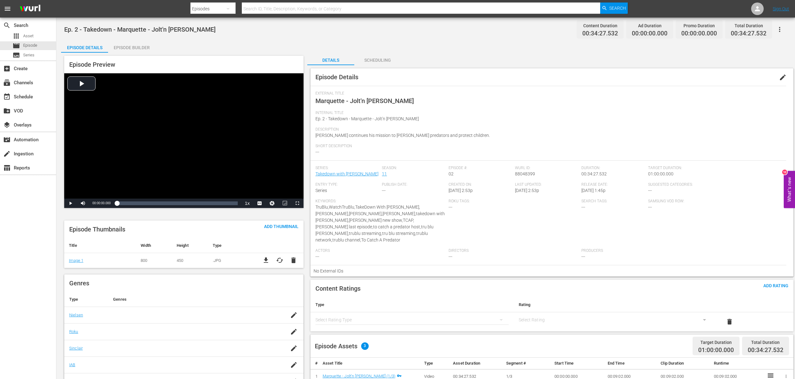
click at [122, 46] on div "Episode Builder" at bounding box center [131, 47] width 47 height 15
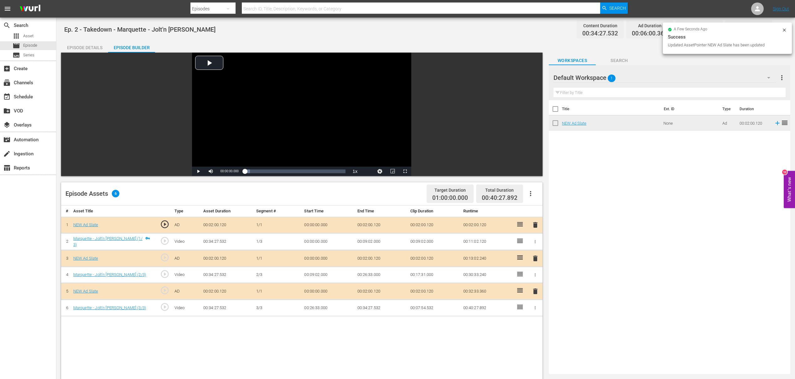
click at [90, 48] on div "Episode Details" at bounding box center [84, 47] width 47 height 15
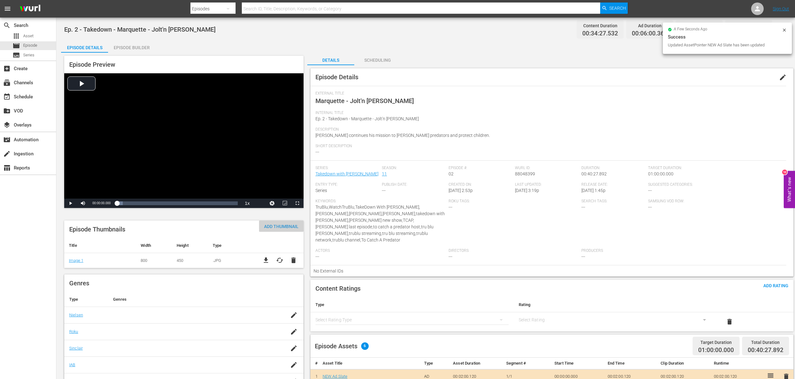
click at [279, 225] on span "Add Thumbnail" at bounding box center [281, 226] width 44 height 5
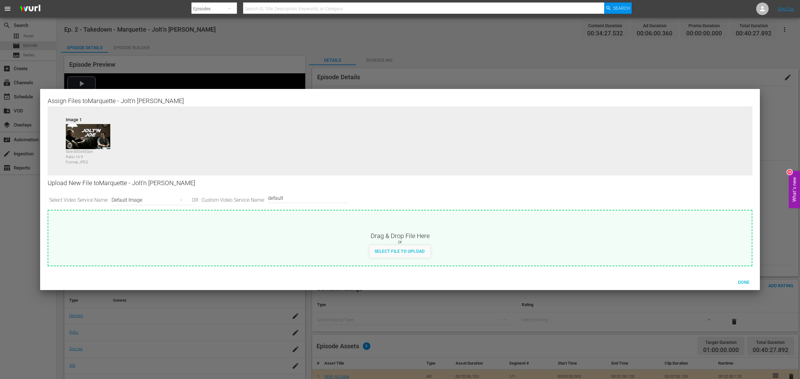
click at [137, 197] on div "Default Image" at bounding box center [149, 200] width 77 height 18
click at [367, 241] on div "Channel Bug Default Image Roku-BrandedThumbnail Roku-Thumbnail Roku-ThumbnailBo…" at bounding box center [400, 189] width 800 height 379
click at [396, 250] on span "Select File to Upload" at bounding box center [399, 251] width 60 height 5
type input "C:\fakepath\Takedown_Series_Artwork.jpg"
drag, startPoint x: 745, startPoint y: 278, endPoint x: 735, endPoint y: 276, distance: 10.5
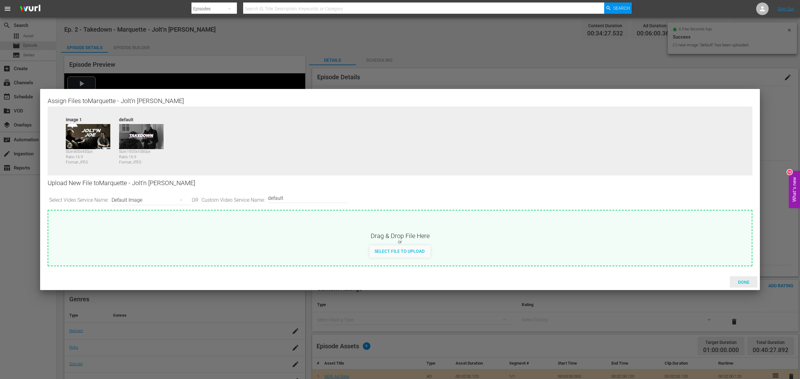
click at [637, 277] on div "Done" at bounding box center [743, 282] width 28 height 12
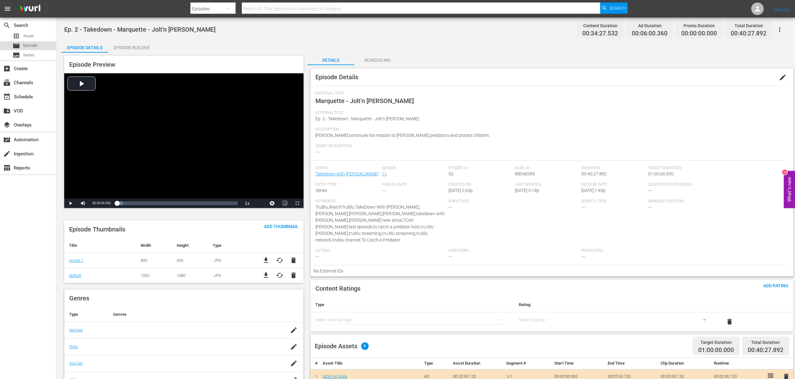
click at [46, 46] on div "movie Episode" at bounding box center [28, 45] width 56 height 9
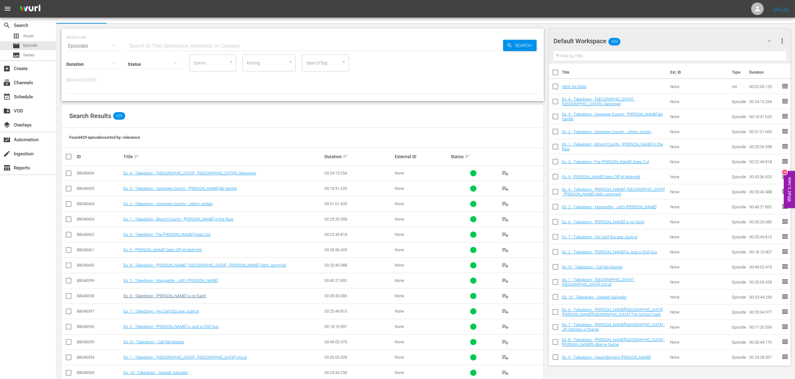
scroll to position [13, 0]
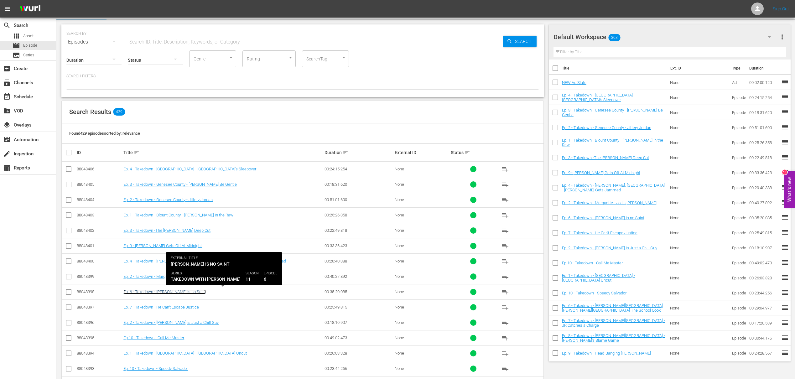
click at [189, 290] on link "Ep. 6 - Takedown - [PERSON_NAME] is no Saint" at bounding box center [164, 291] width 82 height 5
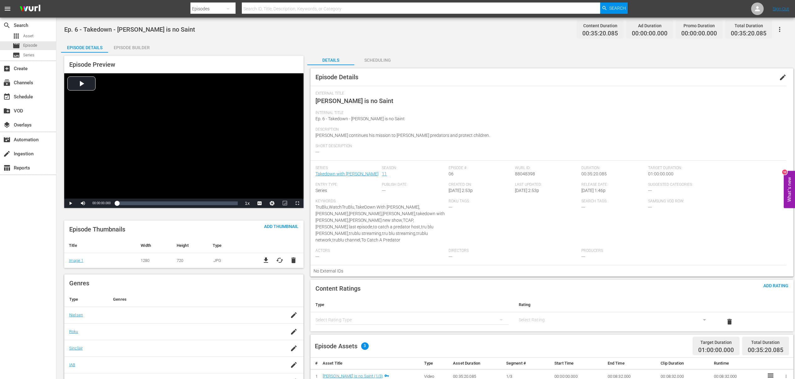
click at [146, 44] on div "Episode Builder" at bounding box center [131, 47] width 47 height 15
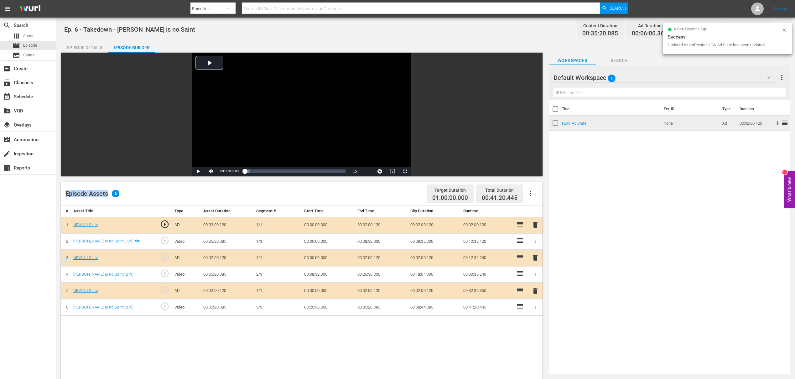
click at [126, 168] on div "Video Player is loading. Play Video Play Mute Current Time 00:00:00.000 / Durat…" at bounding box center [303, 295] width 484 height 485
click at [77, 41] on div "Episode Details" at bounding box center [84, 47] width 47 height 15
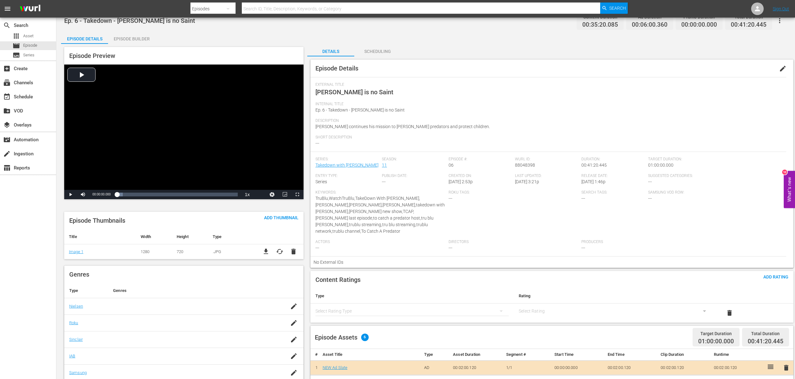
scroll to position [13, 0]
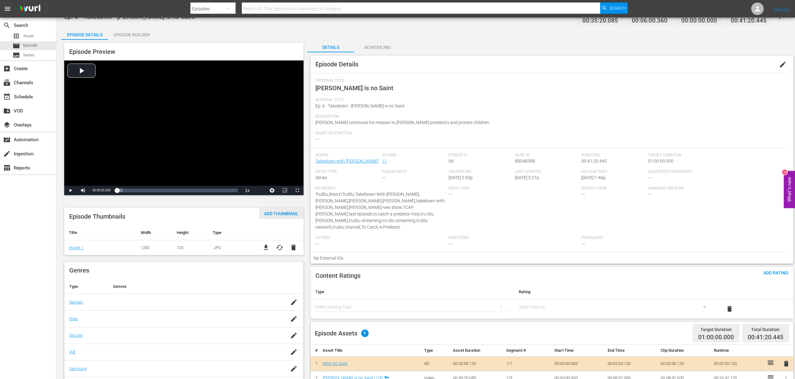
click at [275, 214] on span "Add Thumbnail" at bounding box center [281, 213] width 44 height 5
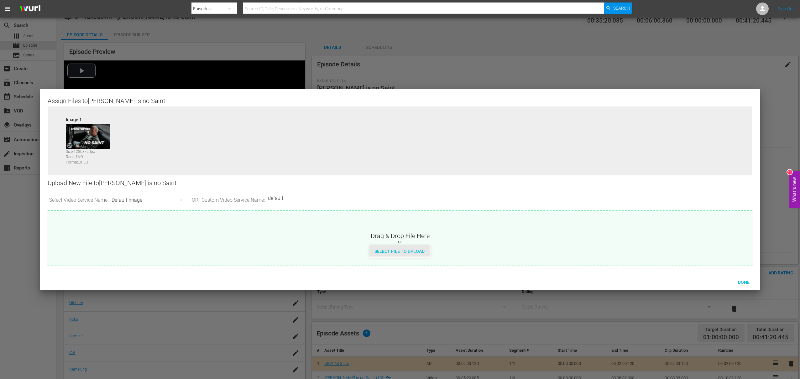
click at [390, 246] on div "Select File to Upload" at bounding box center [399, 251] width 60 height 12
type input "C:\fakepath\Takedown_Series_Artwork.jpg"
click at [637, 279] on div "Done" at bounding box center [743, 282] width 28 height 12
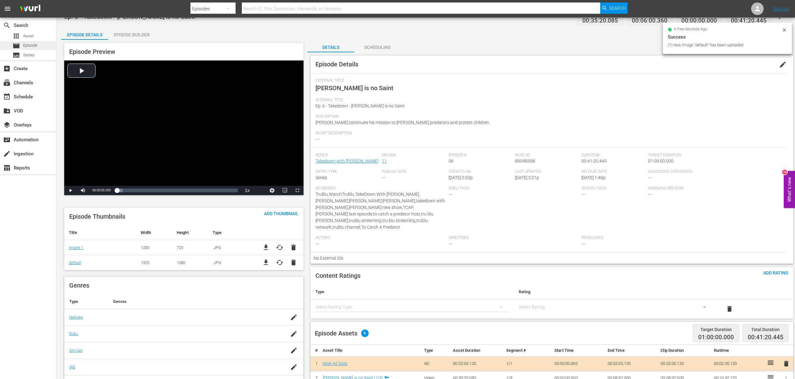
click at [35, 44] on span "Episode" at bounding box center [30, 45] width 14 height 6
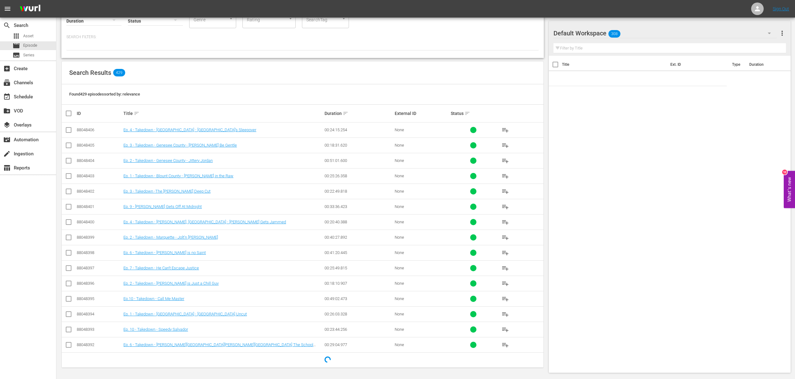
scroll to position [53, 0]
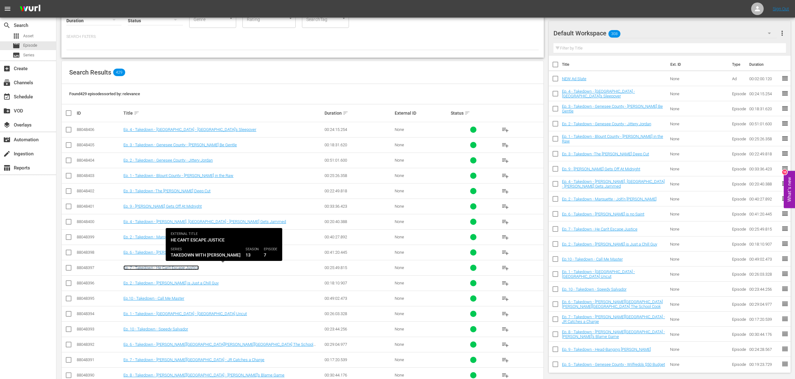
click at [181, 267] on link "Ep. 7 - Takedown - He Can't Escape Justice" at bounding box center [160, 267] width 75 height 5
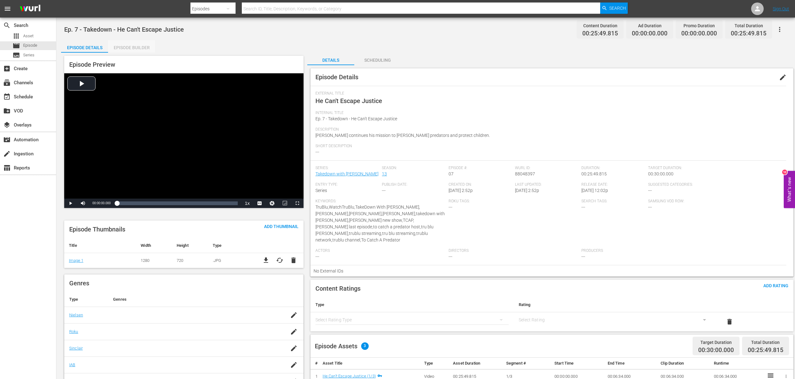
click at [131, 48] on div "Episode Builder" at bounding box center [131, 47] width 47 height 15
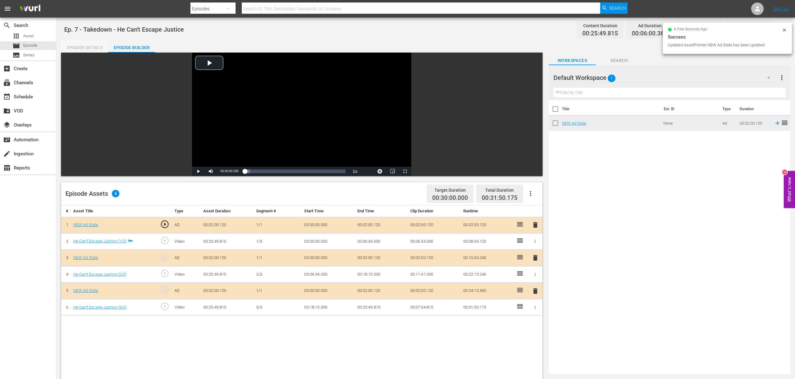
click at [78, 49] on div "Episode Details" at bounding box center [84, 47] width 47 height 15
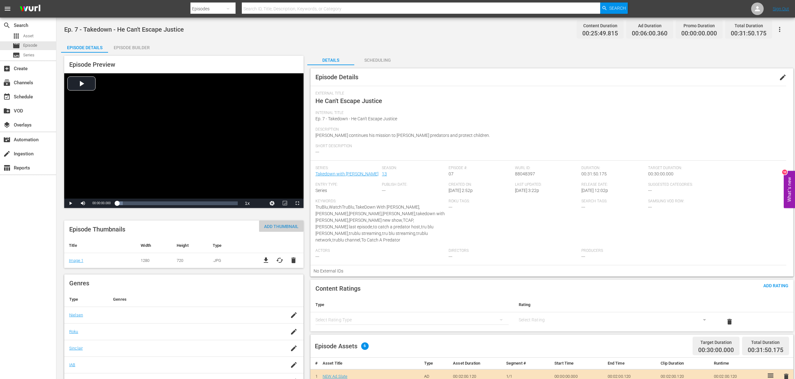
click at [273, 222] on div "Add Thumbnail" at bounding box center [281, 226] width 44 height 12
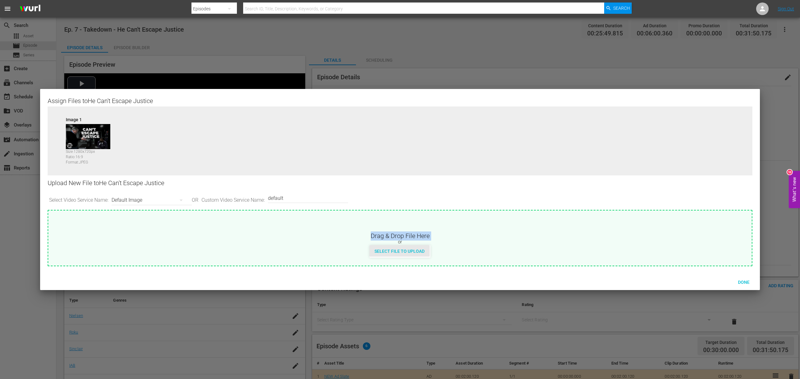
drag, startPoint x: 390, startPoint y: 245, endPoint x: 388, endPoint y: 248, distance: 4.0
click at [388, 248] on div "Drag & Drop File Here or Select File to Upload" at bounding box center [399, 233] width 703 height 47
type input "C:\fakepath\Takedown_Series_Artwork.jpg"
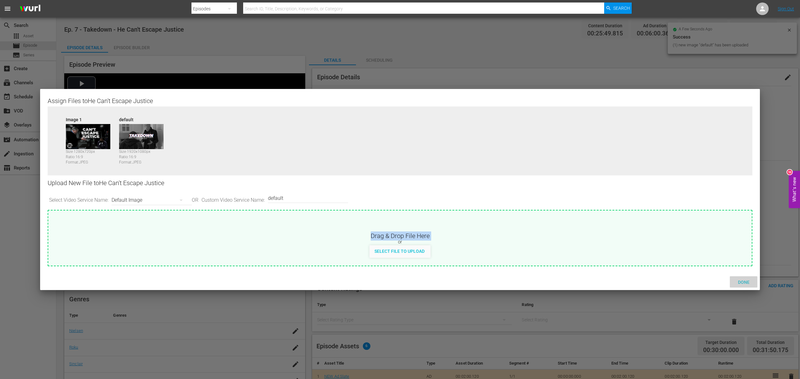
drag, startPoint x: 742, startPoint y: 283, endPoint x: 684, endPoint y: 271, distance: 59.2
click at [637, 283] on span "Done" at bounding box center [744, 282] width 22 height 5
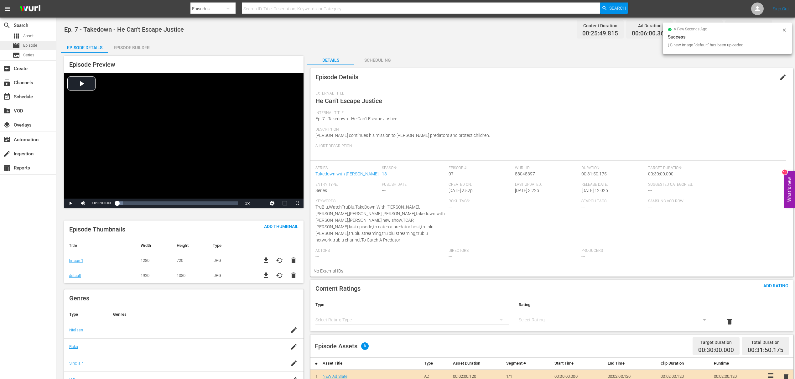
click at [34, 44] on span "Episode" at bounding box center [30, 45] width 14 height 6
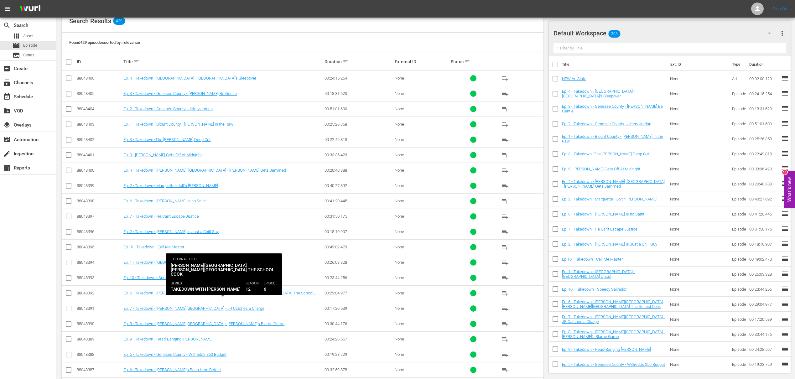
scroll to position [105, 0]
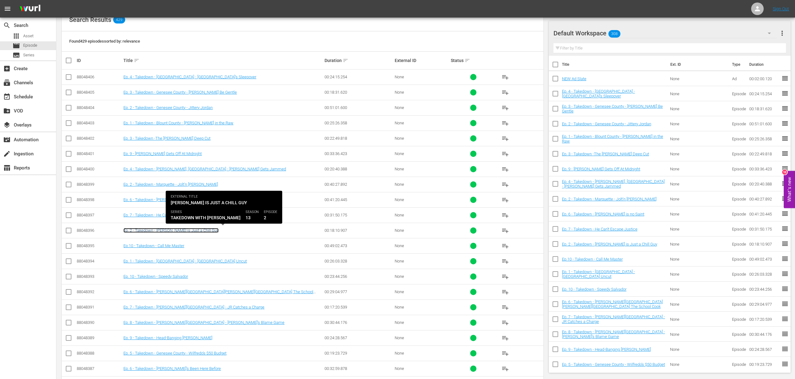
click at [169, 230] on link "Ep. 2 - Takedown - [PERSON_NAME] is Just a Chill Guy" at bounding box center [170, 230] width 95 height 5
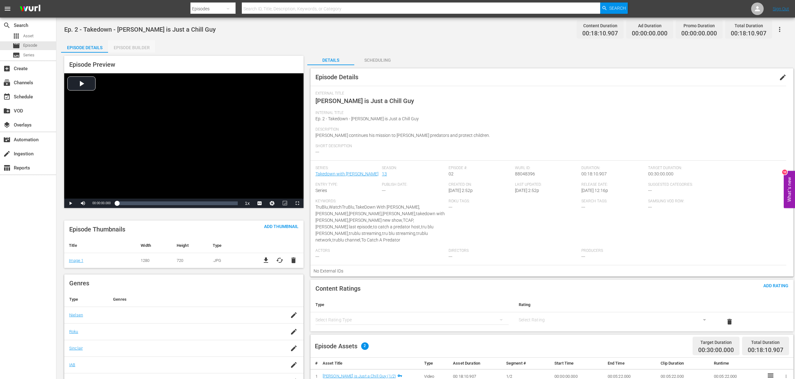
click at [137, 50] on div "Episode Builder" at bounding box center [131, 47] width 47 height 15
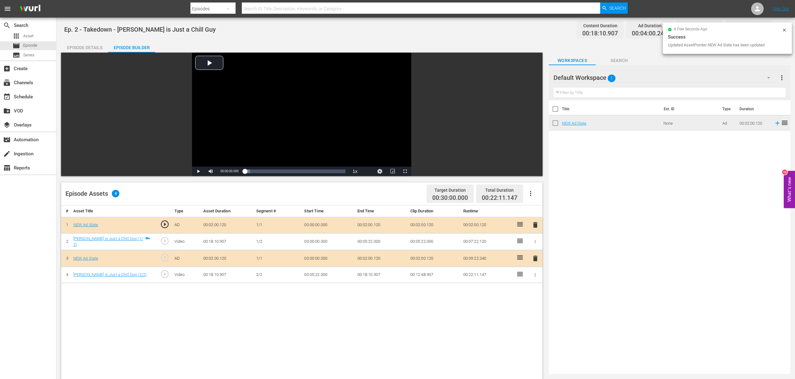
drag, startPoint x: 103, startPoint y: 35, endPoint x: 75, endPoint y: 29, distance: 28.8
click at [91, 32] on div "Ep. 2 - Takedown - Christopher is Just a Chill Guy Content Duration 00:18:10.90…" at bounding box center [425, 29] width 723 height 14
click at [77, 31] on span "Ep. 2 - Takedown - [PERSON_NAME] is Just a Chill Guy" at bounding box center [140, 30] width 152 height 8
click at [73, 45] on div "Episode Details" at bounding box center [84, 47] width 47 height 15
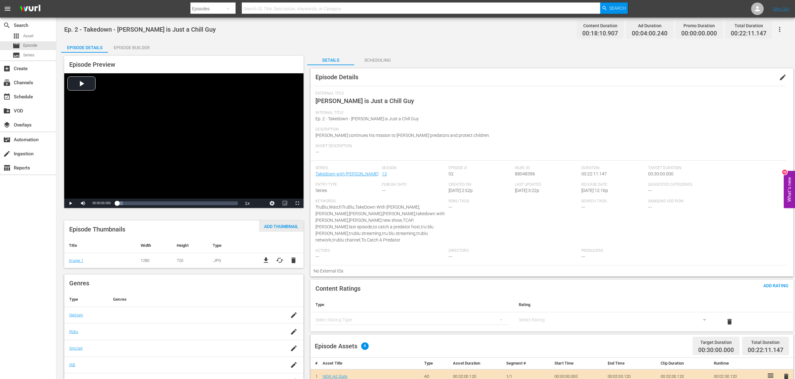
click at [287, 225] on span "Add Thumbnail" at bounding box center [281, 226] width 44 height 5
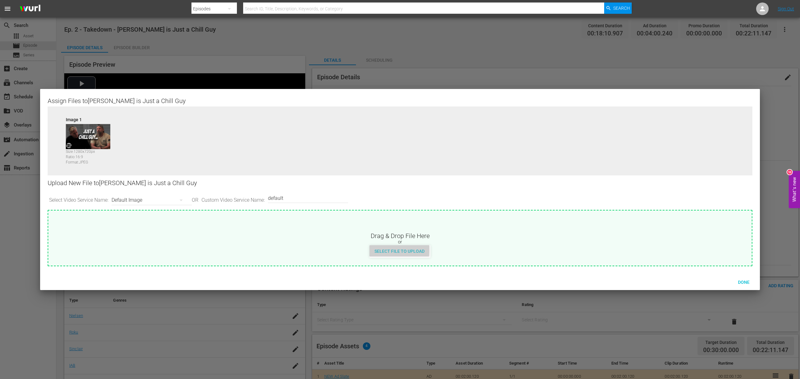
click at [379, 250] on span "Select File to Upload" at bounding box center [399, 251] width 60 height 5
type input "C:\fakepath\Takedown_Series_Artwork.jpg"
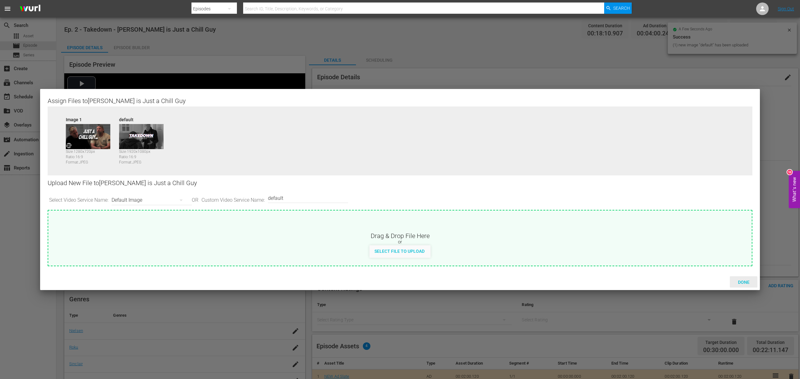
click at [637, 280] on span "Done" at bounding box center [744, 282] width 22 height 5
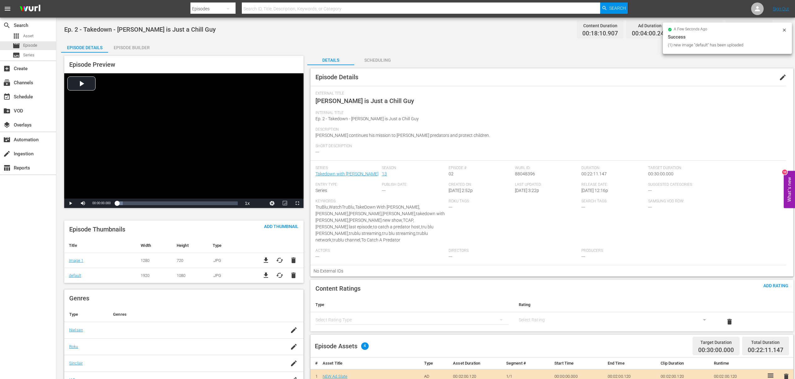
drag, startPoint x: 143, startPoint y: 262, endPoint x: 45, endPoint y: 192, distance: 121.0
click at [99, 231] on div "Episode Thumbnails Add Thumbnail Title Width Height Type Image 1 1280 720 .JPG …" at bounding box center [183, 251] width 239 height 63
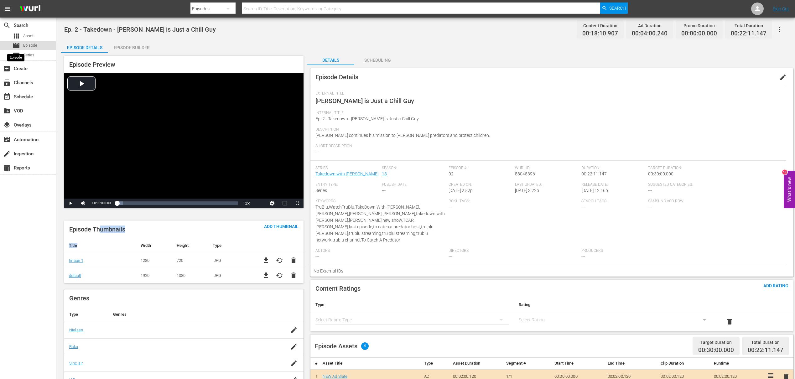
click at [14, 47] on span "movie" at bounding box center [17, 46] width 8 height 8
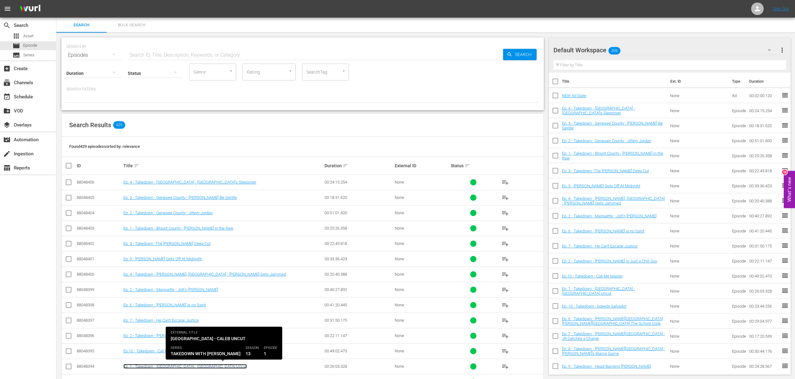
click at [159, 291] on link "Ep. 1 - Takedown - [GEOGRAPHIC_DATA] - [GEOGRAPHIC_DATA] Uncut" at bounding box center [184, 366] width 123 height 5
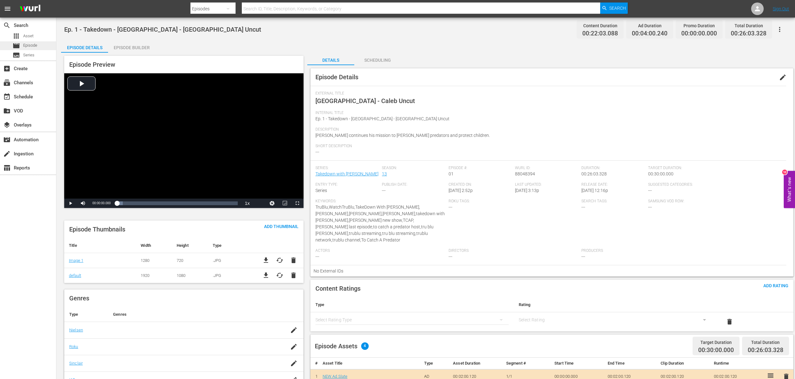
click at [8, 41] on div "movie Episode" at bounding box center [18, 45] width 37 height 9
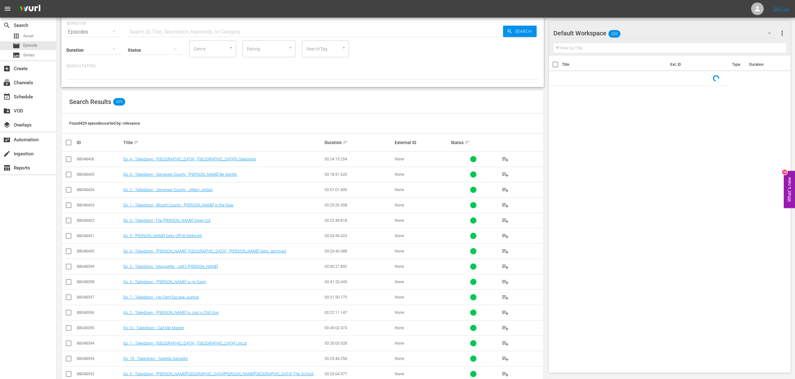
scroll to position [53, 0]
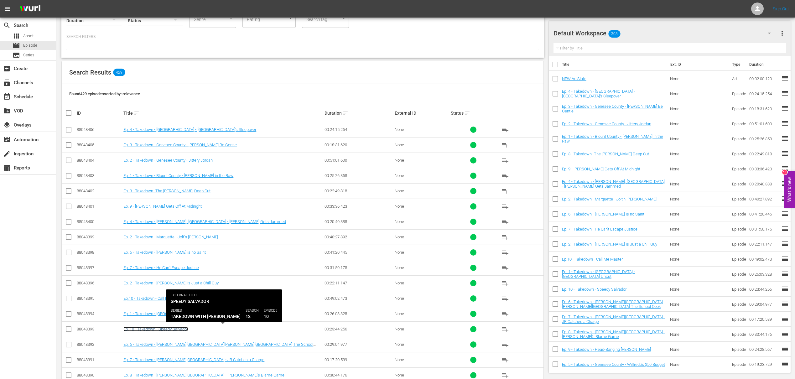
click at [178, 291] on link "Ep. 10 - Takedown - Speedy Salvador" at bounding box center [155, 329] width 65 height 5
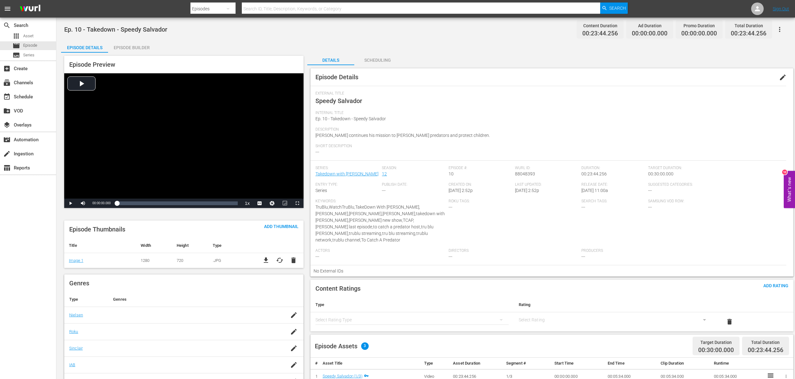
click at [135, 47] on div "Episode Builder" at bounding box center [131, 47] width 47 height 15
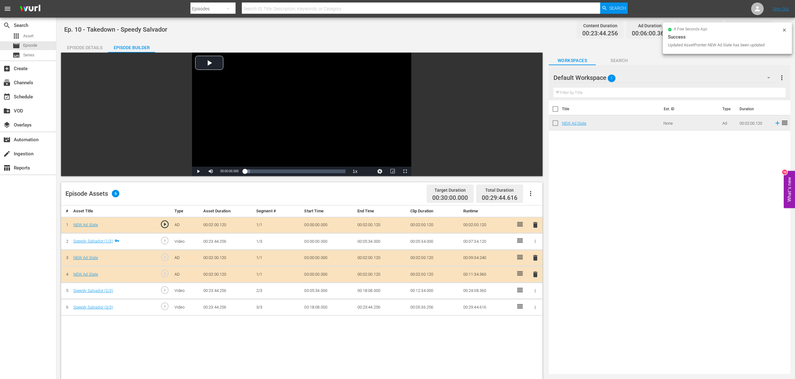
click at [383, 271] on td "00:02:00.120" at bounding box center [381, 274] width 53 height 17
click at [534, 274] on span "delete" at bounding box center [535, 275] width 8 height 8
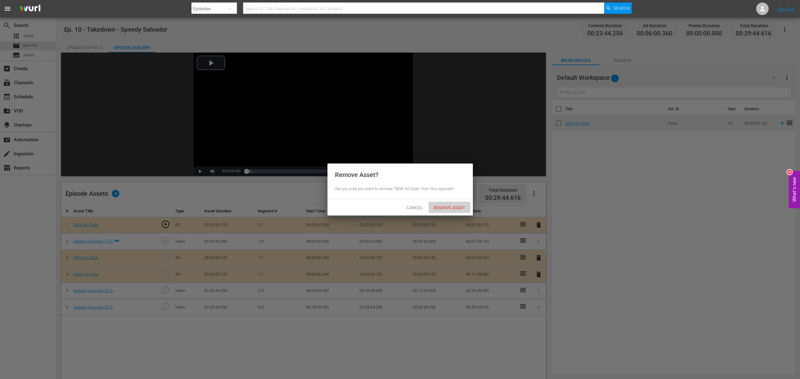
click at [449, 208] on span "Remove Asset" at bounding box center [449, 207] width 42 height 5
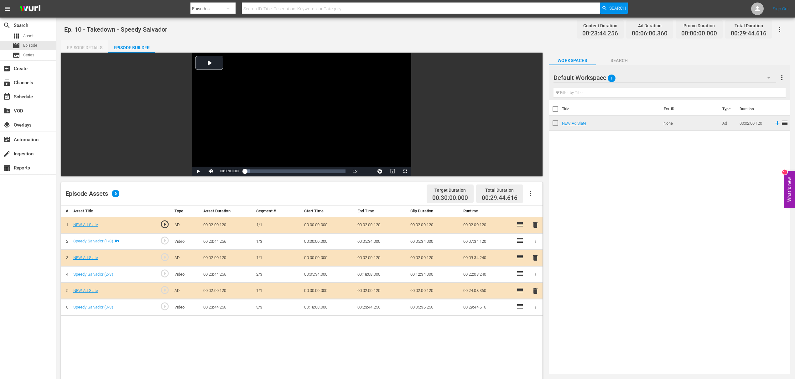
click at [81, 47] on div "Episode Details" at bounding box center [84, 47] width 47 height 15
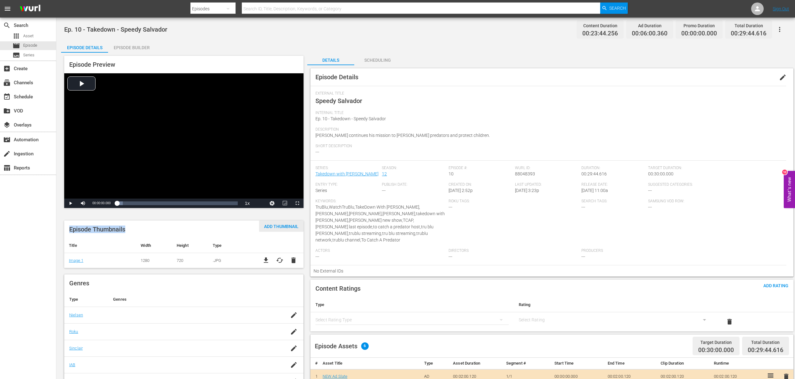
click at [271, 223] on div "Episode Preview Video Player is loading. Play Video Play Mute Current Time 00:0…" at bounding box center [182, 241] width 243 height 377
click at [271, 223] on div "Add Thumbnail" at bounding box center [281, 226] width 44 height 12
click at [270, 221] on div "Add Thumbnail" at bounding box center [281, 226] width 44 height 12
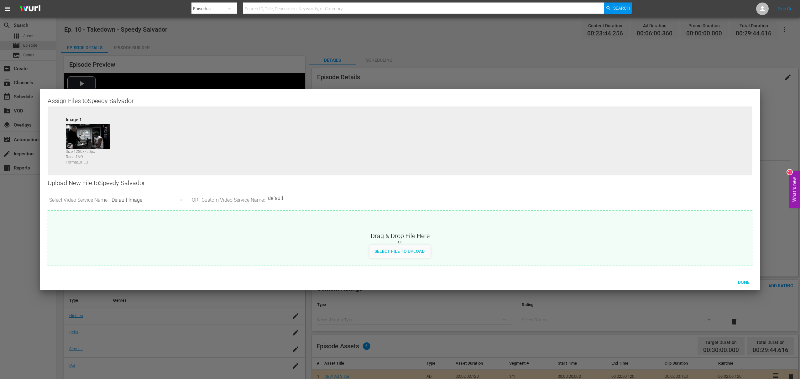
drag, startPoint x: 407, startPoint y: 221, endPoint x: 404, endPoint y: 231, distance: 11.1
click at [404, 231] on div "Drag & Drop File Here or Select File to Upload" at bounding box center [399, 233] width 703 height 47
type input "C:\fakepath\Takedown_Series_Artwork.jpg"
click at [733, 280] on div "Assign Files to Speedy Salvador Source Image 1 Size: 1280 x 720 px Ratio: 16:9 …" at bounding box center [400, 189] width 720 height 201
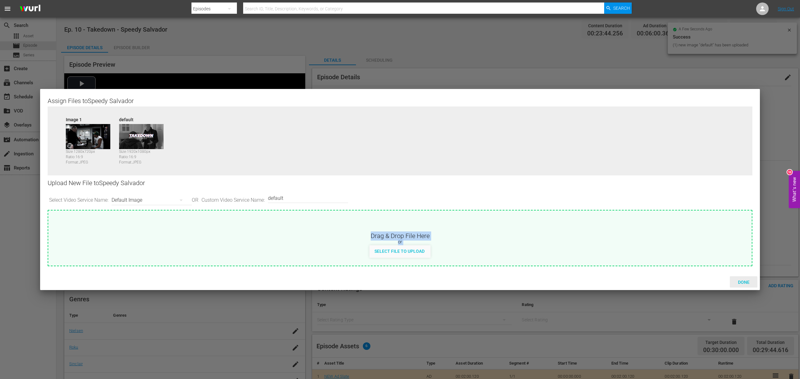
click at [748, 280] on span "Done" at bounding box center [744, 282] width 22 height 5
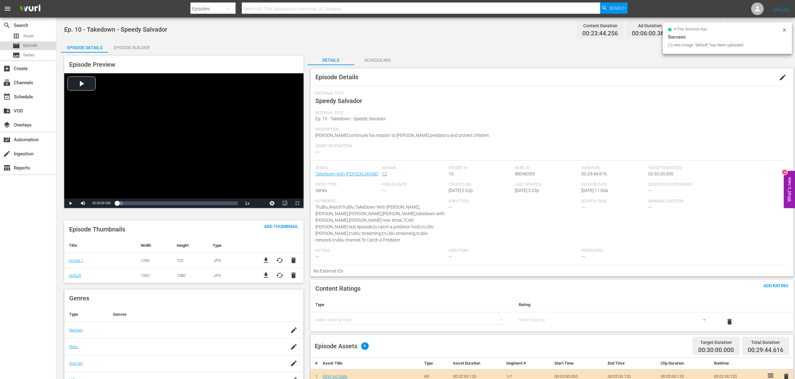
click at [46, 43] on div "movie Episode" at bounding box center [28, 45] width 56 height 9
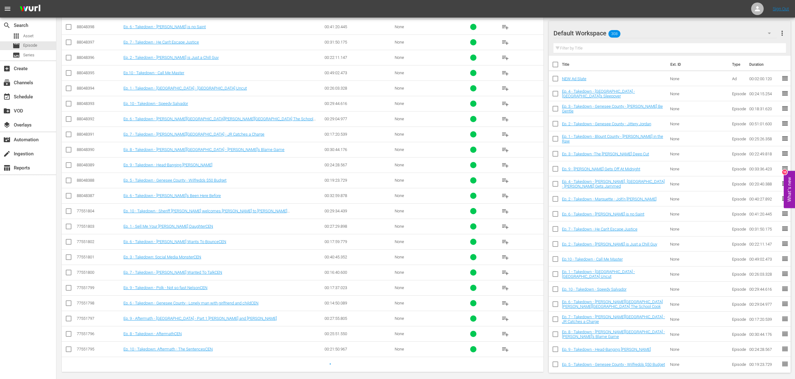
scroll to position [249, 0]
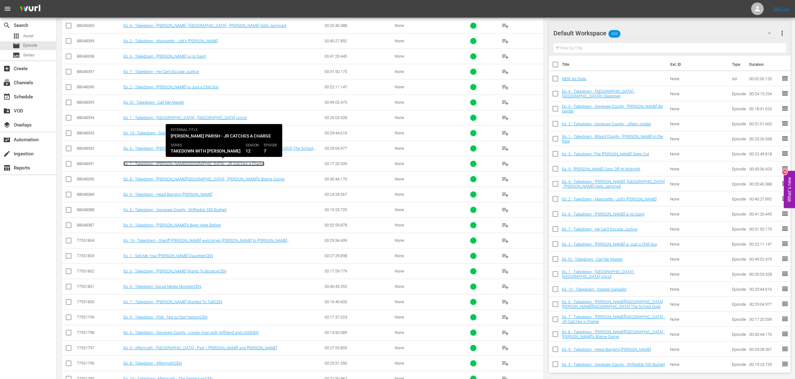
click at [183, 164] on link "Ep. 7 - Takedown - [PERSON_NAME][GEOGRAPHIC_DATA] - JR Catches a Charge" at bounding box center [193, 163] width 141 height 5
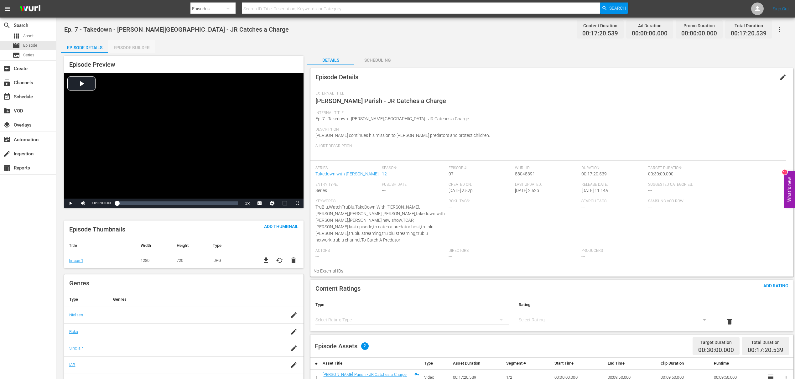
click at [132, 50] on div "Episode Builder" at bounding box center [131, 47] width 47 height 15
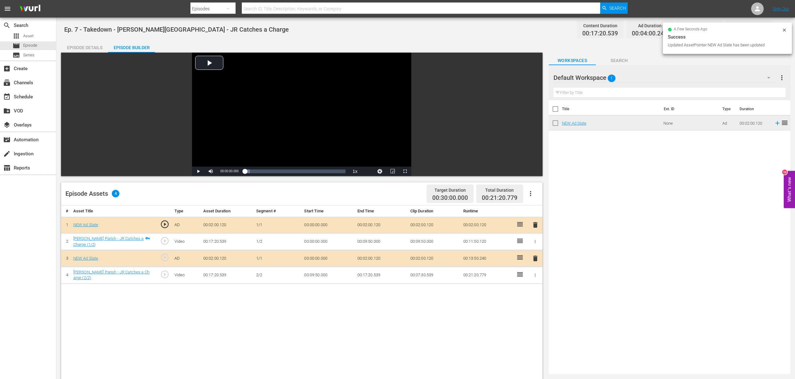
click at [90, 47] on div "Episode Details" at bounding box center [84, 47] width 47 height 15
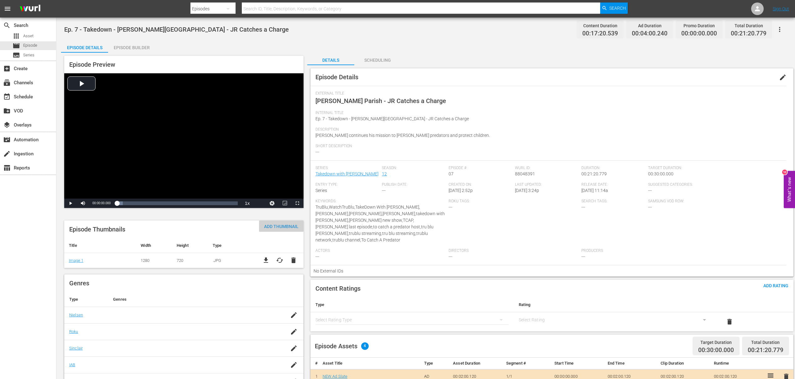
click at [287, 223] on div "Add Thumbnail" at bounding box center [281, 226] width 44 height 12
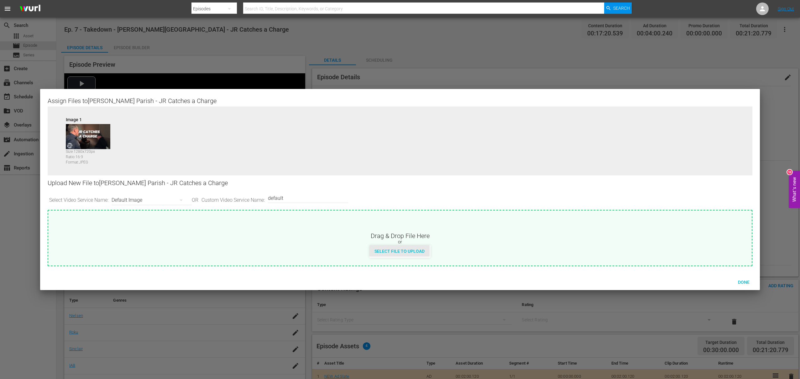
click at [386, 247] on div "Select File to Upload" at bounding box center [399, 251] width 60 height 12
type input "C:\fakepath\Takedown_Series_Artwork.jpg"
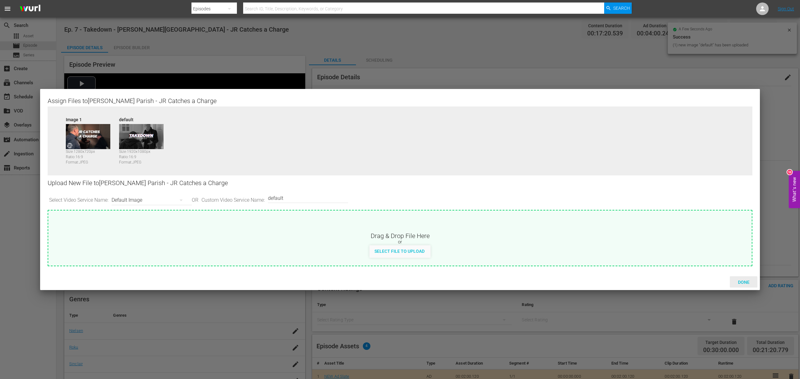
click at [738, 280] on span "Done" at bounding box center [744, 282] width 22 height 5
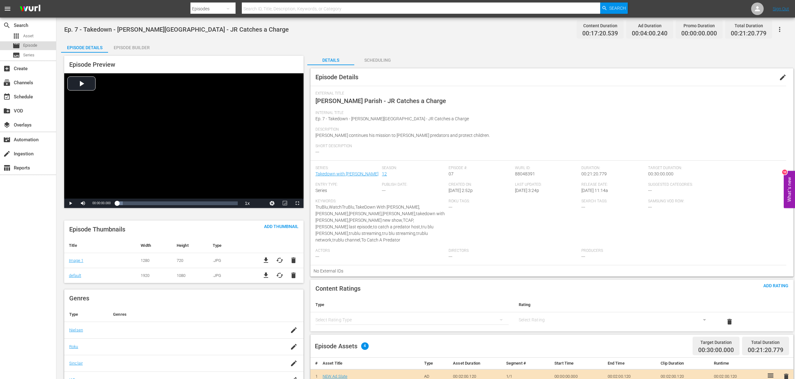
drag, startPoint x: 46, startPoint y: 47, endPoint x: 47, endPoint y: 44, distance: 3.4
click at [47, 44] on div "movie Episode" at bounding box center [28, 45] width 56 height 9
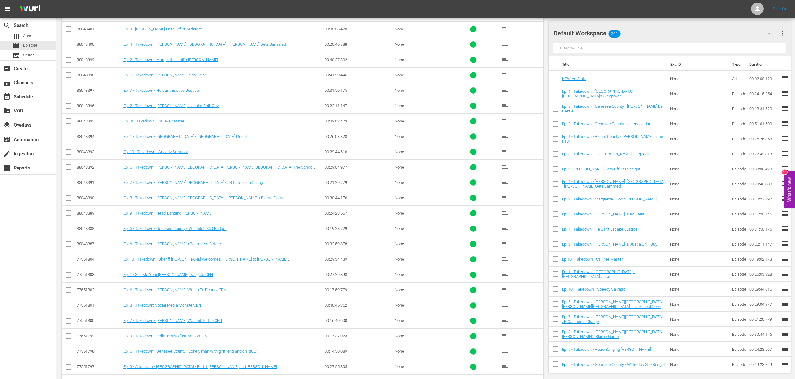
scroll to position [230, 0]
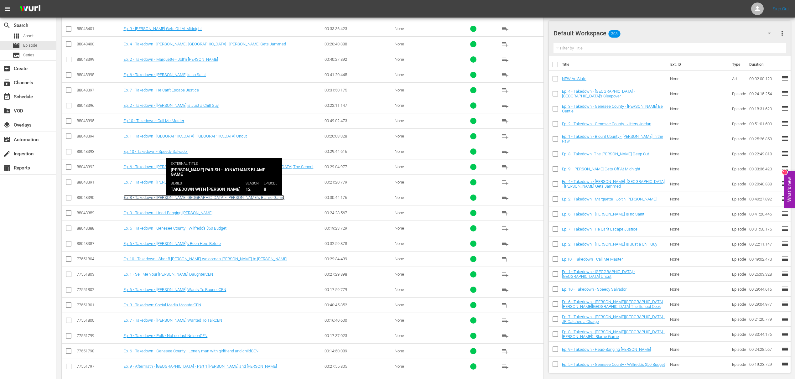
click at [199, 198] on link "Ep. 8 - Takedown - [PERSON_NAME][GEOGRAPHIC_DATA] - [PERSON_NAME]'s Blame Game" at bounding box center [203, 197] width 161 height 5
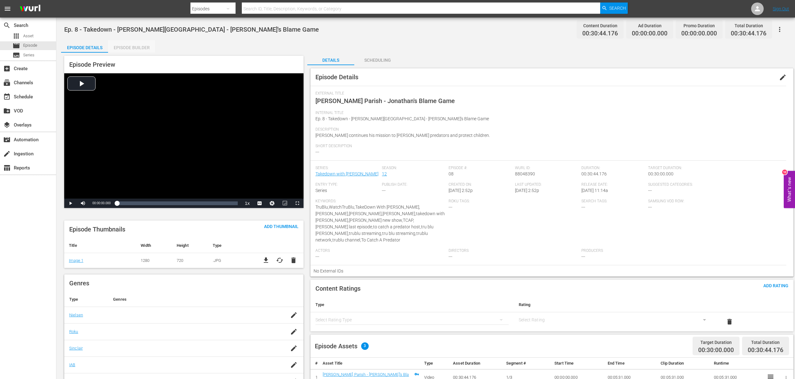
click at [132, 47] on div "Episode Builder" at bounding box center [131, 47] width 47 height 15
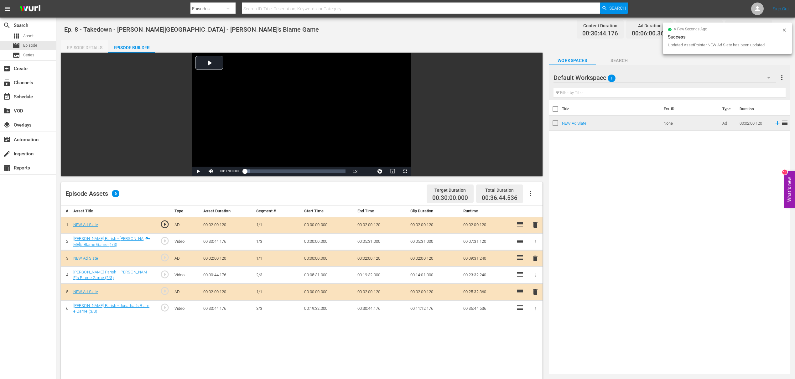
click at [90, 51] on div "Episode Details" at bounding box center [84, 47] width 47 height 15
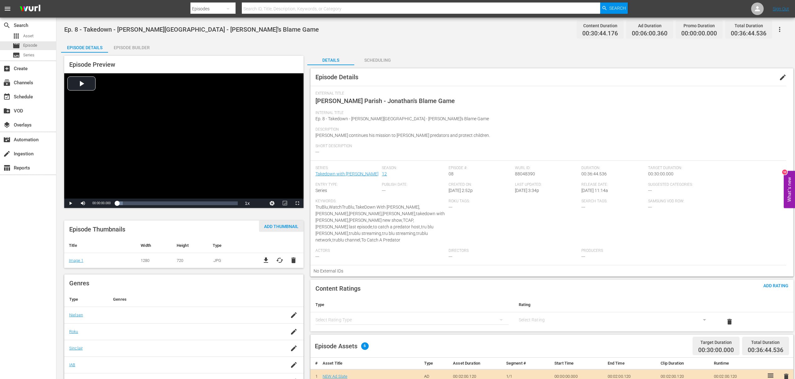
click at [271, 226] on span "Add Thumbnail" at bounding box center [281, 226] width 44 height 5
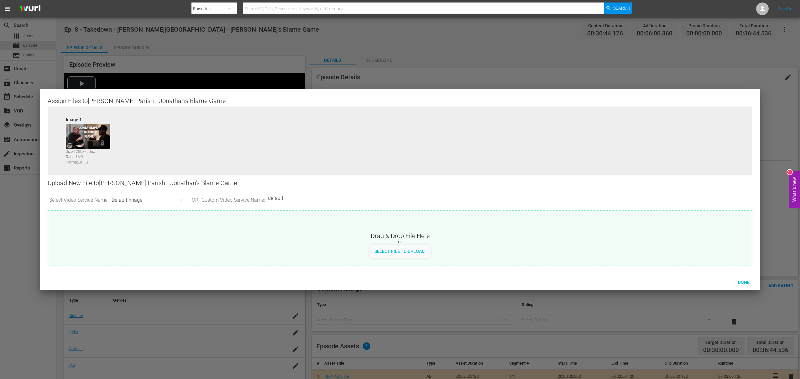
drag, startPoint x: 401, startPoint y: 250, endPoint x: 406, endPoint y: 263, distance: 14.3
click at [406, 263] on div "Drag & Drop File Here or Select File to Upload" at bounding box center [400, 238] width 705 height 56
type input "C:\fakepath\Takedown_Series_Artwork.jpg"
click at [744, 282] on span "Done" at bounding box center [744, 282] width 22 height 5
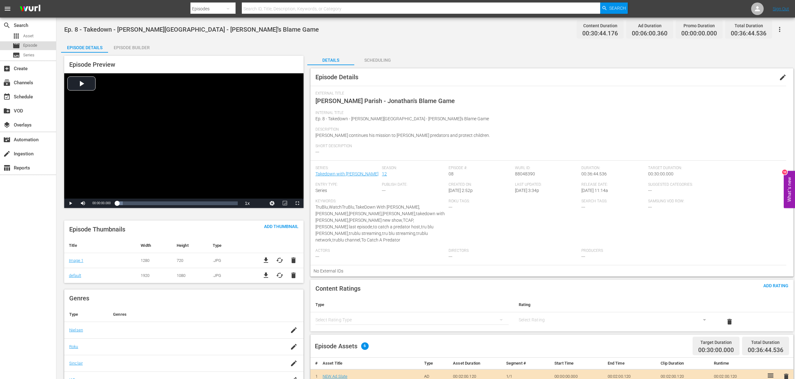
click at [37, 46] on span "Episode" at bounding box center [30, 45] width 14 height 6
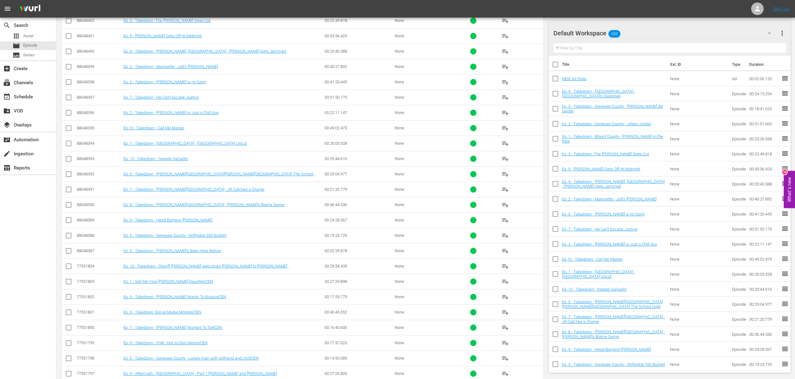
scroll to position [283, 0]
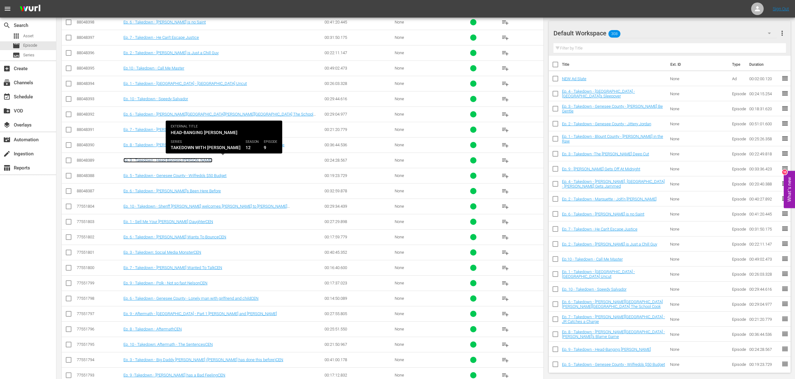
click at [152, 162] on link "Ep. 9 - Takedown - Head-Banging [PERSON_NAME]" at bounding box center [167, 160] width 89 height 5
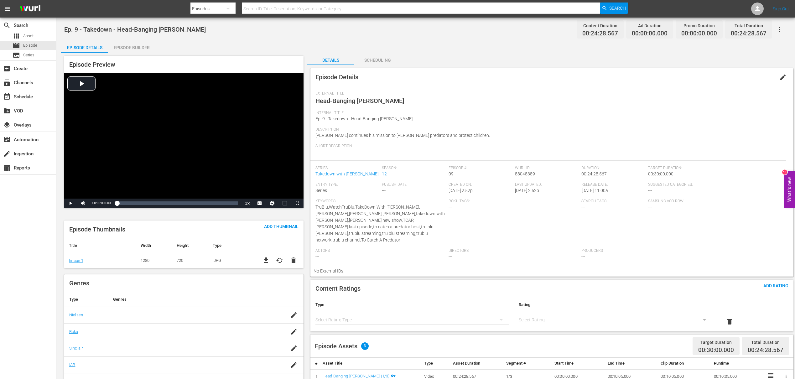
click at [130, 49] on div "Episode Builder" at bounding box center [131, 47] width 47 height 15
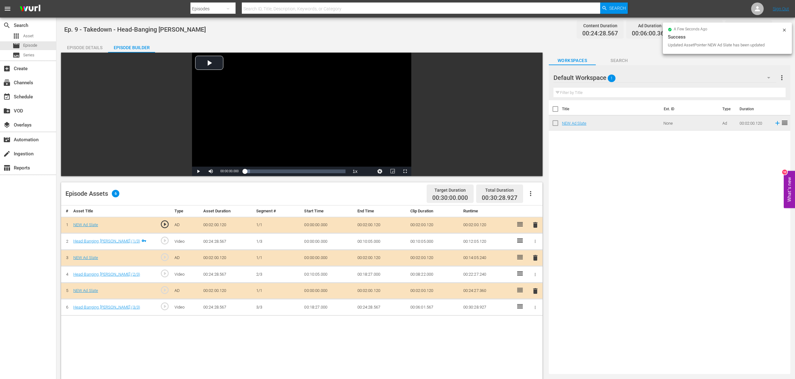
click at [98, 52] on div "Episode Details" at bounding box center [84, 47] width 47 height 15
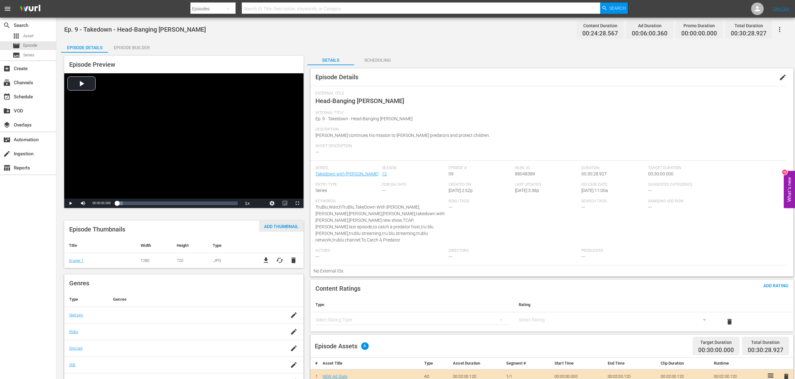
click at [296, 228] on span "Add Thumbnail" at bounding box center [281, 226] width 44 height 5
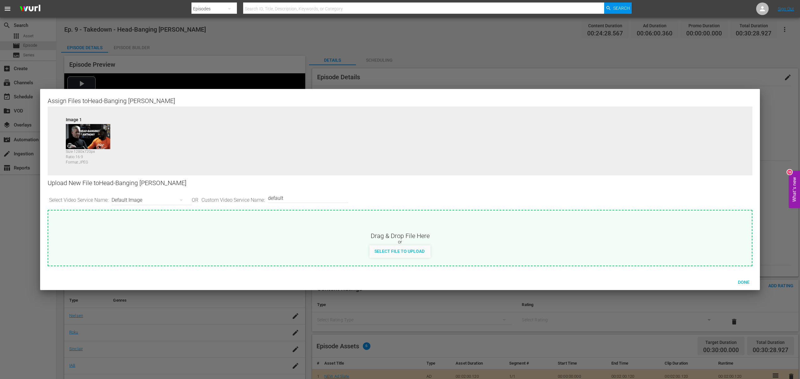
click at [337, 241] on div "or" at bounding box center [399, 242] width 703 height 6
type input "C:\fakepath\Takedown_Series_Artwork.jpg"
click at [738, 279] on div "Done" at bounding box center [743, 282] width 28 height 12
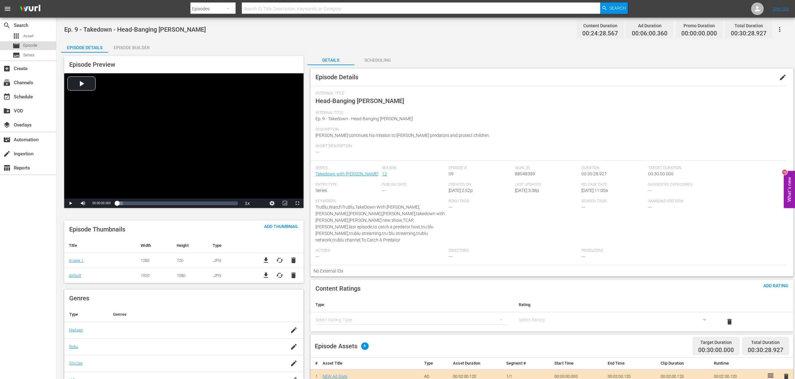
click at [41, 48] on div "movie Episode" at bounding box center [28, 45] width 56 height 9
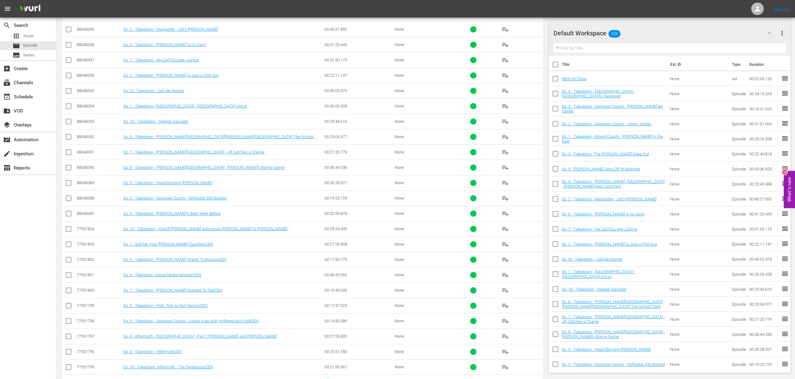
scroll to position [283, 0]
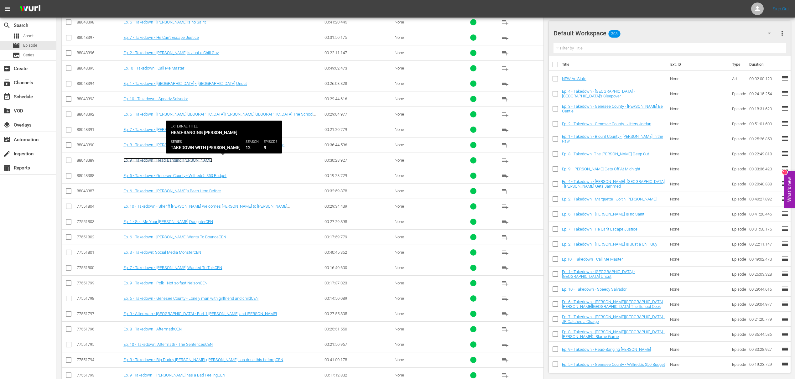
click at [168, 162] on link "Ep. 9 - Takedown - Head-Banging [PERSON_NAME]" at bounding box center [167, 160] width 89 height 5
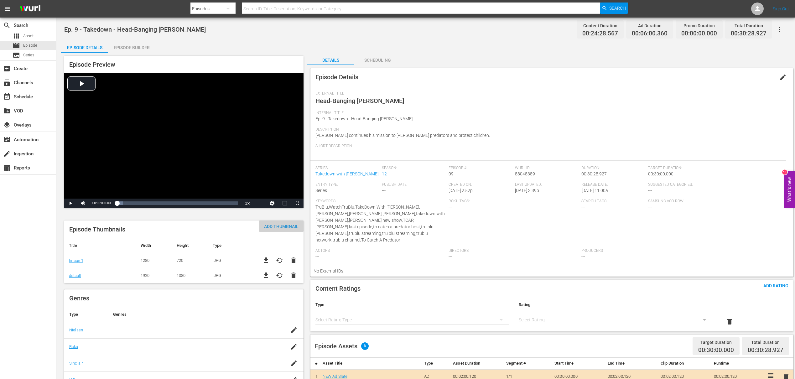
click at [283, 223] on div "Add Thumbnail" at bounding box center [281, 226] width 44 height 12
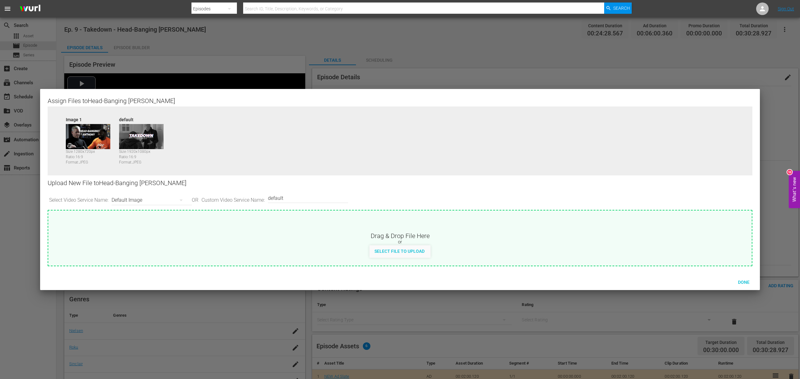
click at [175, 85] on div at bounding box center [400, 189] width 800 height 379
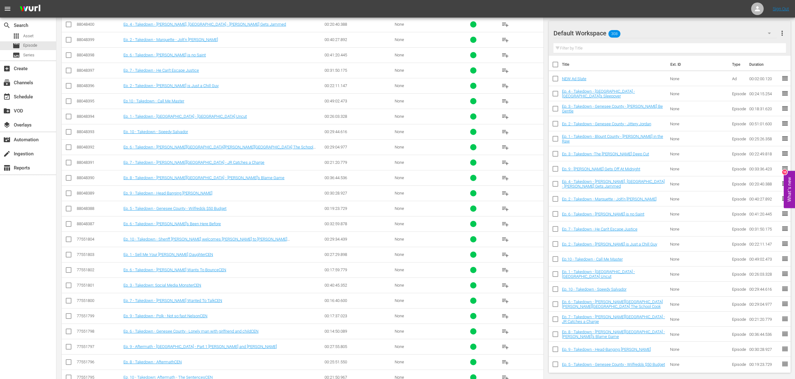
scroll to position [259, 0]
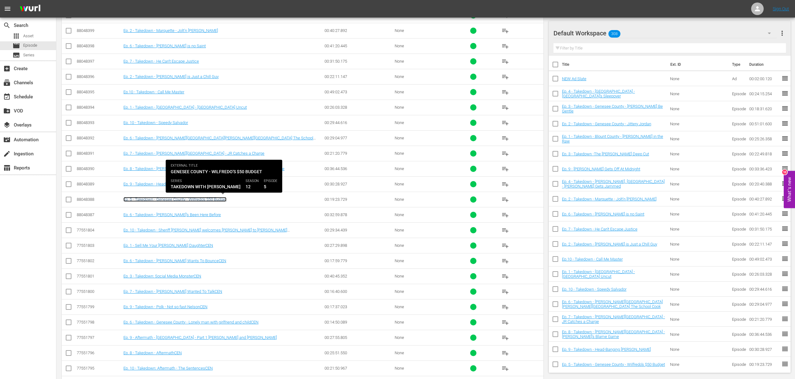
click at [168, 199] on link "Ep. 5 - Takedown - Genesee County - Wilfredo's $50 Budget" at bounding box center [174, 199] width 103 height 5
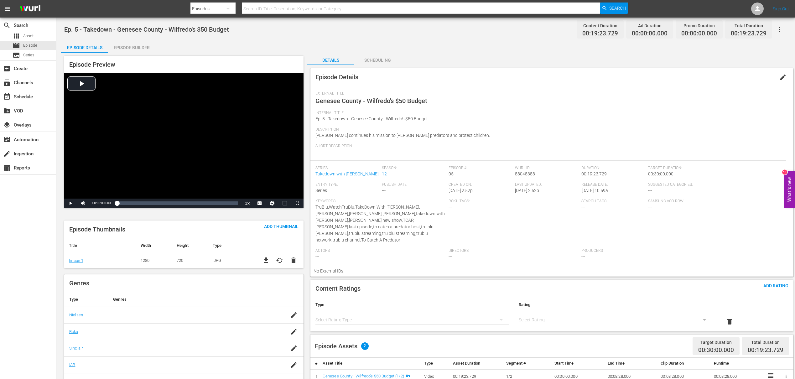
click at [126, 51] on div "Episode Builder" at bounding box center [131, 47] width 47 height 15
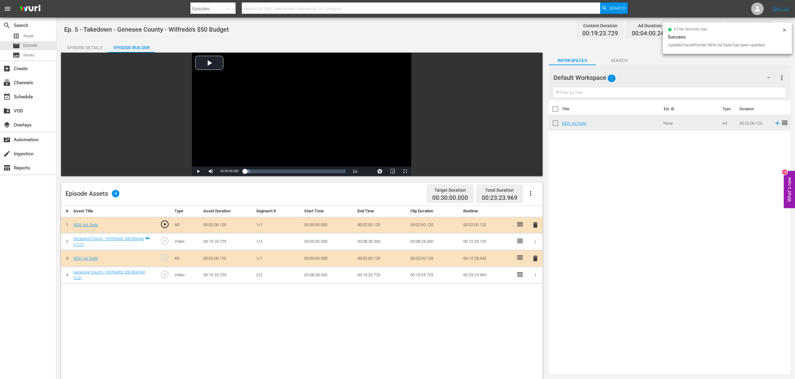
click at [82, 50] on div "Episode Details" at bounding box center [84, 47] width 47 height 15
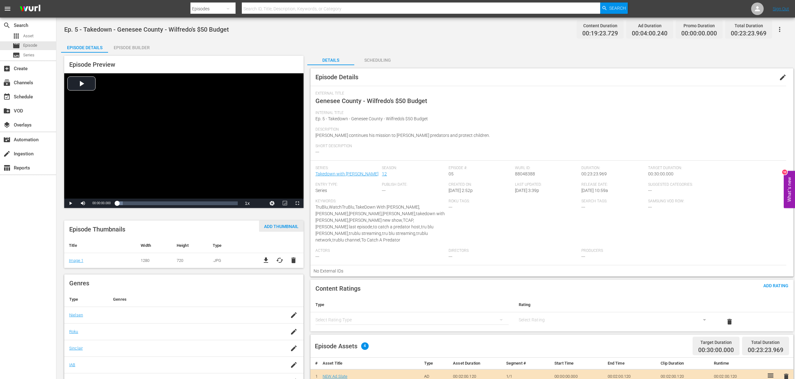
click at [273, 224] on span "Add Thumbnail" at bounding box center [281, 226] width 44 height 5
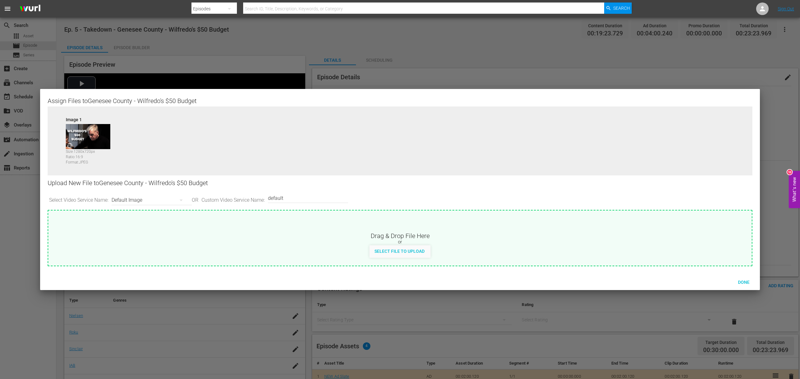
click at [303, 241] on div "or" at bounding box center [399, 242] width 703 height 6
type input "C:\fakepath\Takedown_Series_Artwork.jpg"
click at [746, 279] on div "Done" at bounding box center [743, 282] width 28 height 12
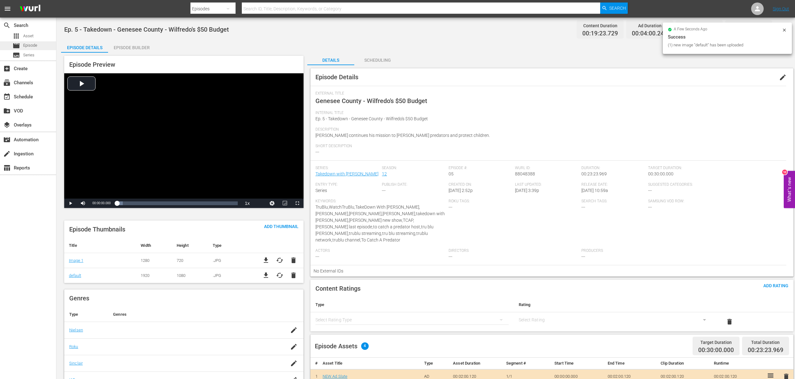
click at [28, 48] on span "Episode" at bounding box center [30, 45] width 14 height 6
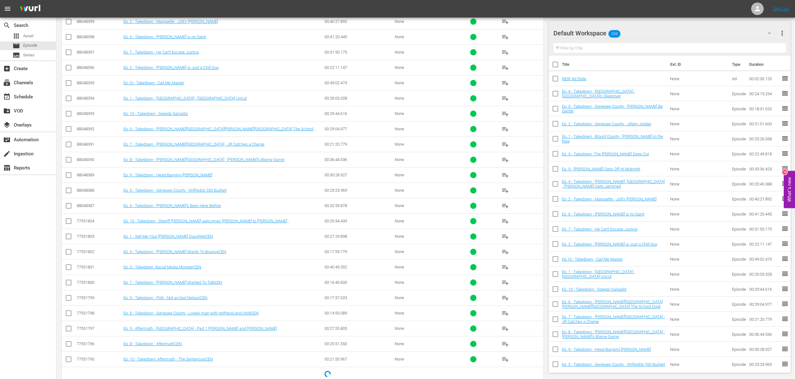
scroll to position [272, 0]
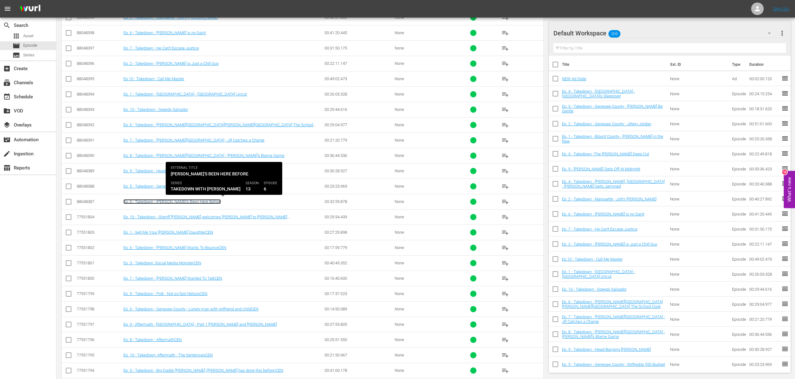
click link "Ep. 6 - Takedown - [PERSON_NAME]'s Been Here Before"
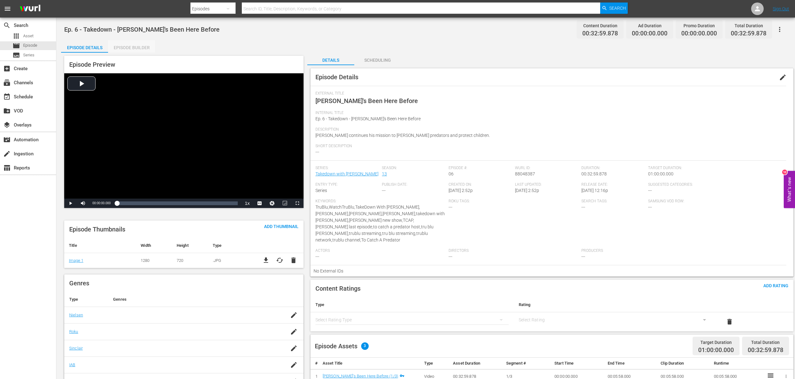
click div "Episode Builder"
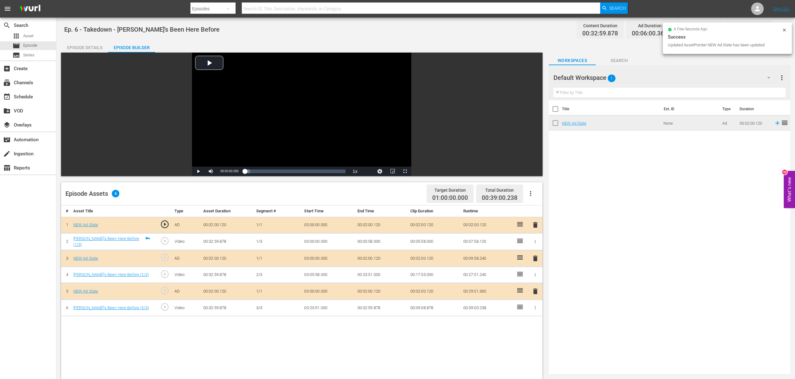
click div "Episode Details"
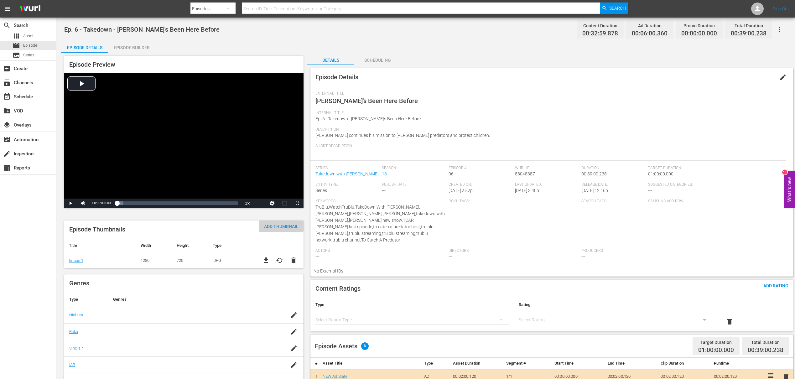
click span "Add Thumbnail"
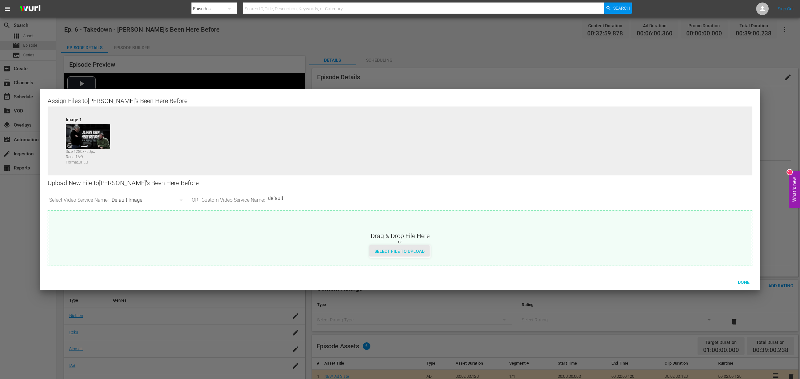
click div "Select File to Upload"
type input "C:\fakepath\Takedown_Series_Artwork.jpg"
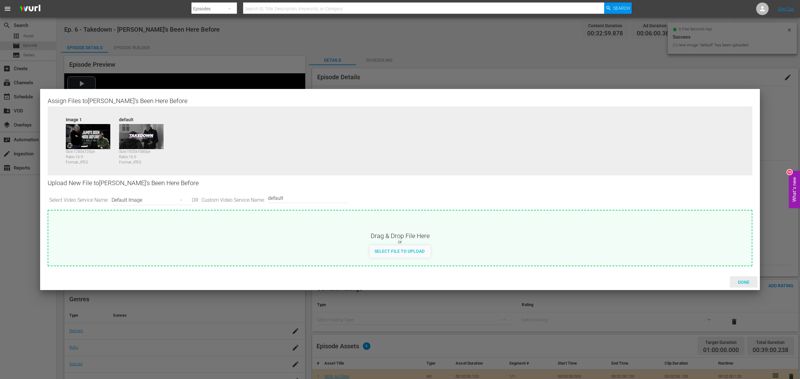
click span "Done"
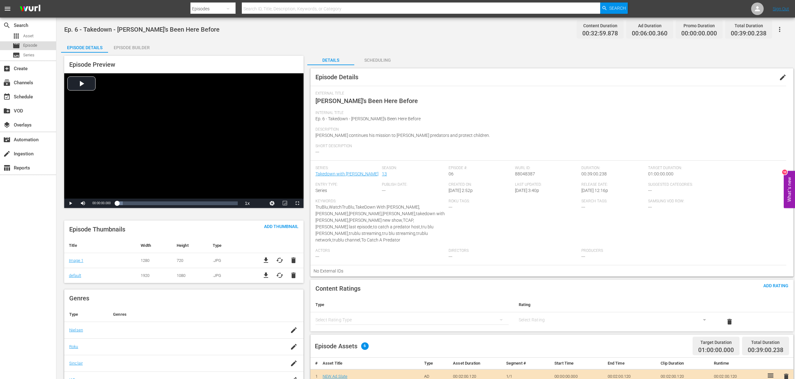
click div "movie Episode"
